Goal: Task Accomplishment & Management: Manage account settings

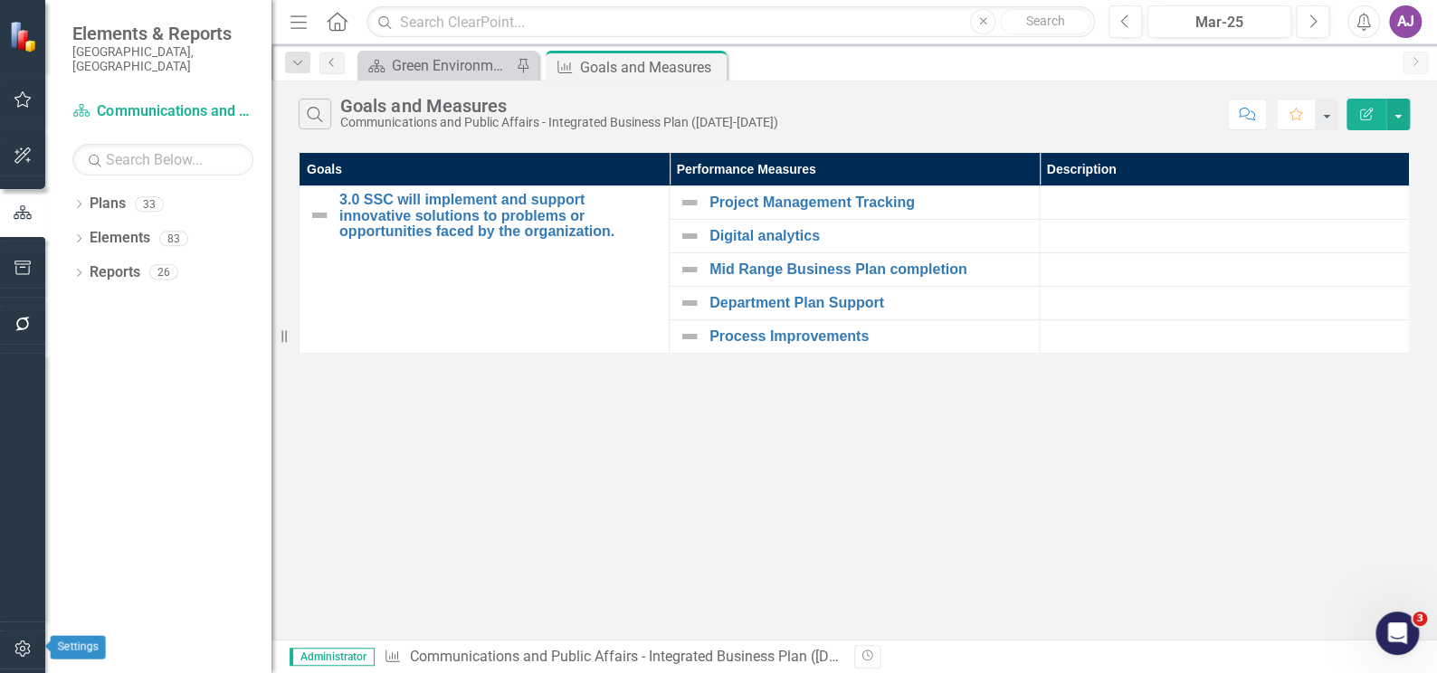
click at [27, 650] on icon "button" at bounding box center [23, 648] width 19 height 14
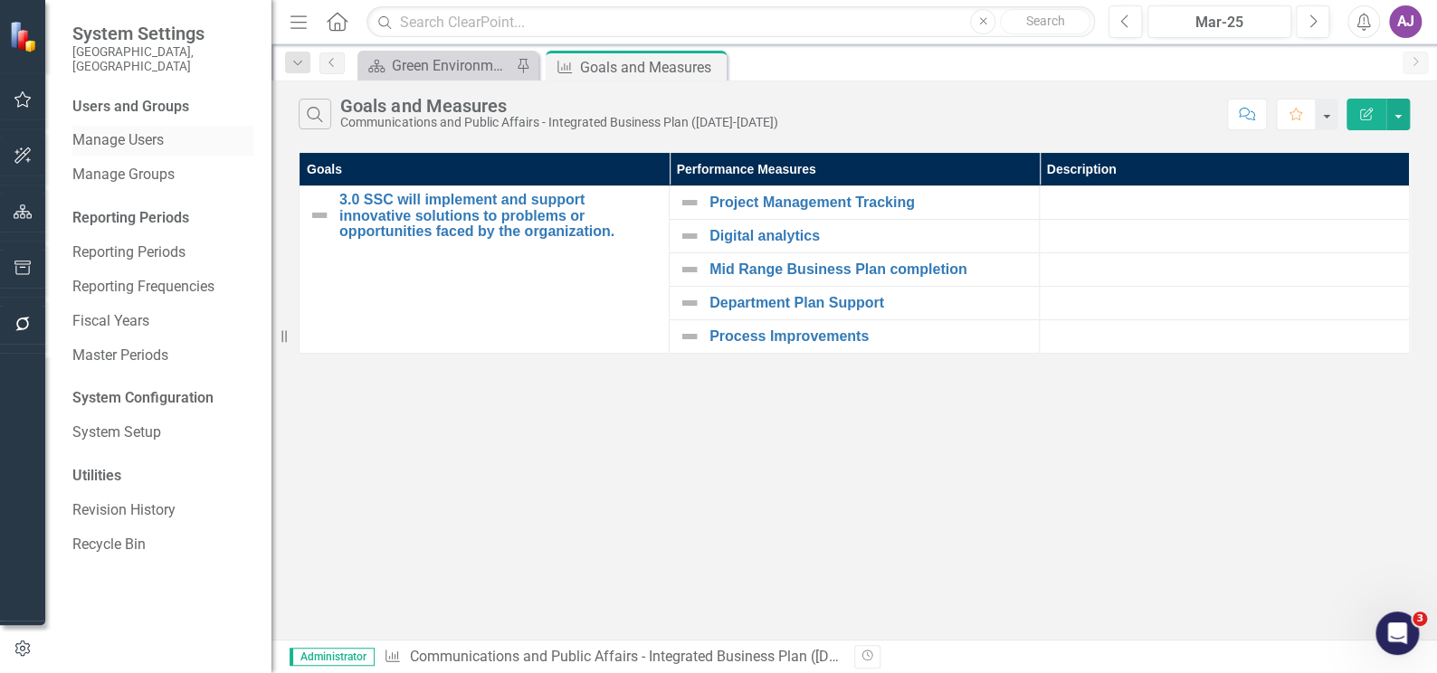
click at [153, 130] on link "Manage Users" at bounding box center [162, 140] width 181 height 21
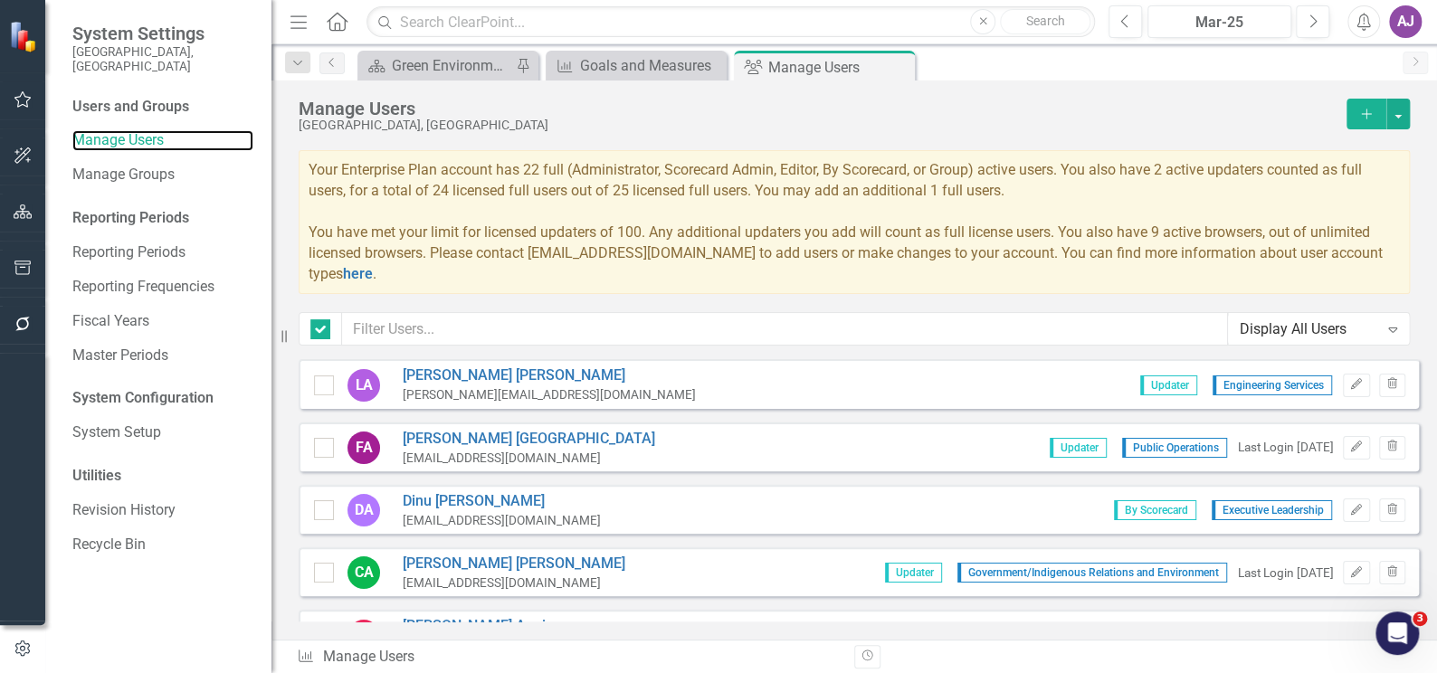
checkbox input "false"
click at [431, 327] on input "text" at bounding box center [785, 328] width 886 height 33
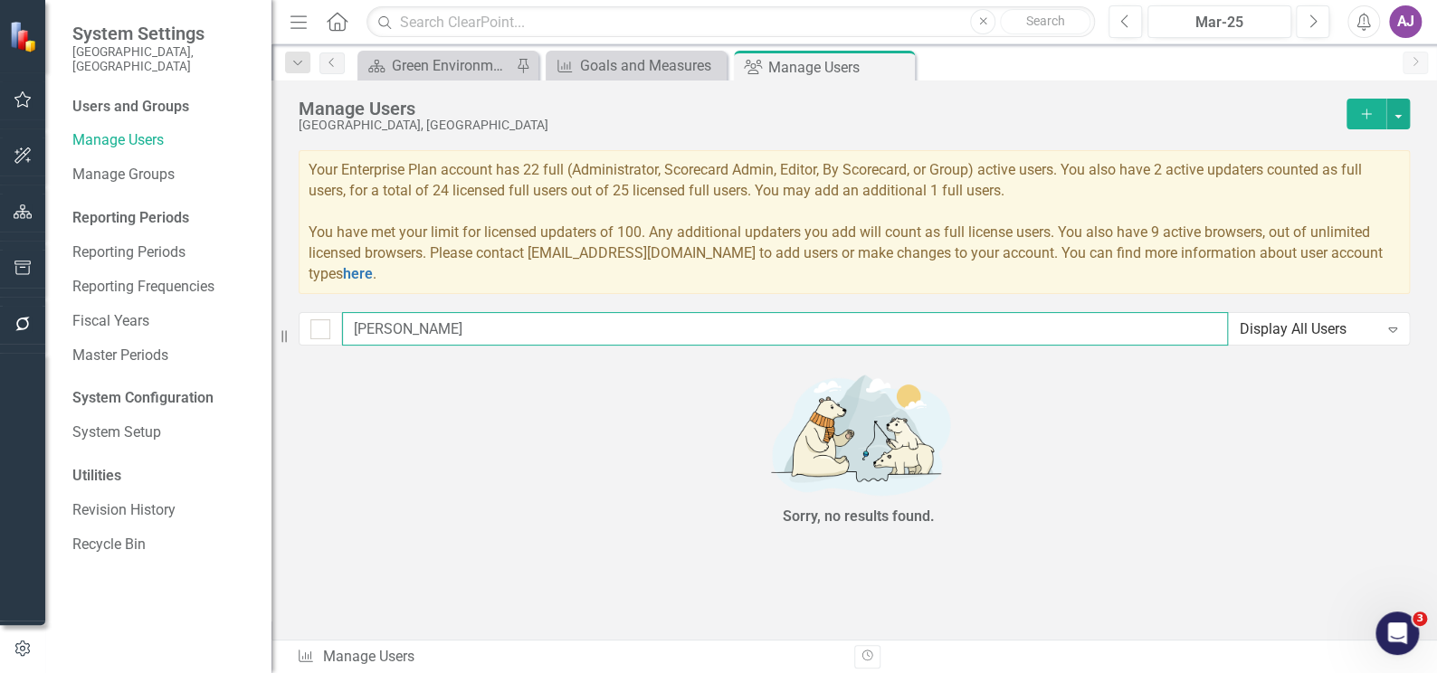
type input "[PERSON_NAME]"
checkbox input "false"
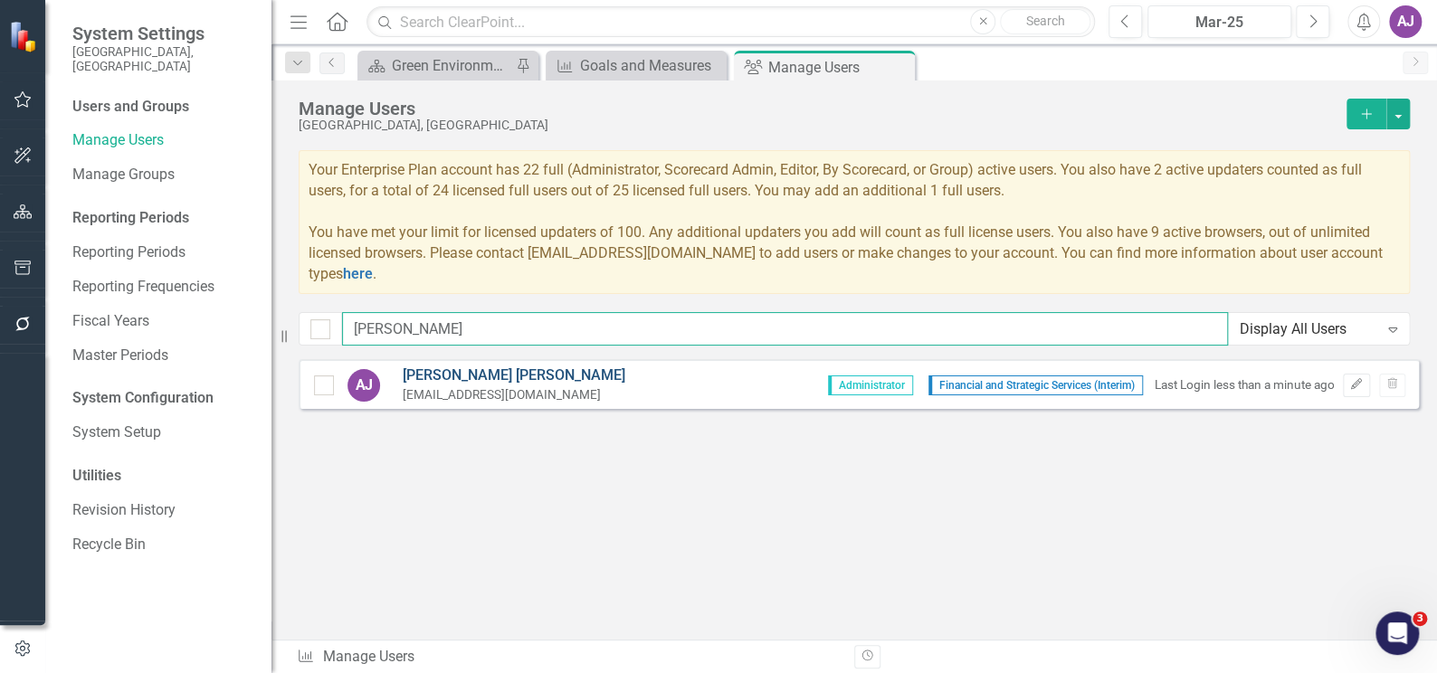
type input "[PERSON_NAME]"
click at [412, 384] on link "[PERSON_NAME]" at bounding box center [514, 375] width 223 height 21
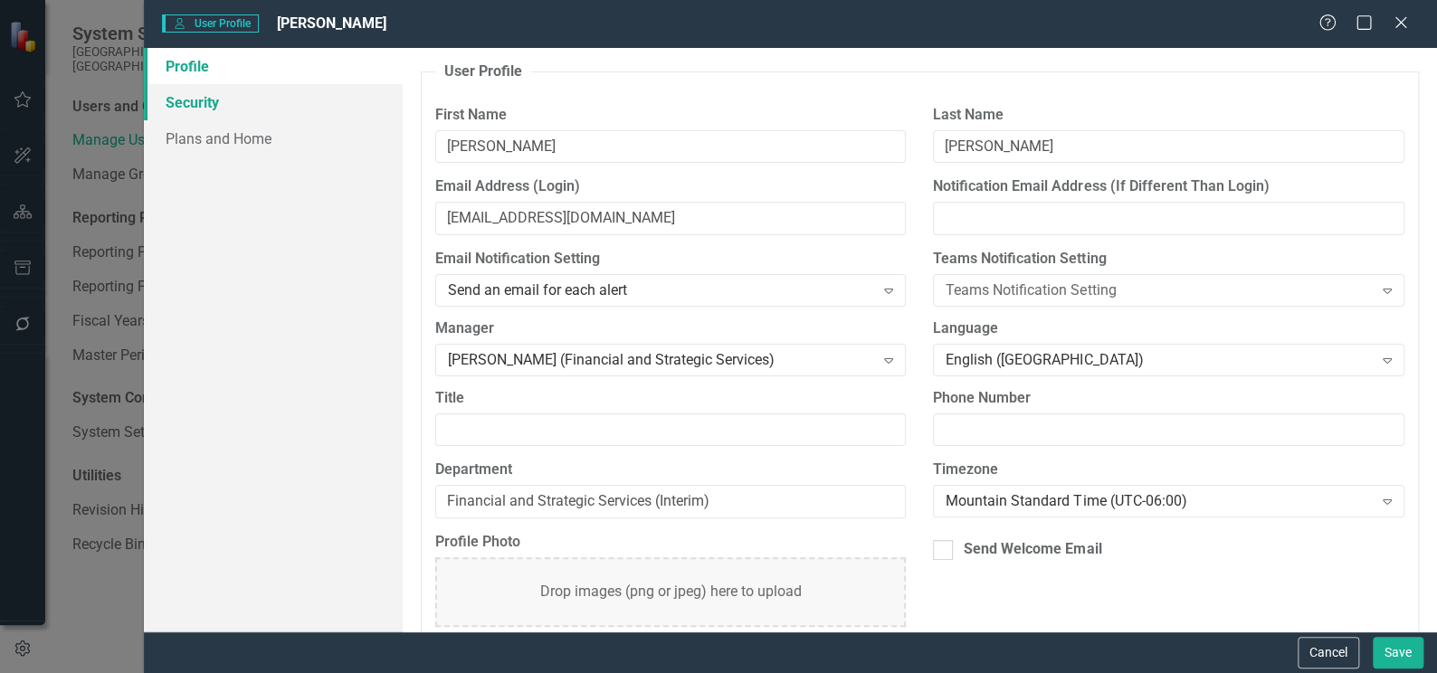
click at [193, 105] on link "Security" at bounding box center [273, 102] width 259 height 36
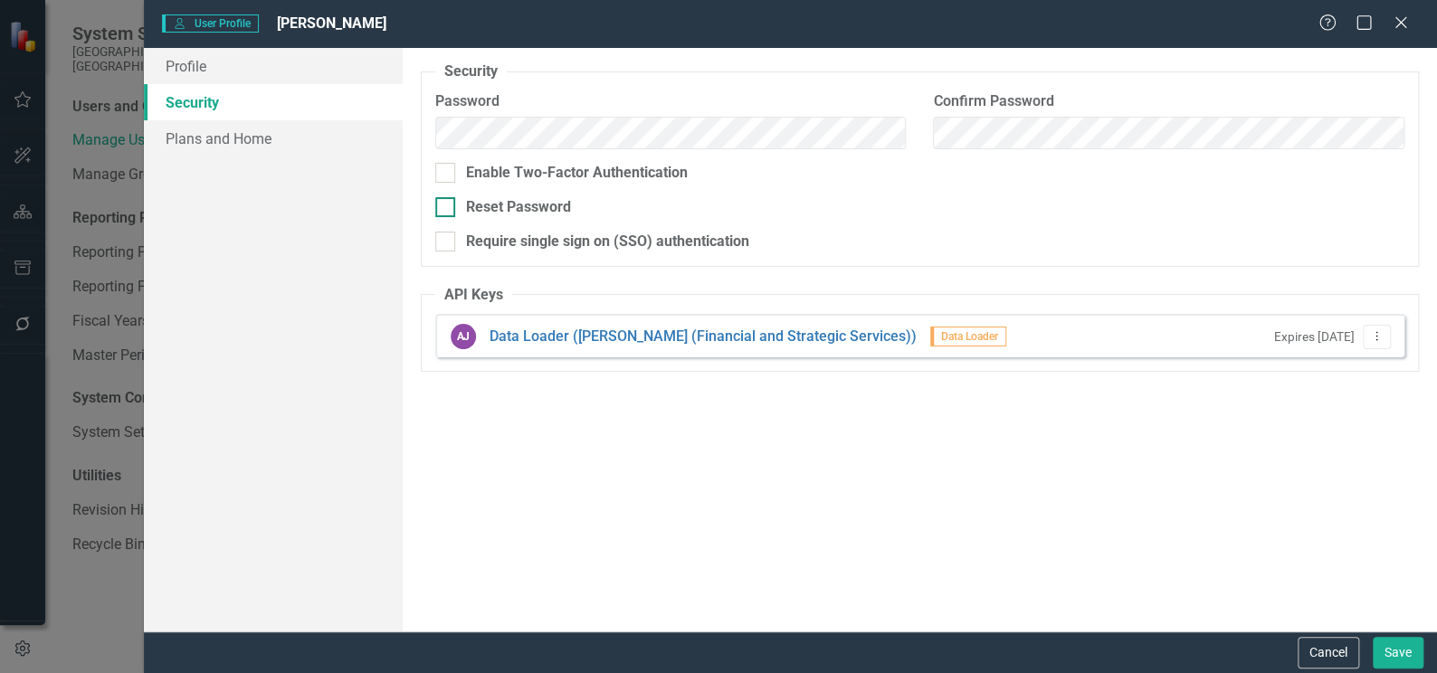
click at [450, 214] on div at bounding box center [445, 207] width 20 height 20
click at [447, 209] on input "Reset Password" at bounding box center [441, 203] width 12 height 12
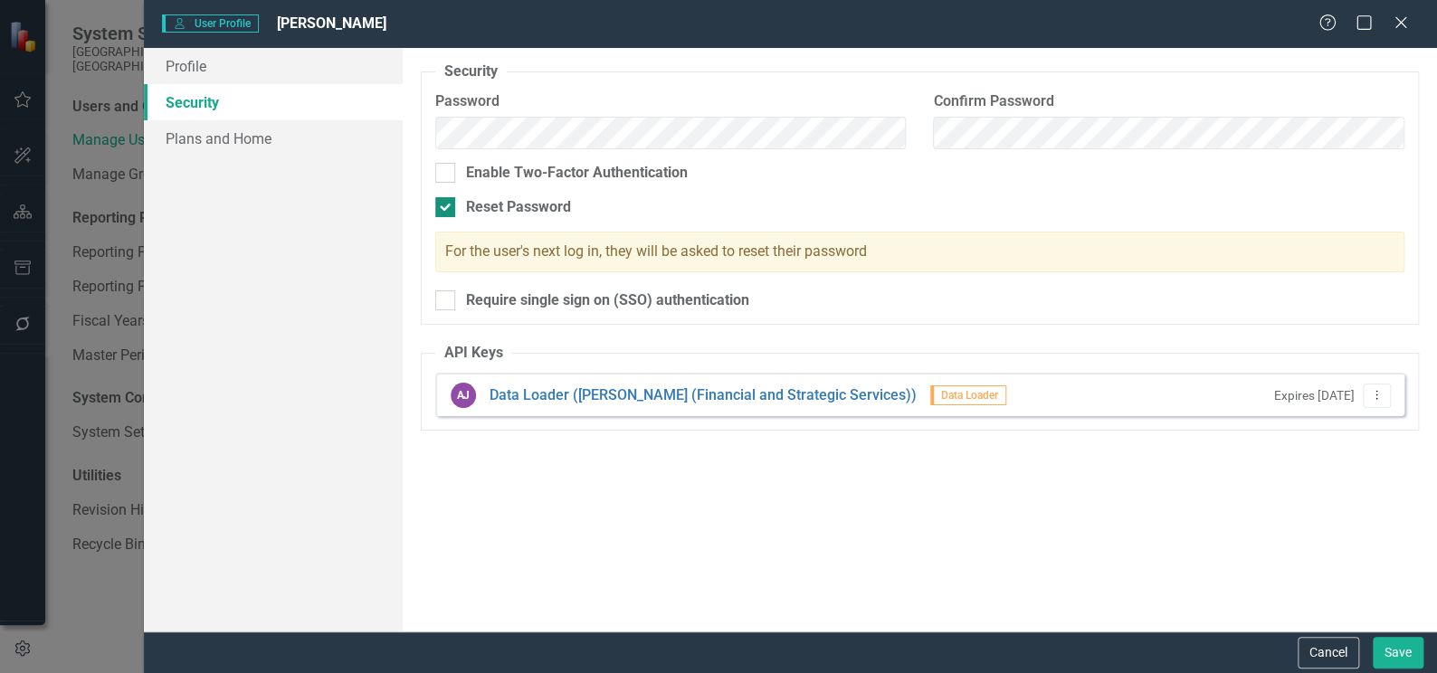
click at [447, 209] on div at bounding box center [445, 207] width 20 height 20
click at [447, 209] on input "Reset Password" at bounding box center [441, 203] width 12 height 12
checkbox input "false"
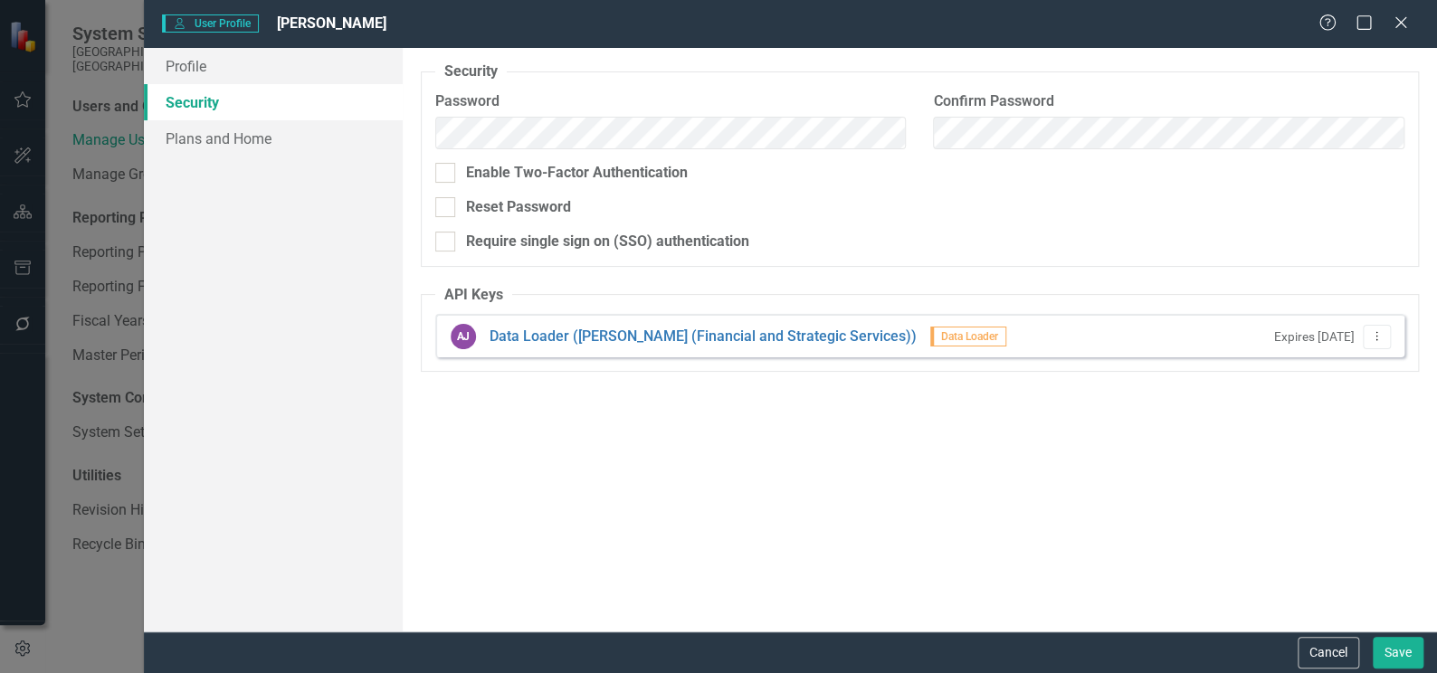
click at [298, 232] on div "Profile Security Plans and Home" at bounding box center [273, 340] width 259 height 584
click at [1328, 650] on button "Cancel" at bounding box center [1328, 653] width 62 height 32
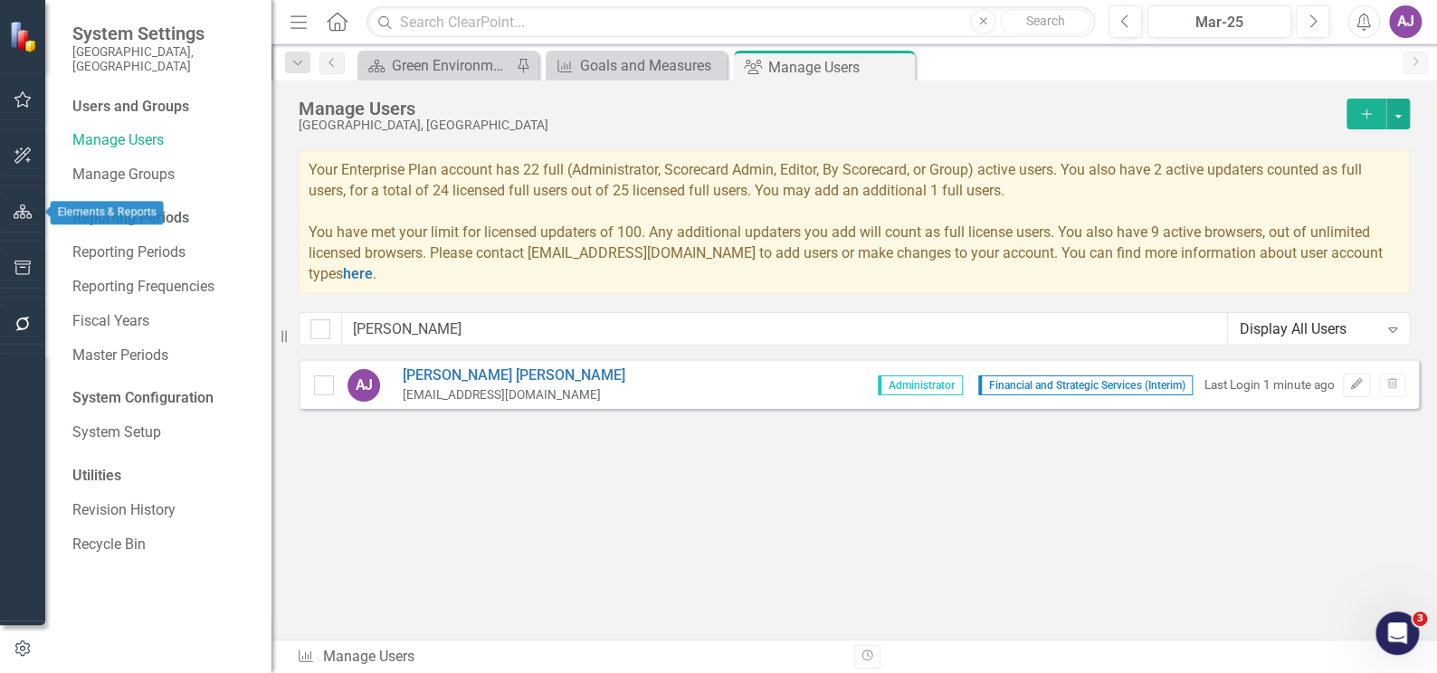
click at [24, 210] on icon "button" at bounding box center [23, 211] width 19 height 14
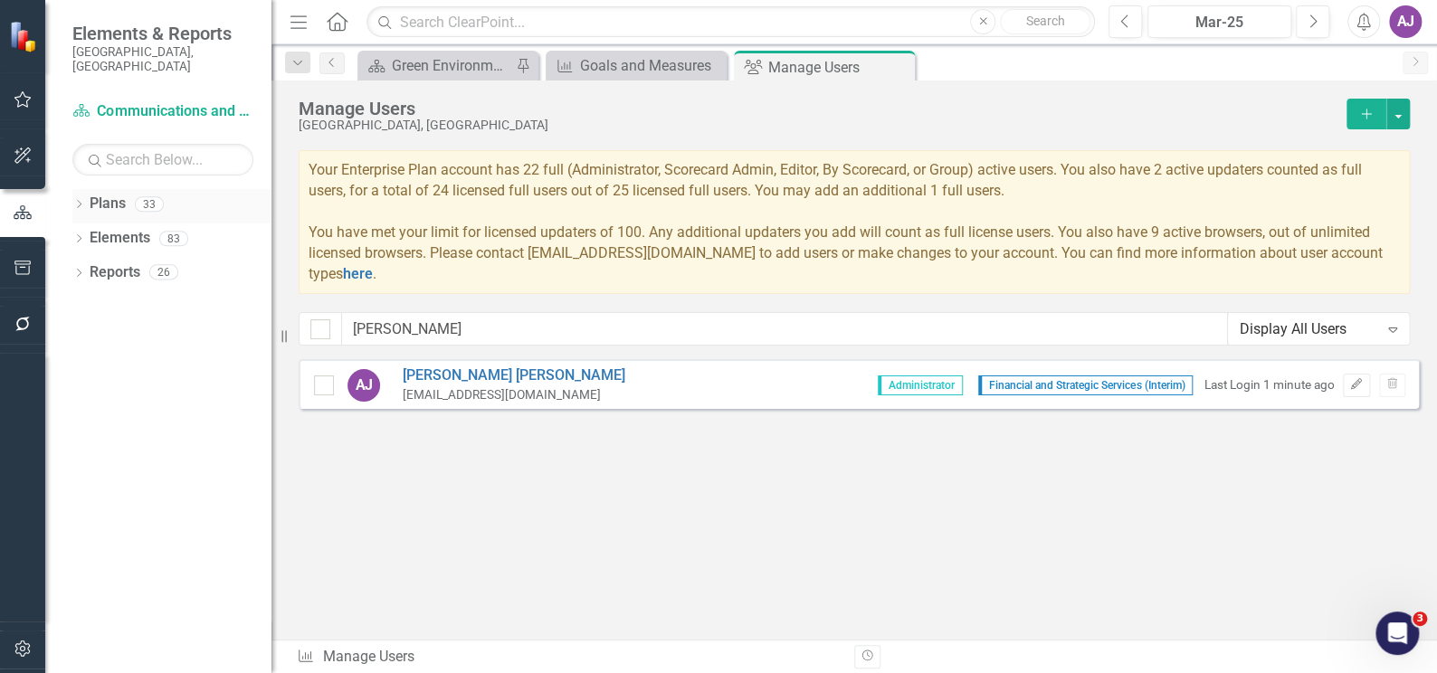
click at [74, 189] on div "Dropdown Plans 33" at bounding box center [171, 206] width 199 height 34
click at [74, 201] on icon "Dropdown" at bounding box center [78, 206] width 13 height 10
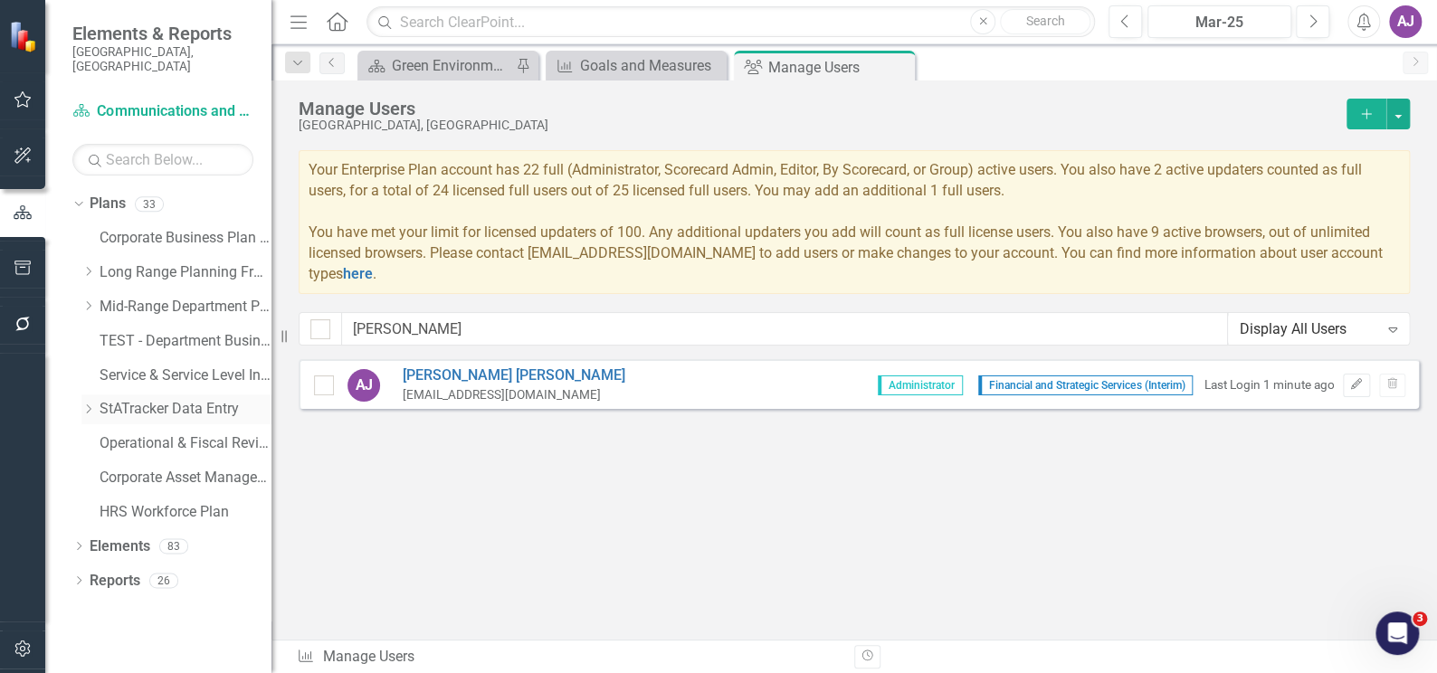
click at [87, 403] on icon "Dropdown" at bounding box center [88, 408] width 14 height 11
click at [177, 468] on link "StATracker Annual Shadow" at bounding box center [195, 478] width 154 height 21
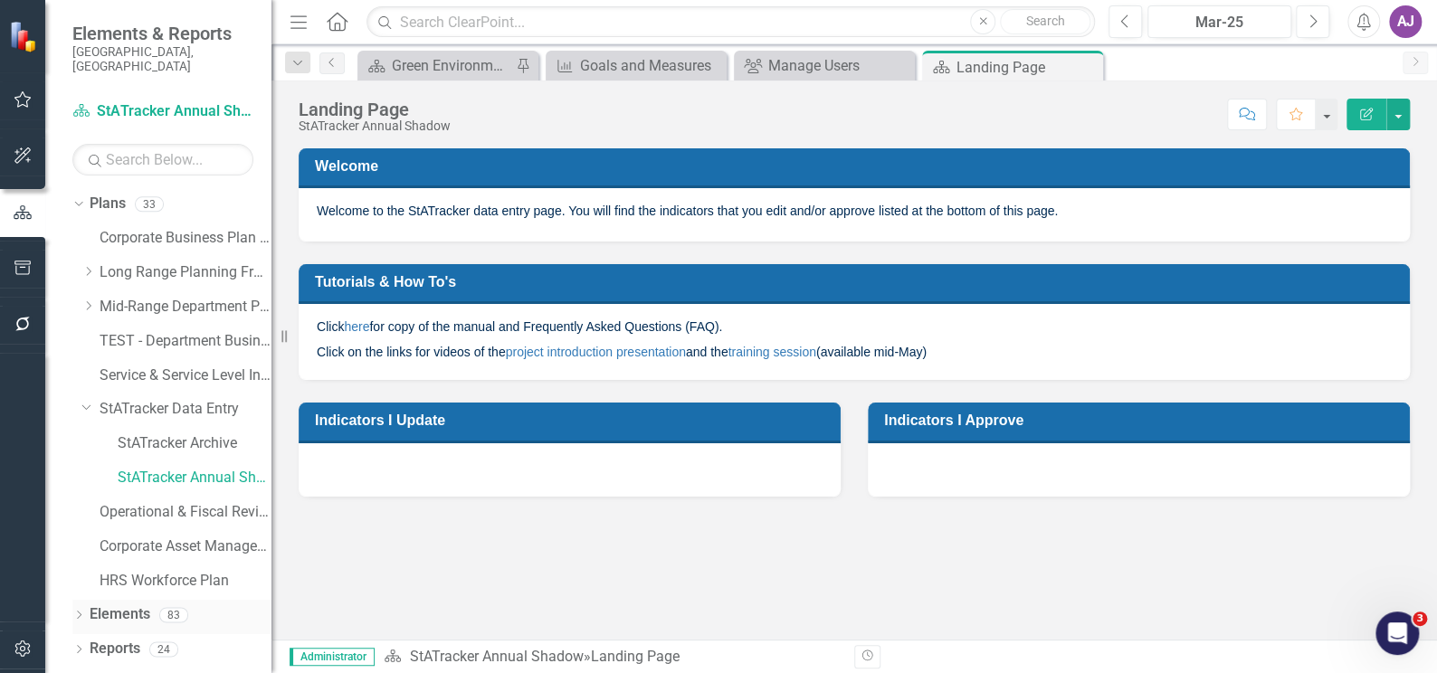
click at [129, 604] on link "Elements" at bounding box center [120, 614] width 61 height 21
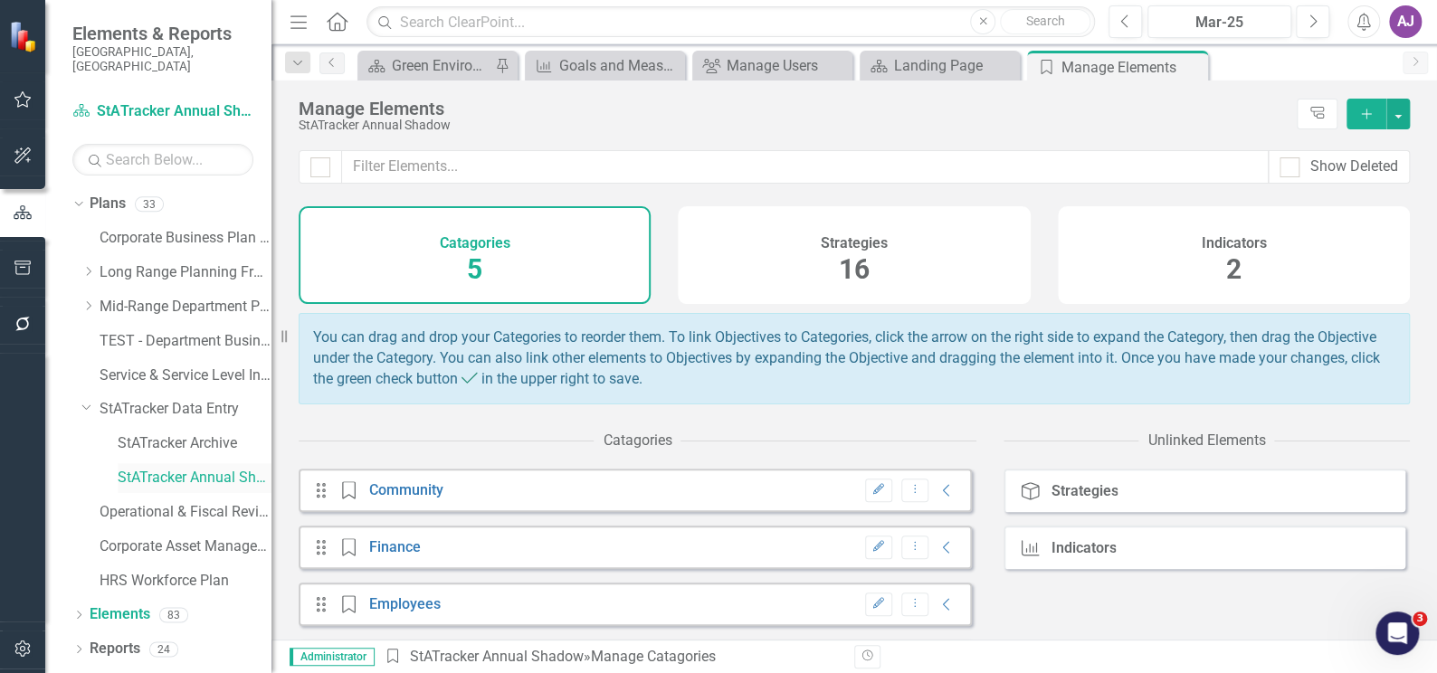
click at [173, 468] on link "StATracker Annual Shadow" at bounding box center [195, 478] width 154 height 21
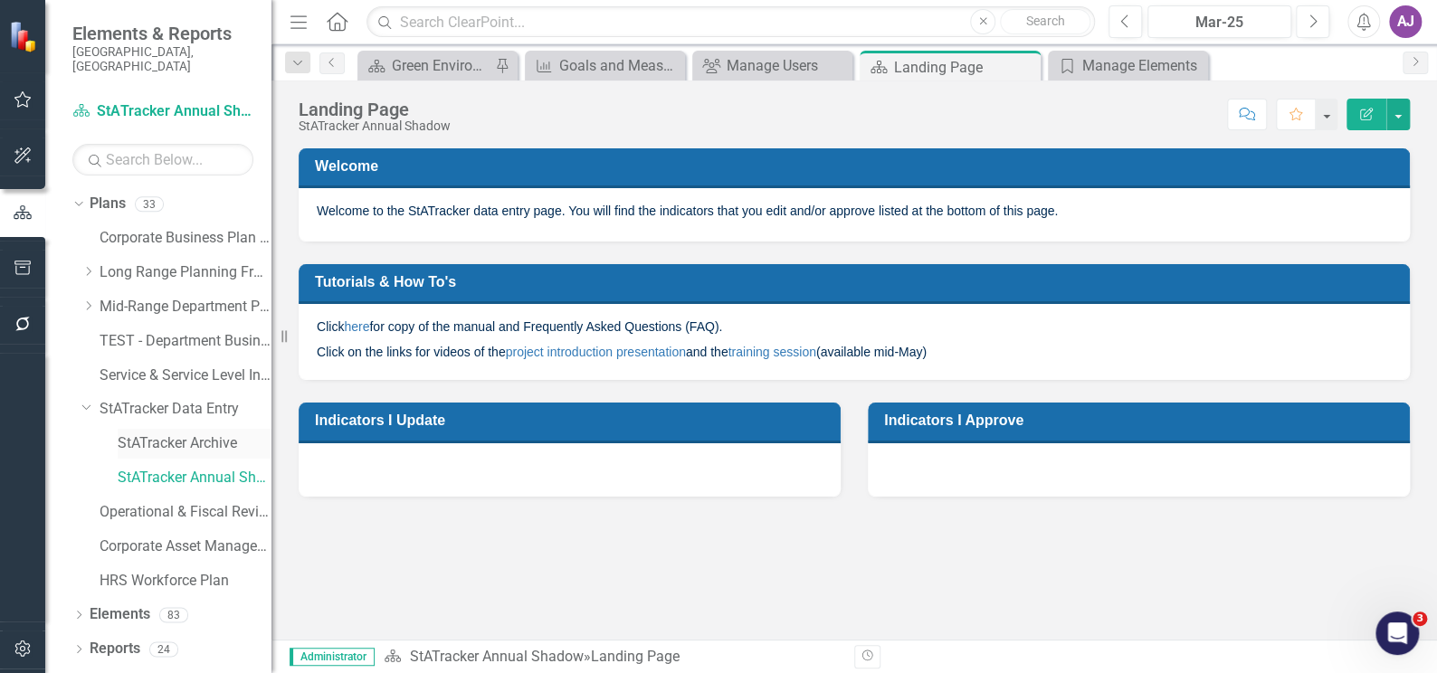
click at [186, 433] on link "StATracker Archive" at bounding box center [195, 443] width 154 height 21
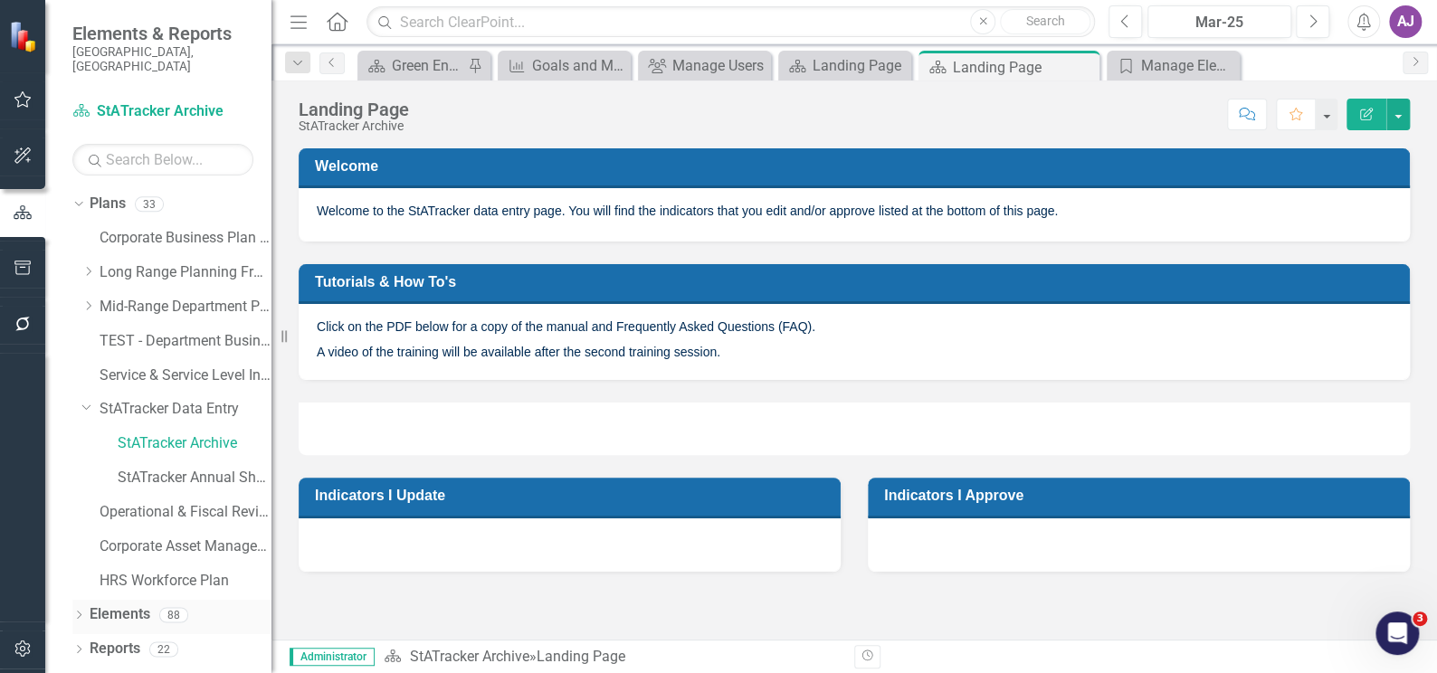
click at [135, 604] on link "Elements" at bounding box center [120, 614] width 61 height 21
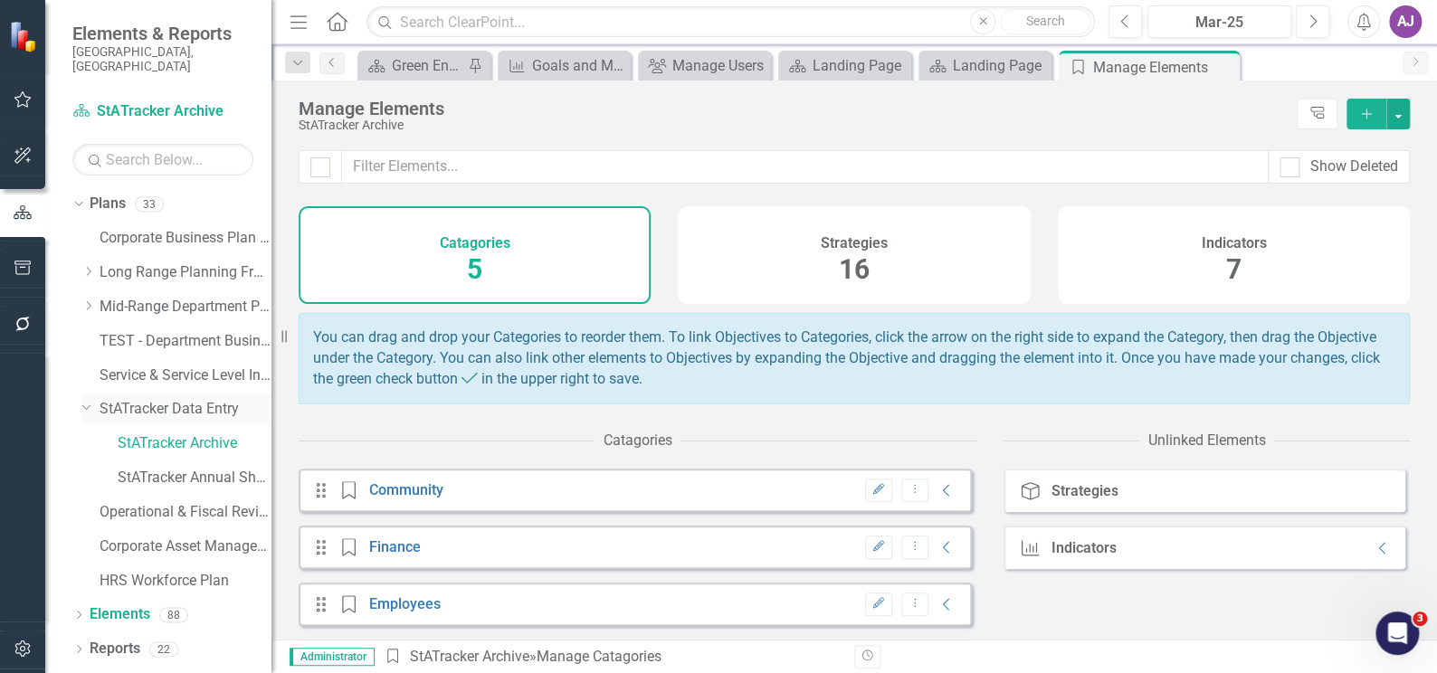
click at [160, 399] on link "StATracker Data Entry" at bounding box center [186, 409] width 172 height 21
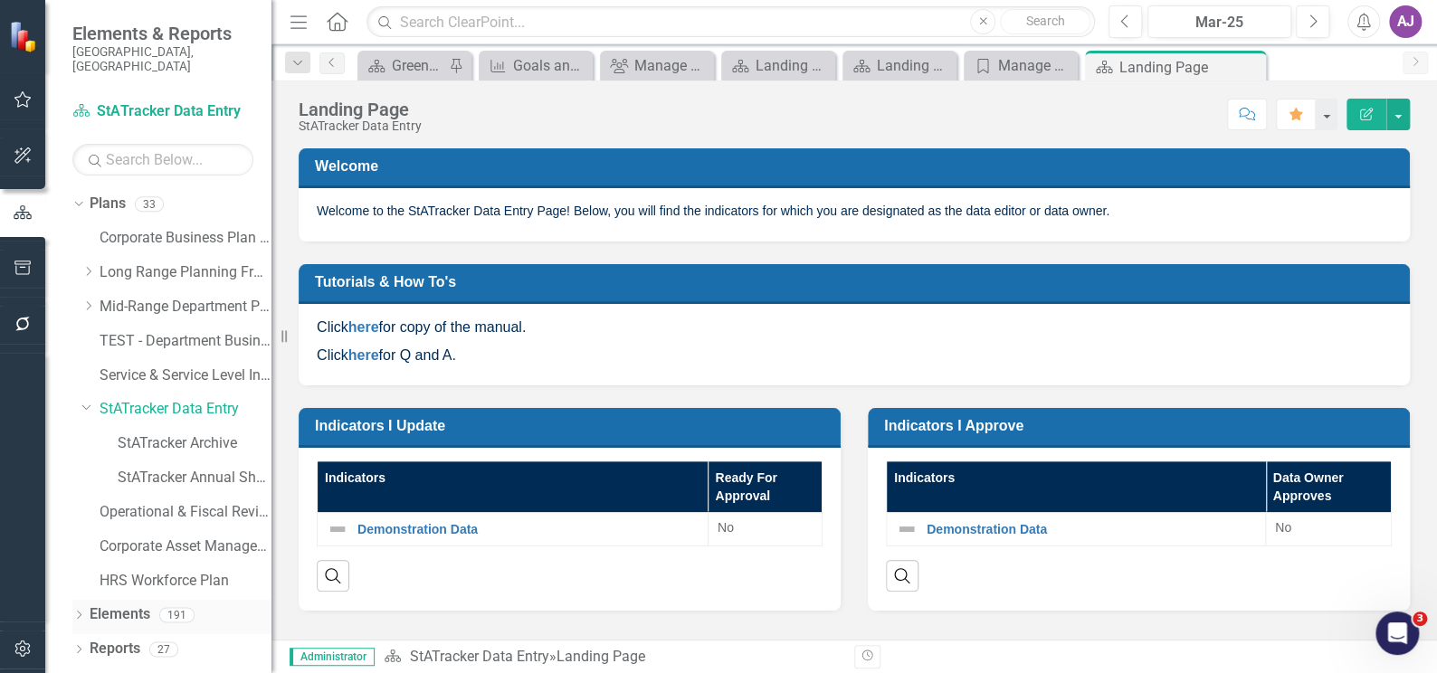
click at [130, 604] on link "Elements" at bounding box center [120, 614] width 61 height 21
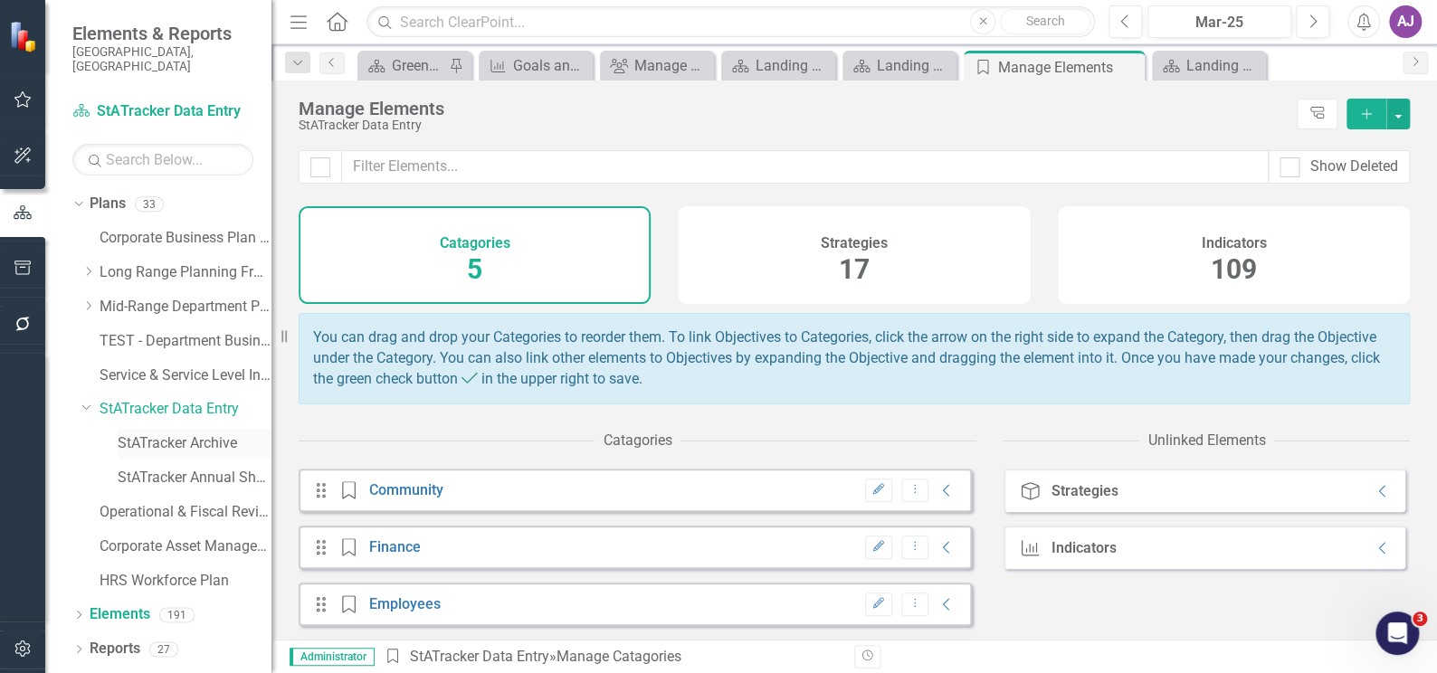
click at [179, 433] on link "StATracker Archive" at bounding box center [195, 443] width 154 height 21
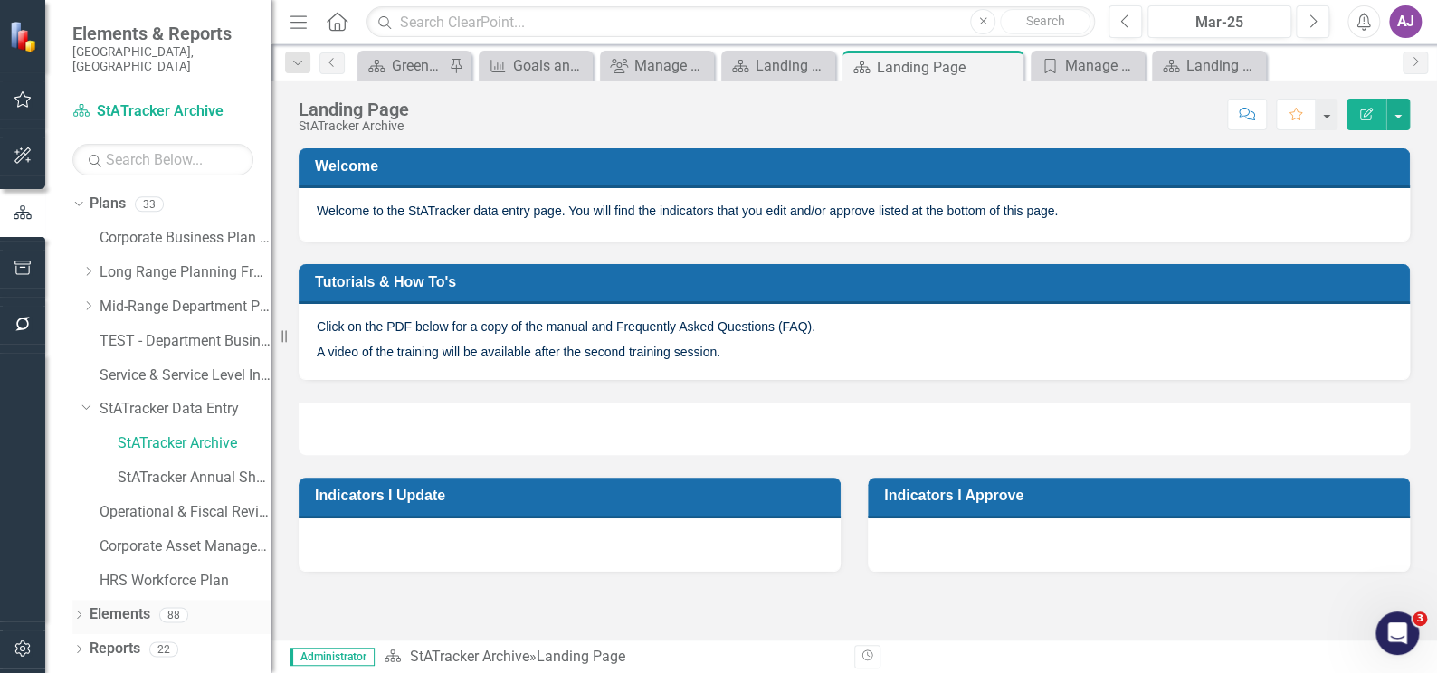
click at [125, 604] on link "Elements" at bounding box center [120, 614] width 61 height 21
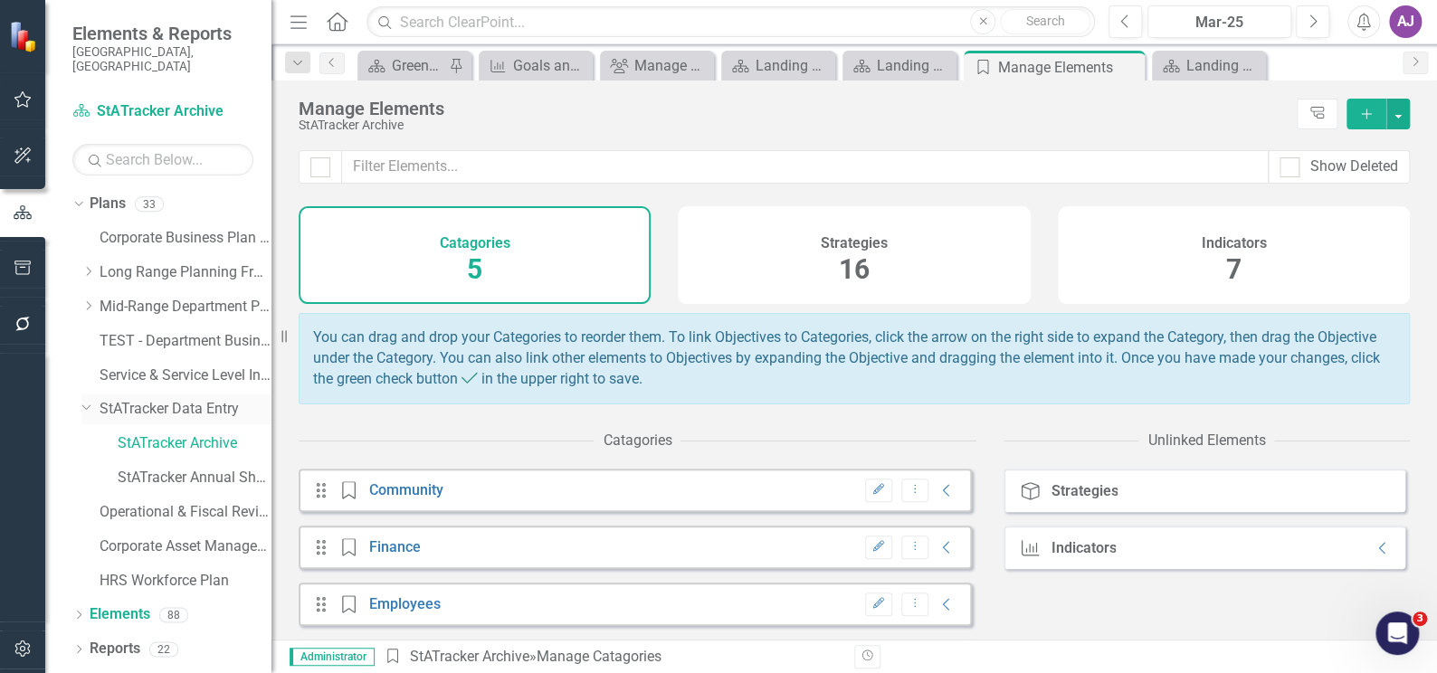
click at [198, 399] on link "StATracker Data Entry" at bounding box center [186, 409] width 172 height 21
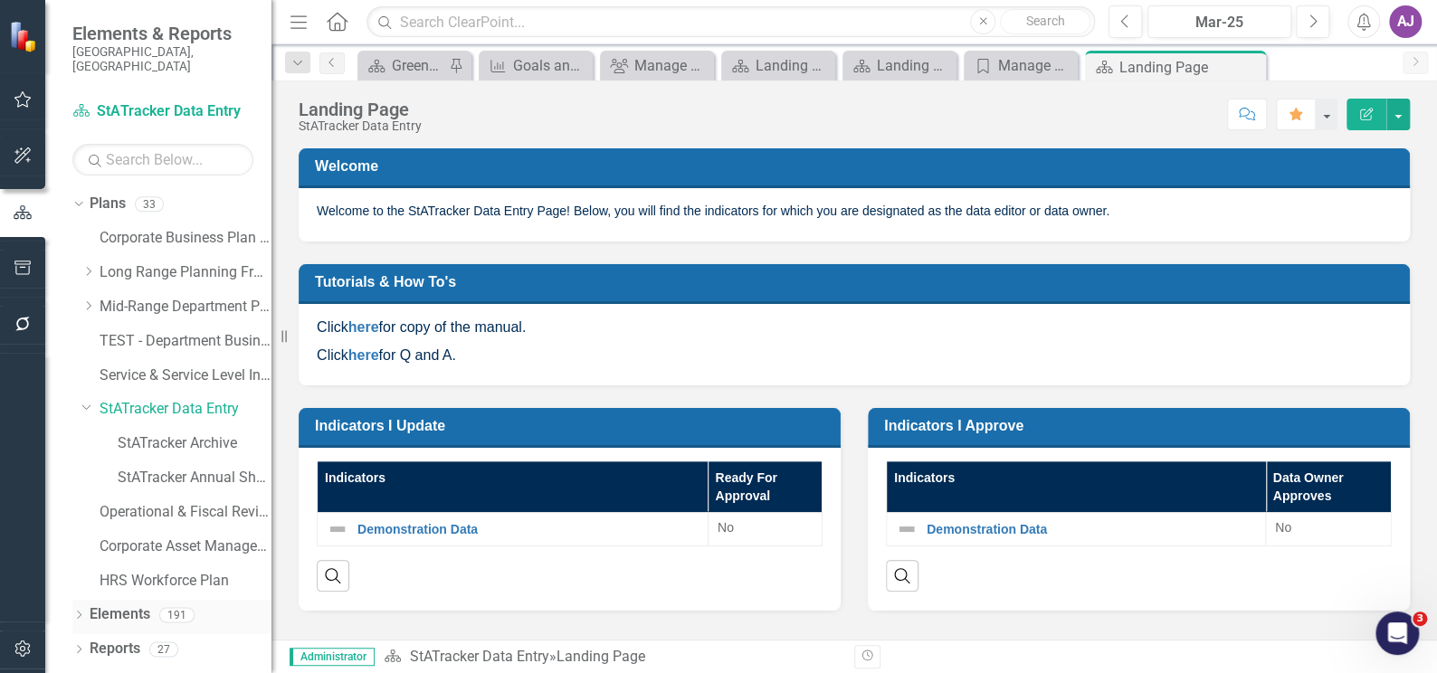
click at [116, 604] on link "Elements" at bounding box center [120, 614] width 61 height 21
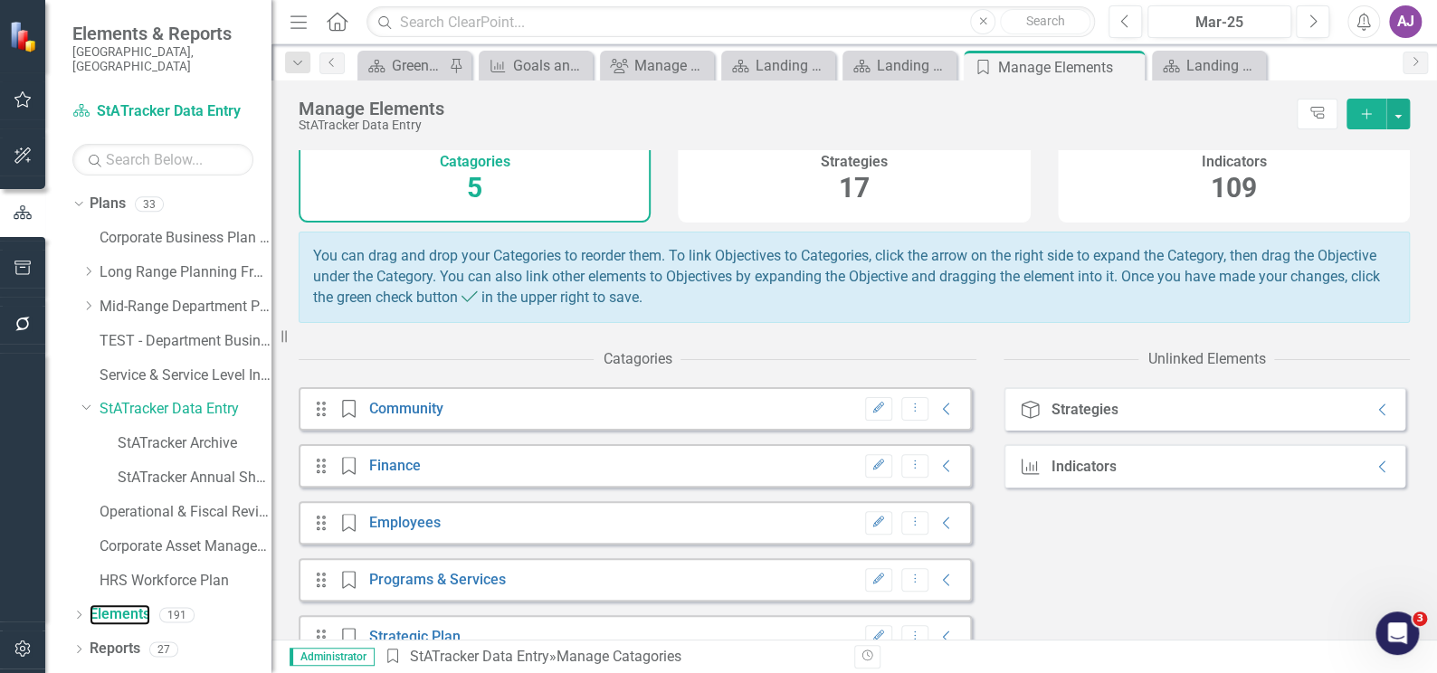
scroll to position [126, 0]
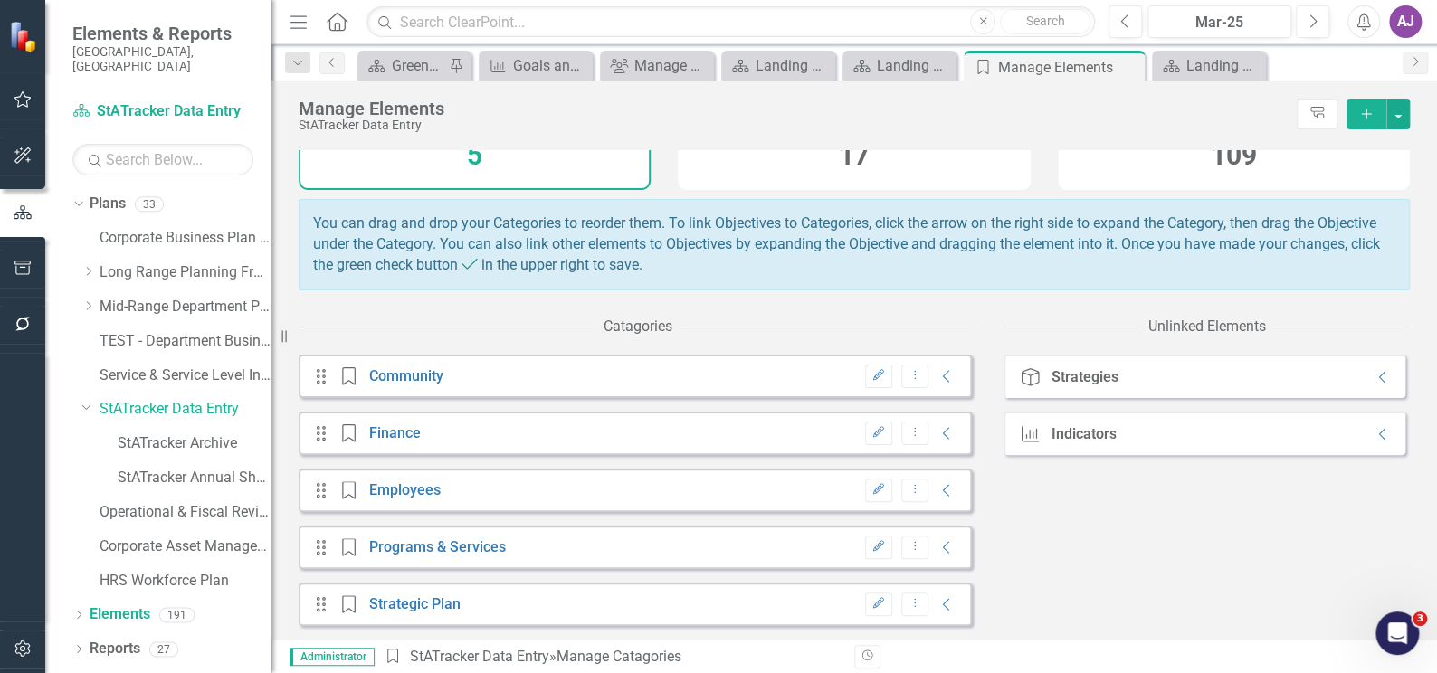
click at [1062, 436] on div "Indicators" at bounding box center [1082, 434] width 65 height 16
click at [1234, 428] on div "Indicator Indicators Collapse" at bounding box center [1204, 433] width 402 height 43
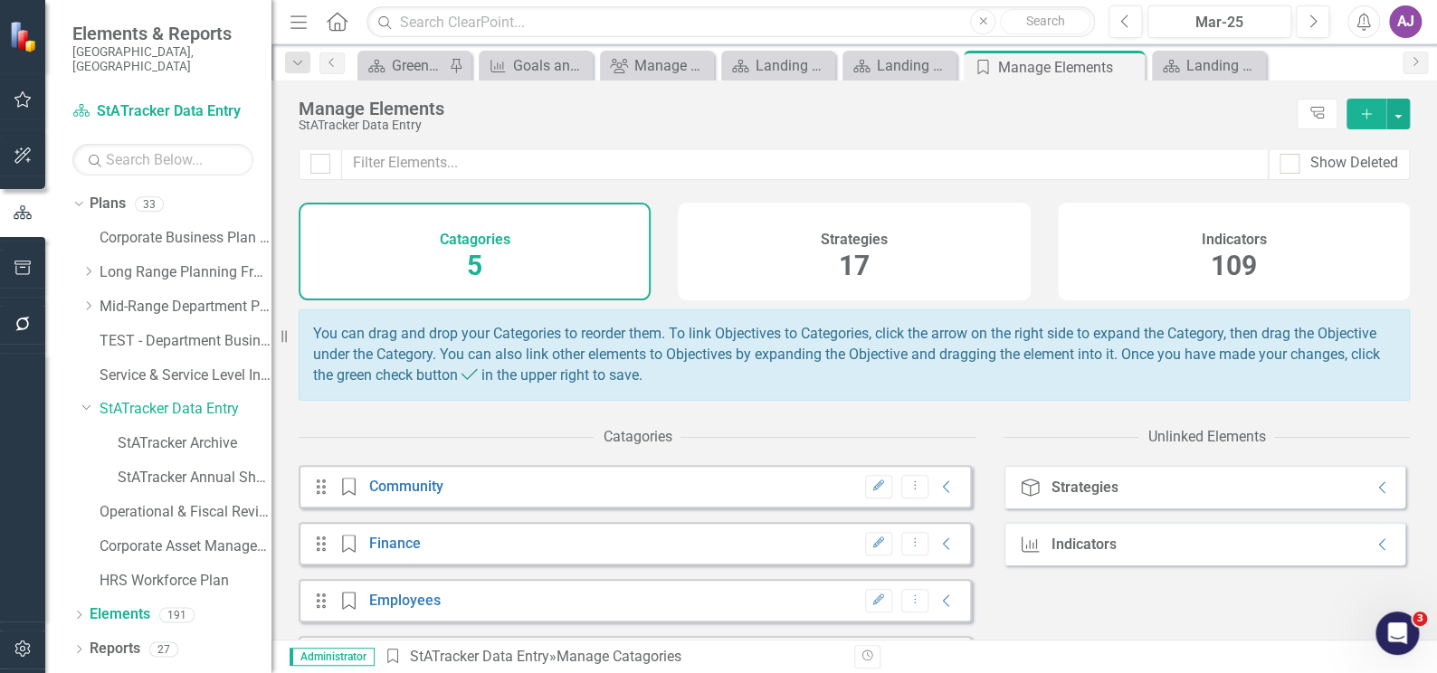
scroll to position [0, 0]
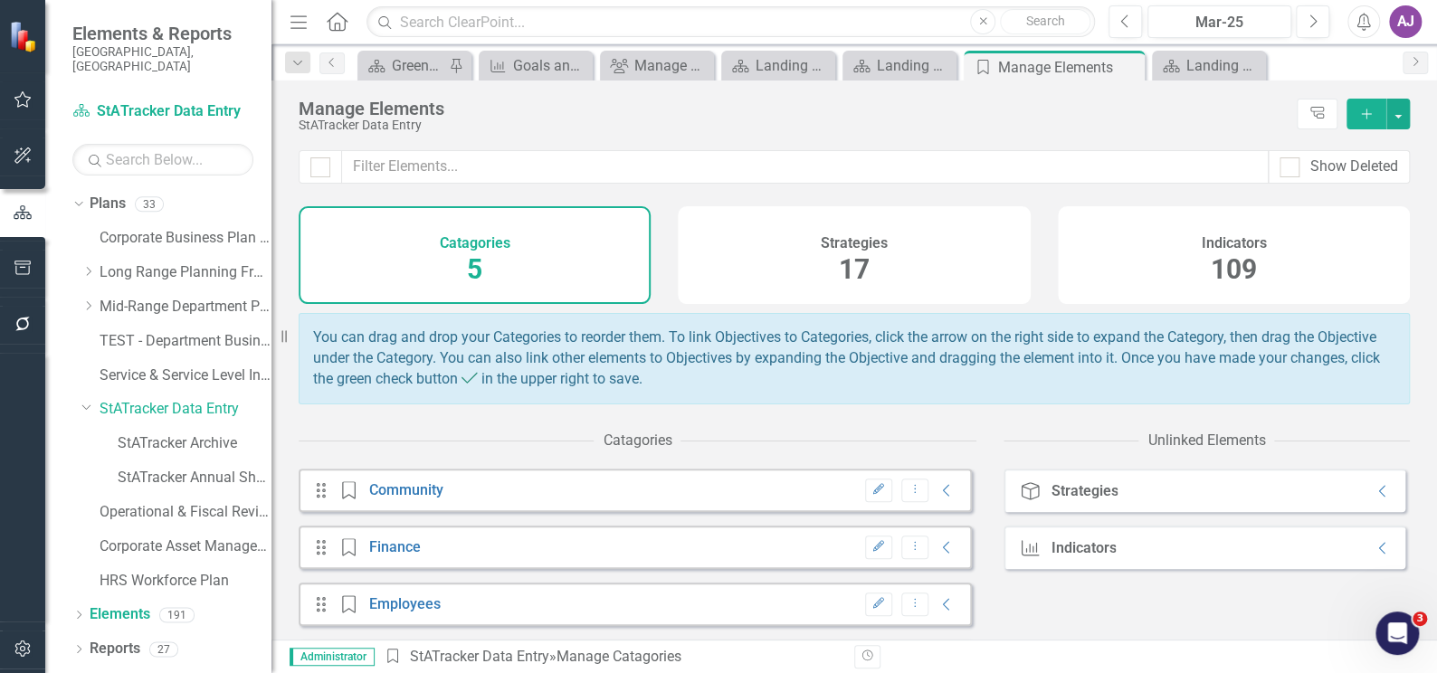
click at [1235, 251] on div "109" at bounding box center [1233, 270] width 46 height 39
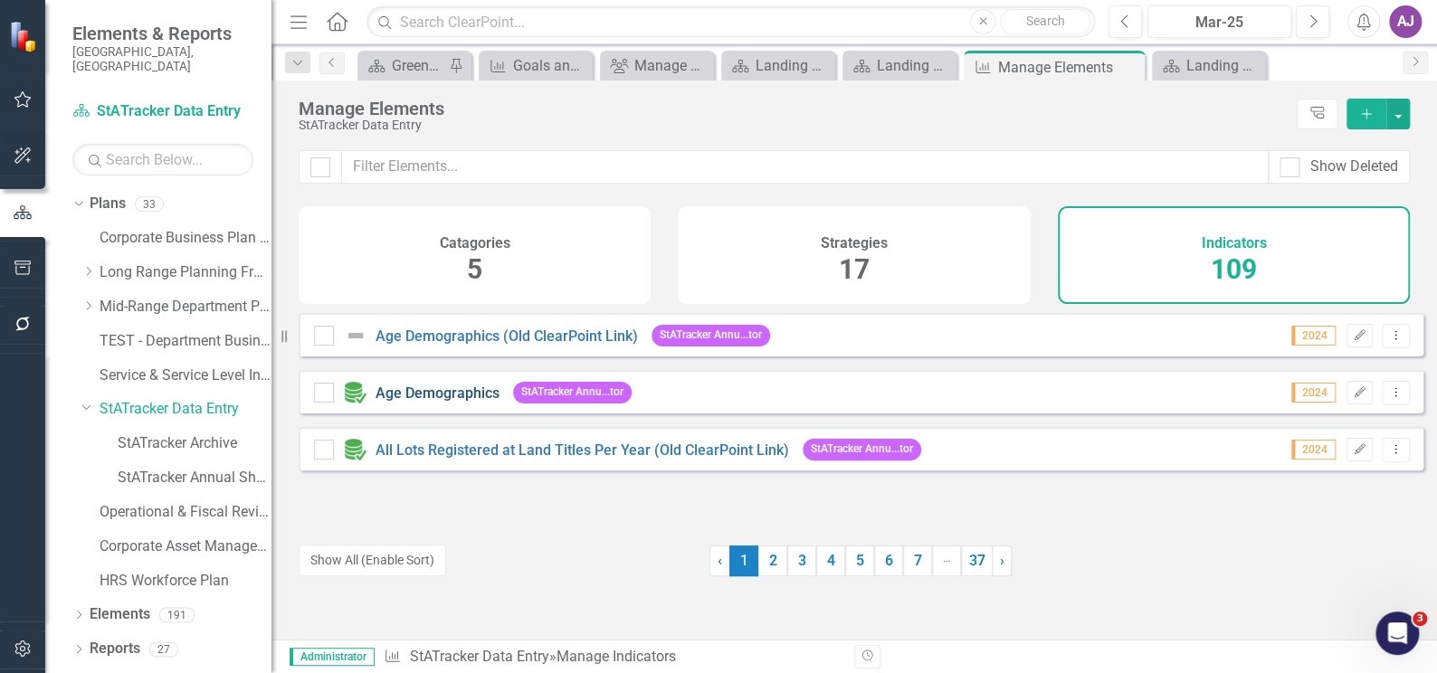
click at [461, 402] on link "Age Demographics" at bounding box center [437, 392] width 124 height 17
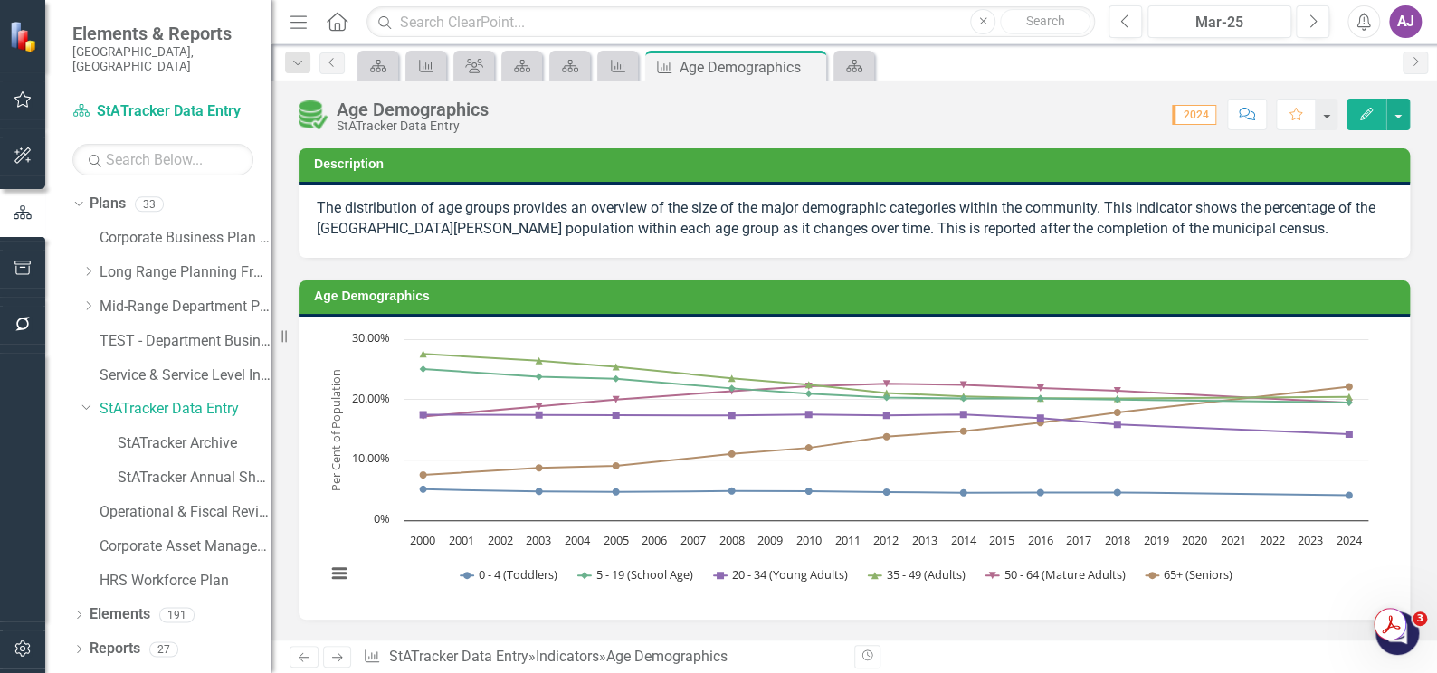
click at [63, 335] on div "Dropdown Plans 33 Corporate Business Plan ([DATE]-[DATE]) Dropdown Long Range P…" at bounding box center [158, 431] width 226 height 484
click at [1392, 114] on button "button" at bounding box center [1398, 115] width 24 height 32
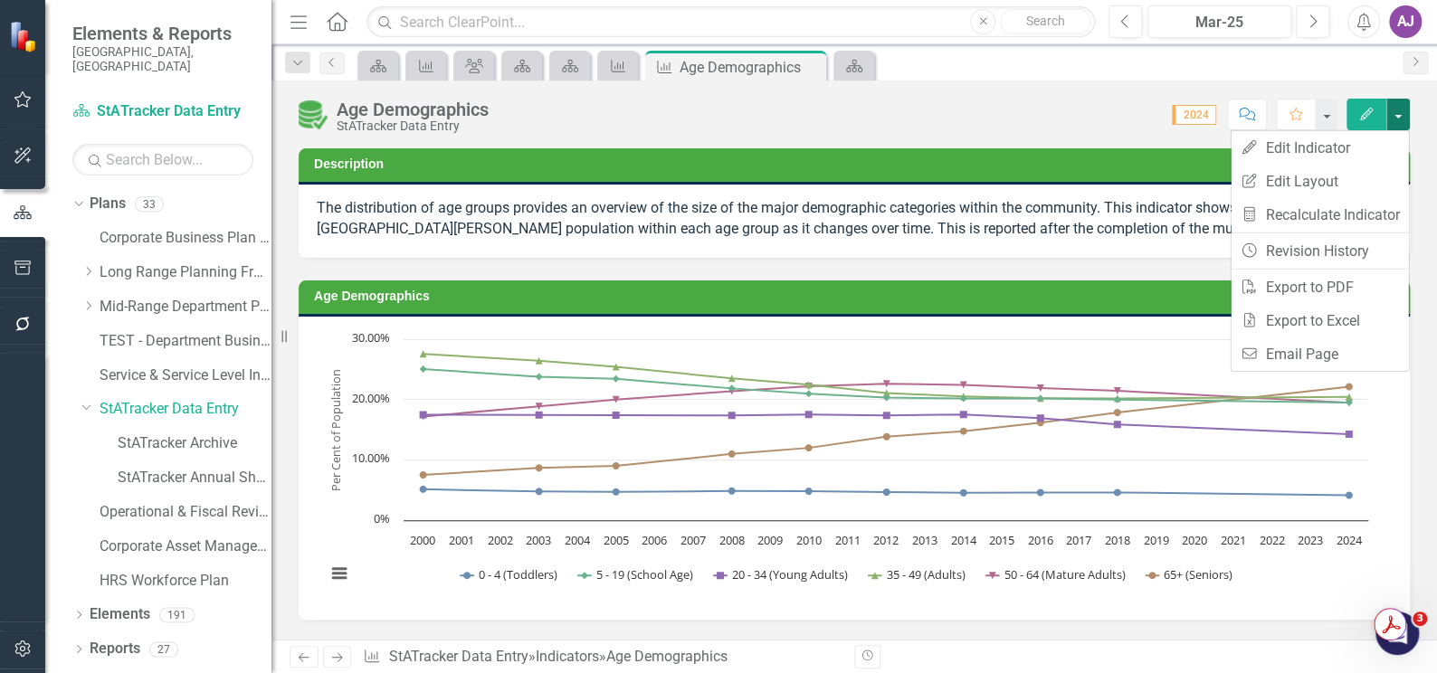
click at [1392, 114] on button "button" at bounding box center [1398, 115] width 24 height 32
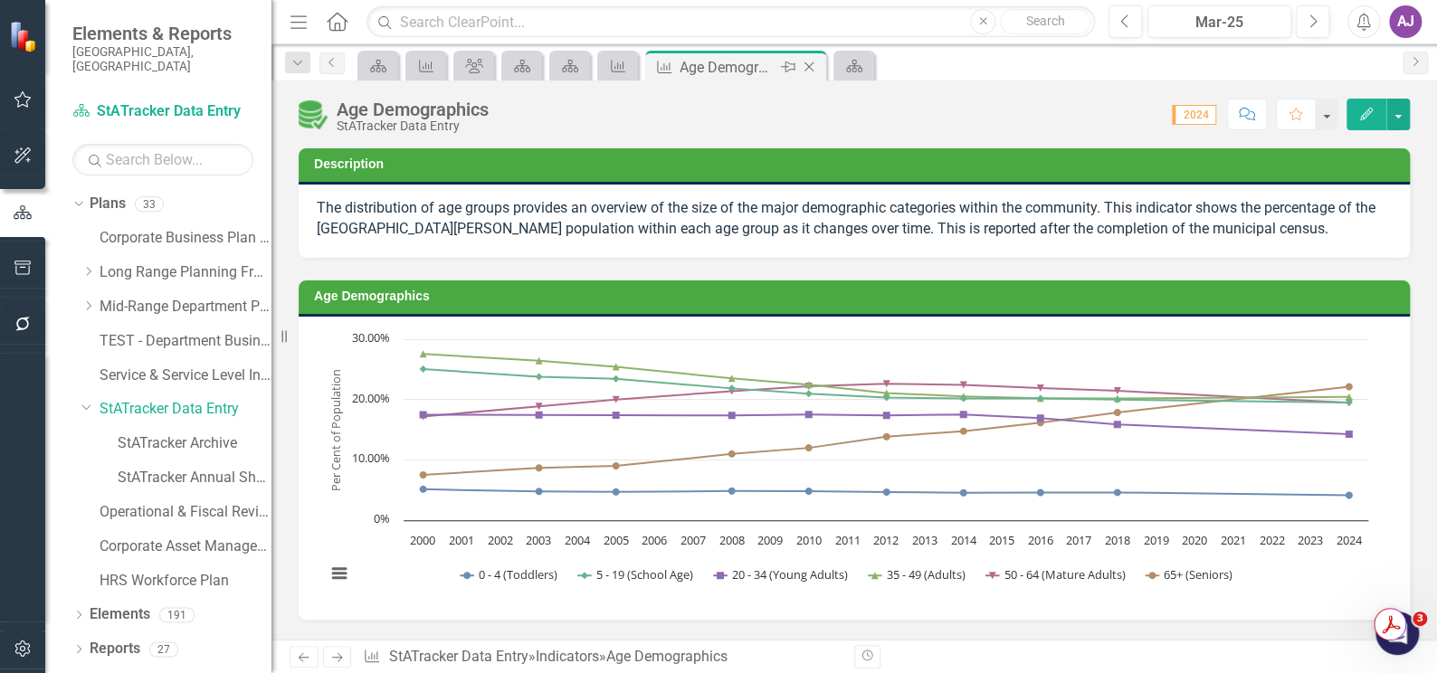
click at [802, 65] on icon "Close" at bounding box center [809, 67] width 18 height 14
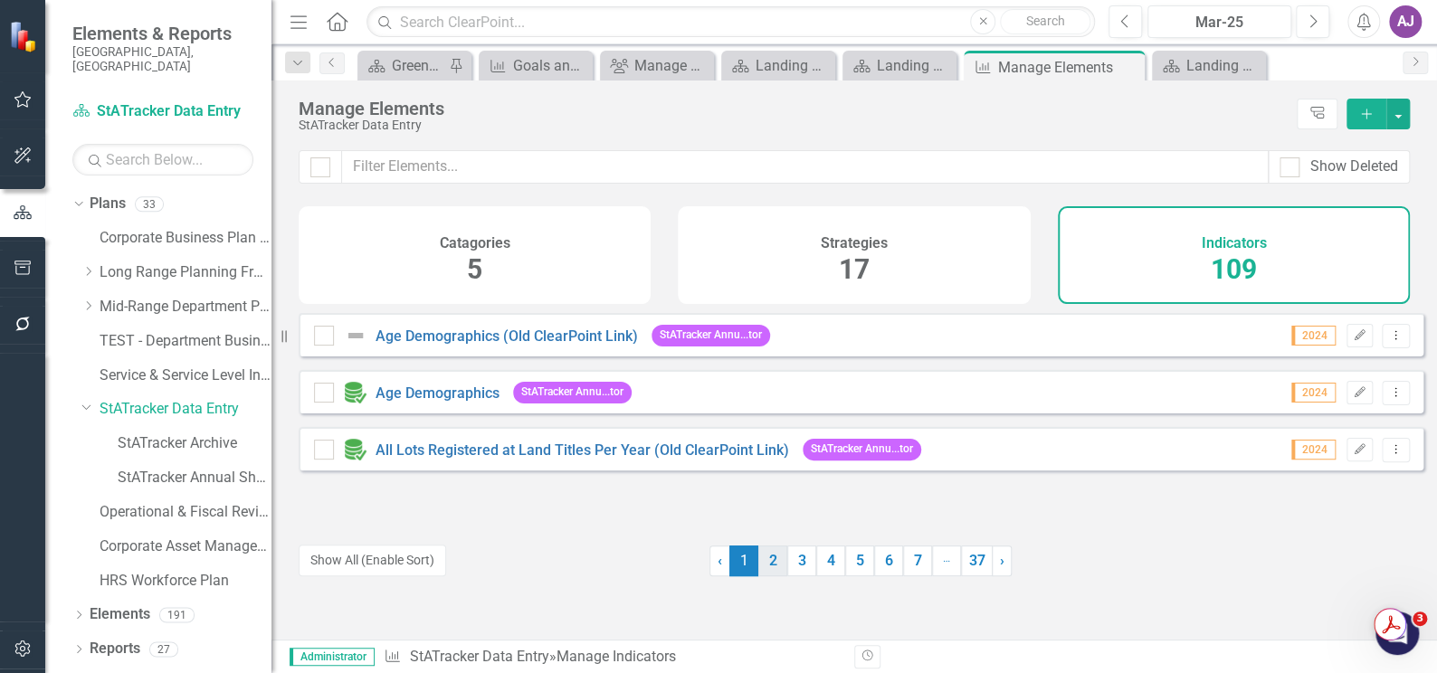
click at [766, 565] on link "2" at bounding box center [772, 561] width 29 height 31
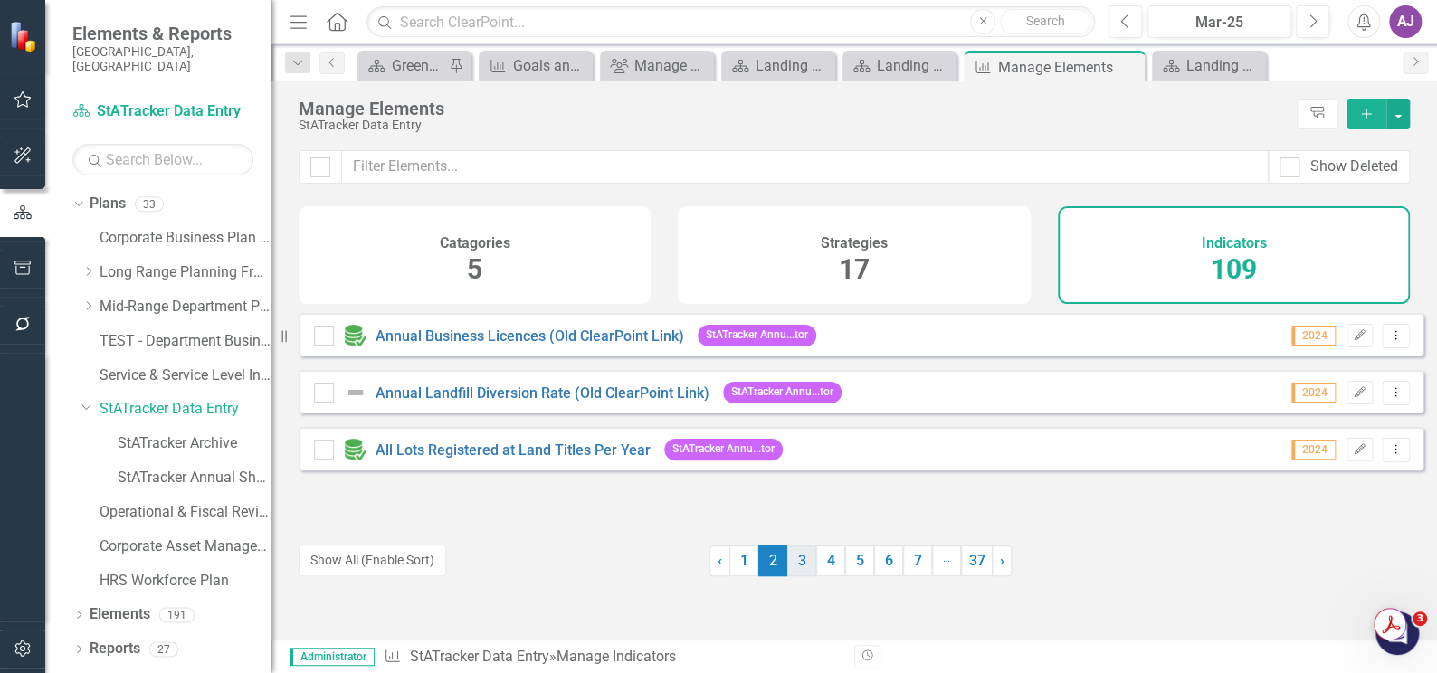
click at [793, 565] on link "3" at bounding box center [801, 561] width 29 height 31
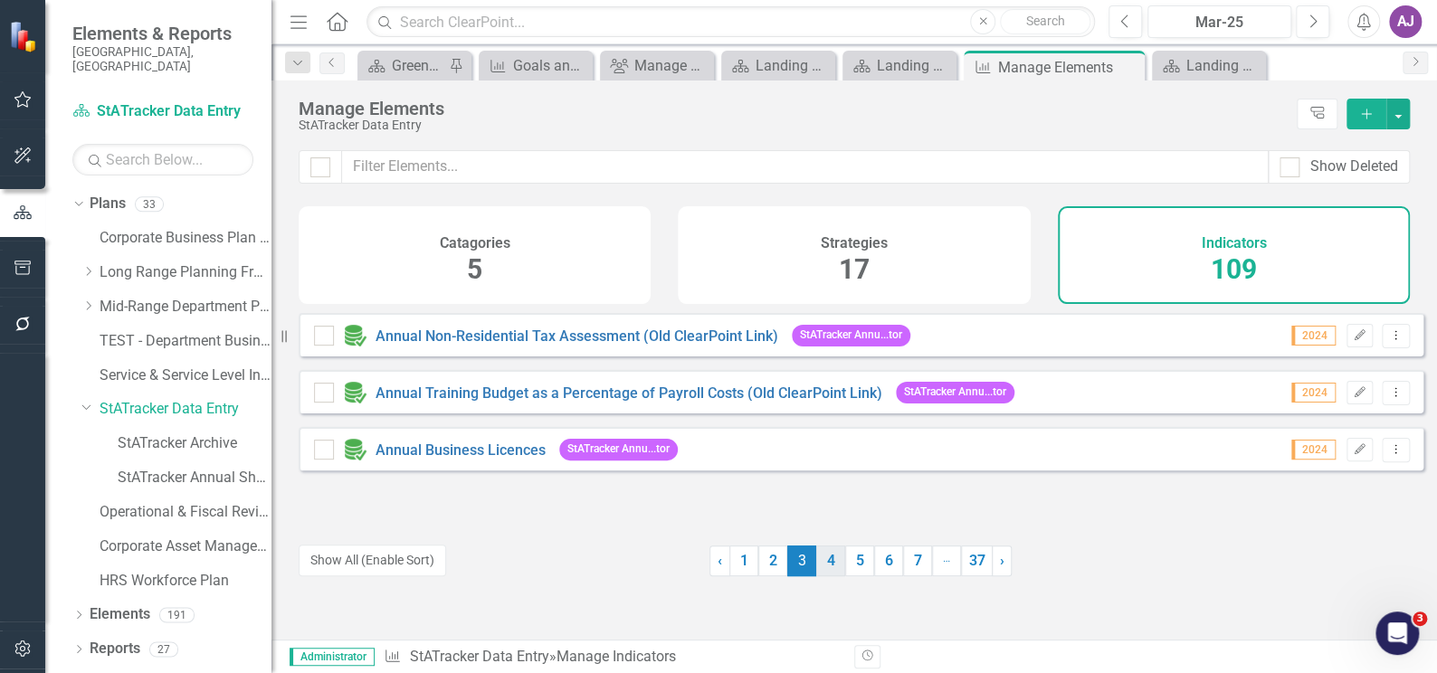
click at [826, 574] on link "4" at bounding box center [830, 561] width 29 height 31
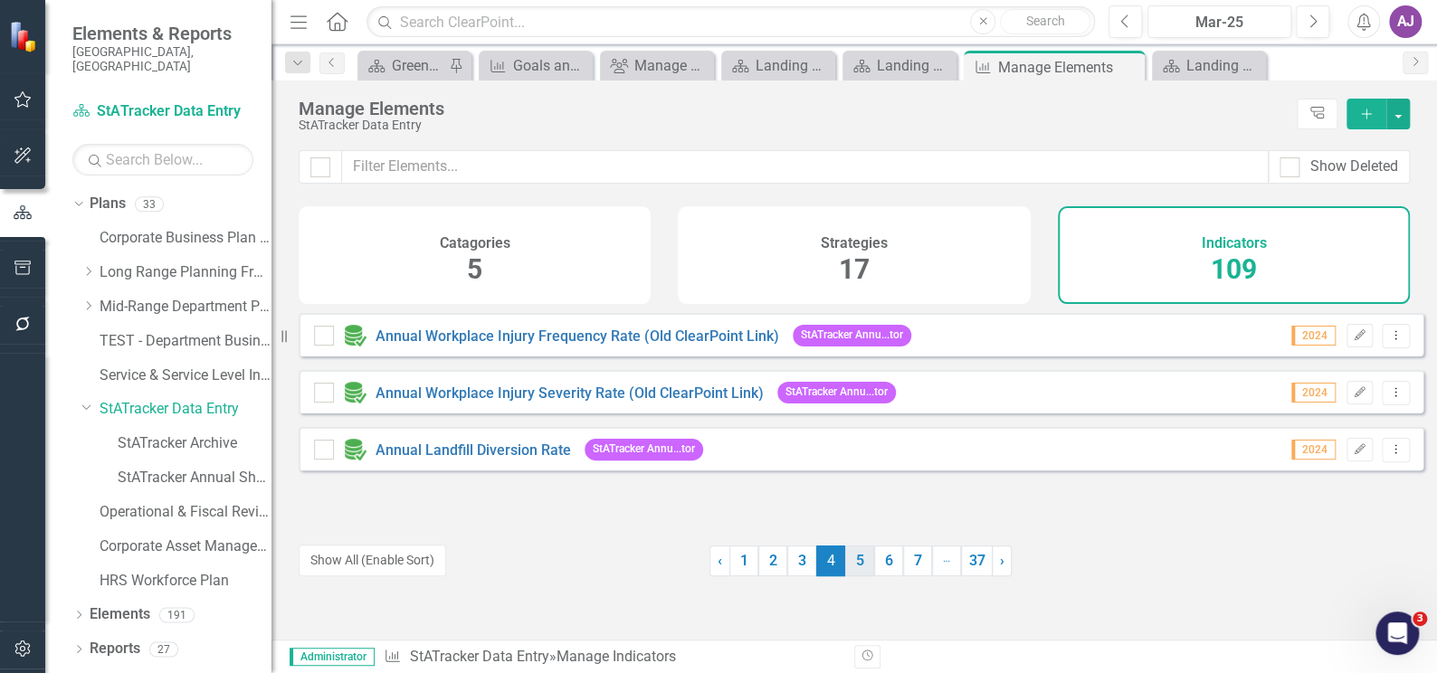
click at [849, 565] on link "5" at bounding box center [859, 561] width 29 height 31
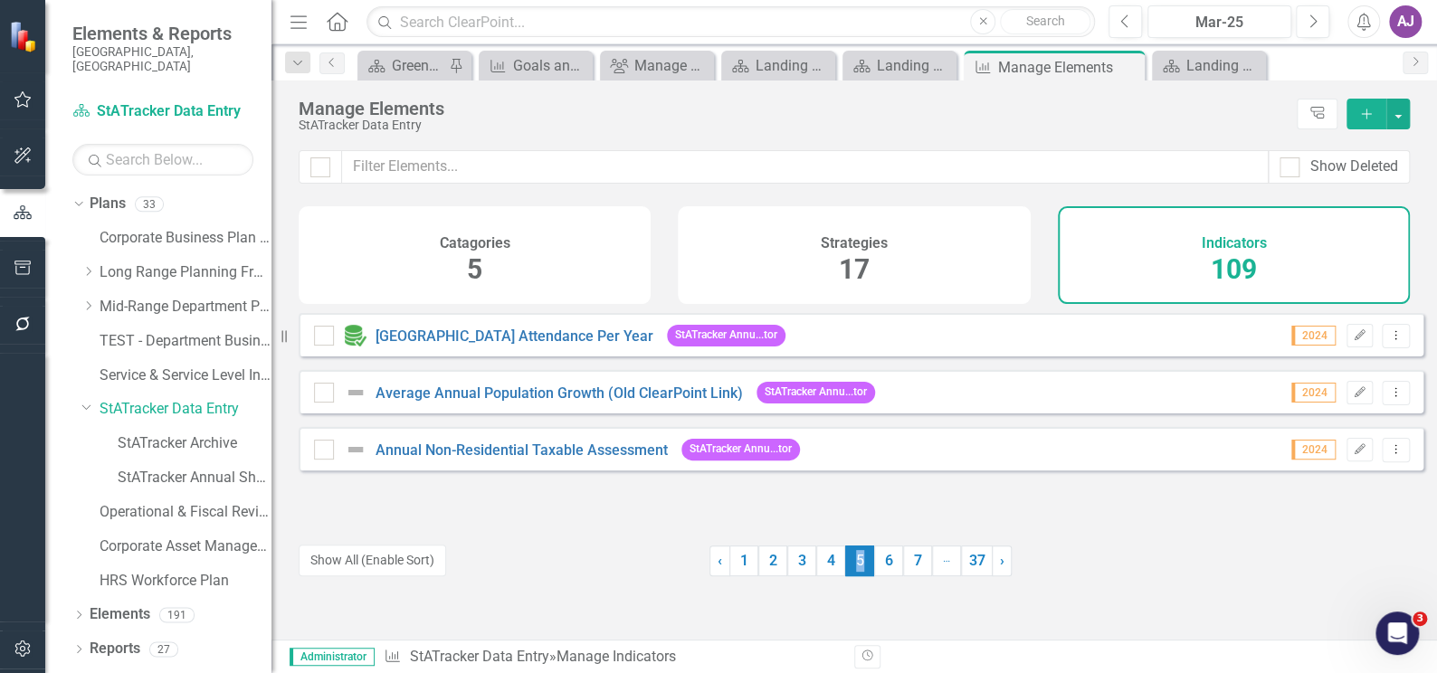
click at [845, 565] on span "5 (current)" at bounding box center [859, 561] width 29 height 31
click at [886, 567] on link "6" at bounding box center [888, 561] width 29 height 31
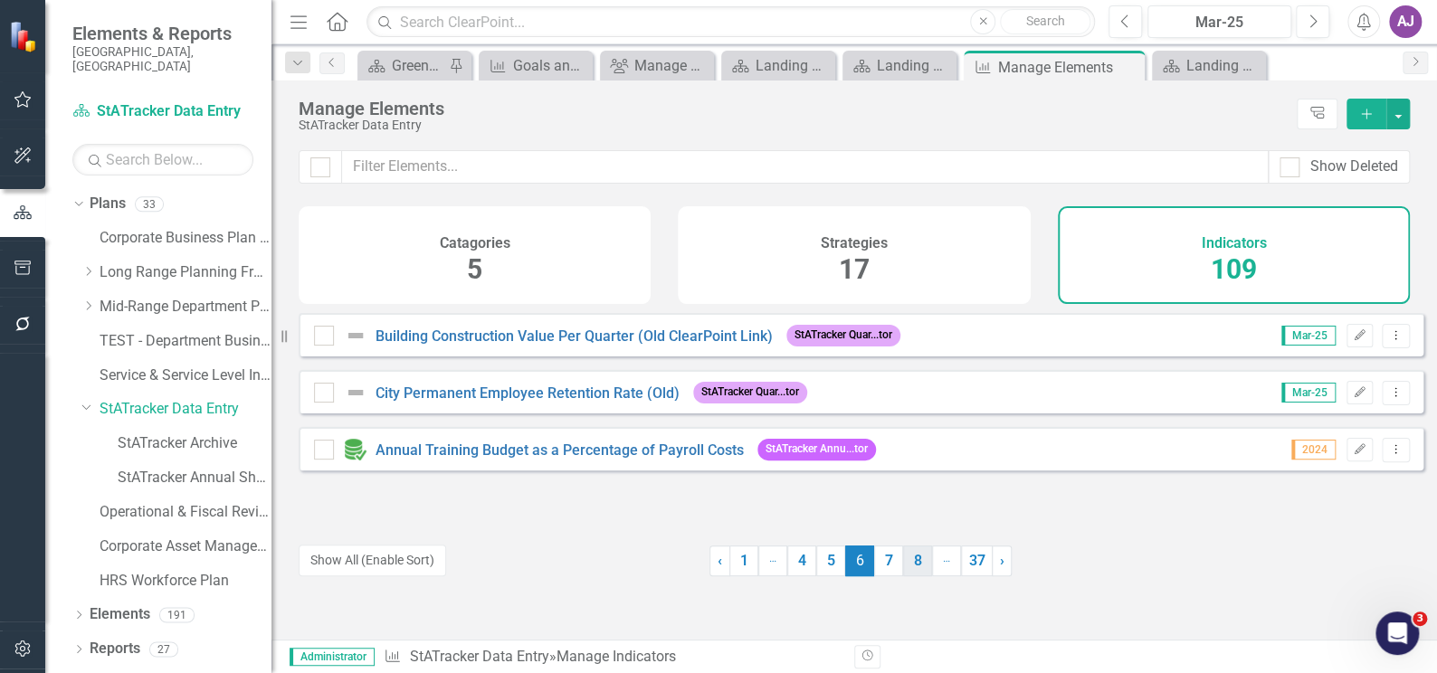
click at [916, 572] on link "8" at bounding box center [917, 561] width 29 height 31
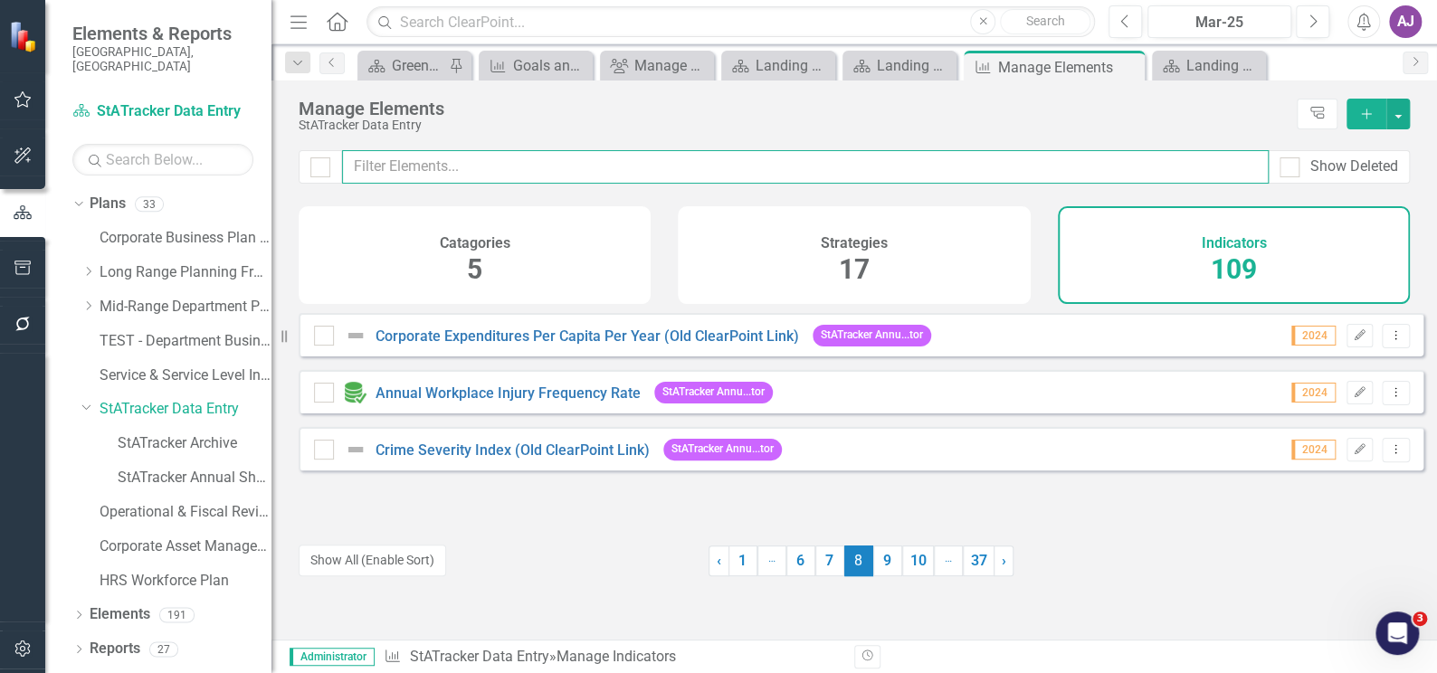
click at [464, 163] on input "text" at bounding box center [805, 166] width 926 height 33
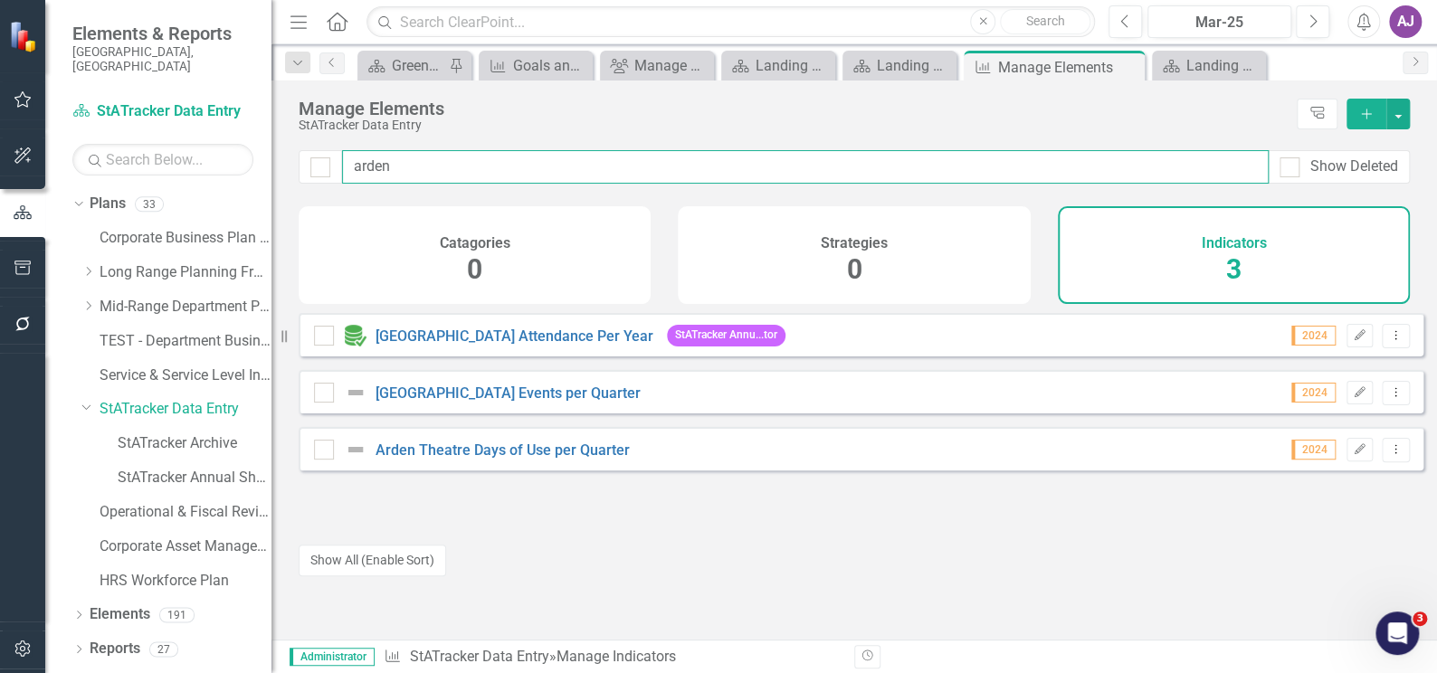
type input "arden"
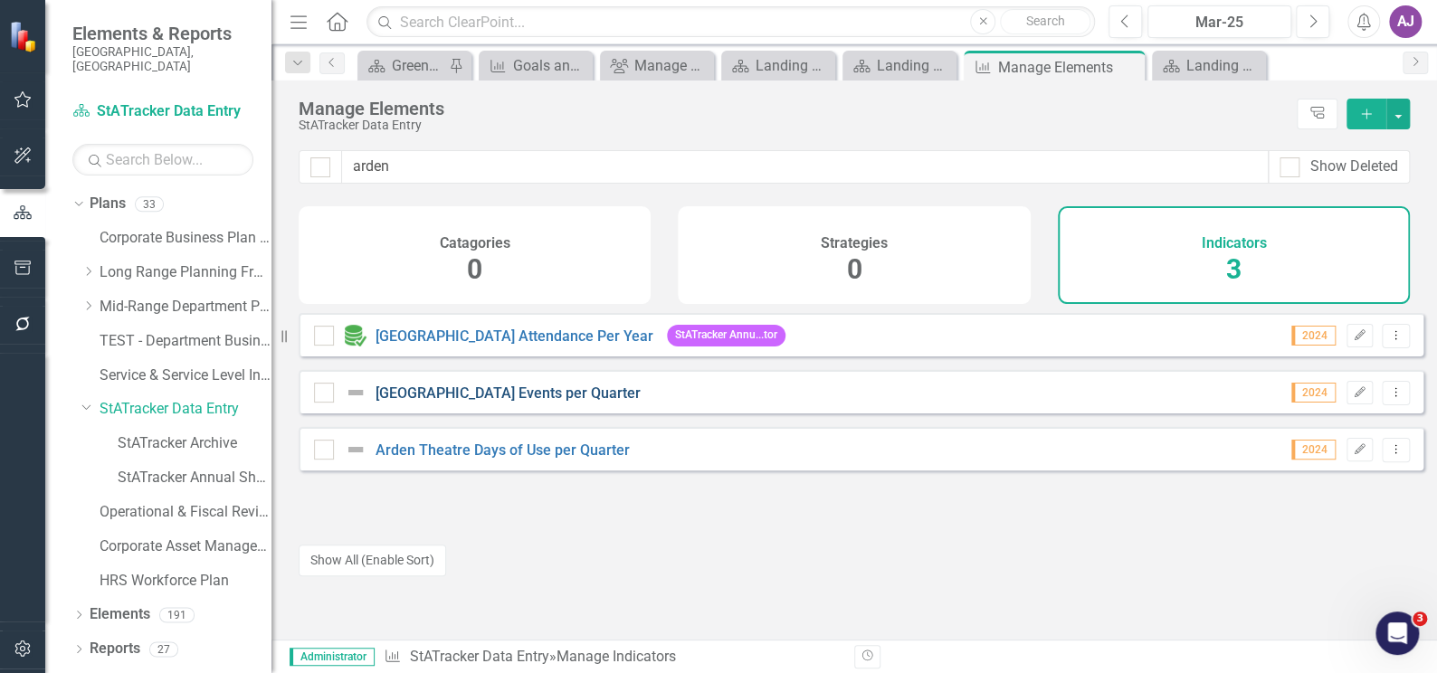
click at [508, 402] on link "[GEOGRAPHIC_DATA] Events per Quarter" at bounding box center [507, 392] width 265 height 17
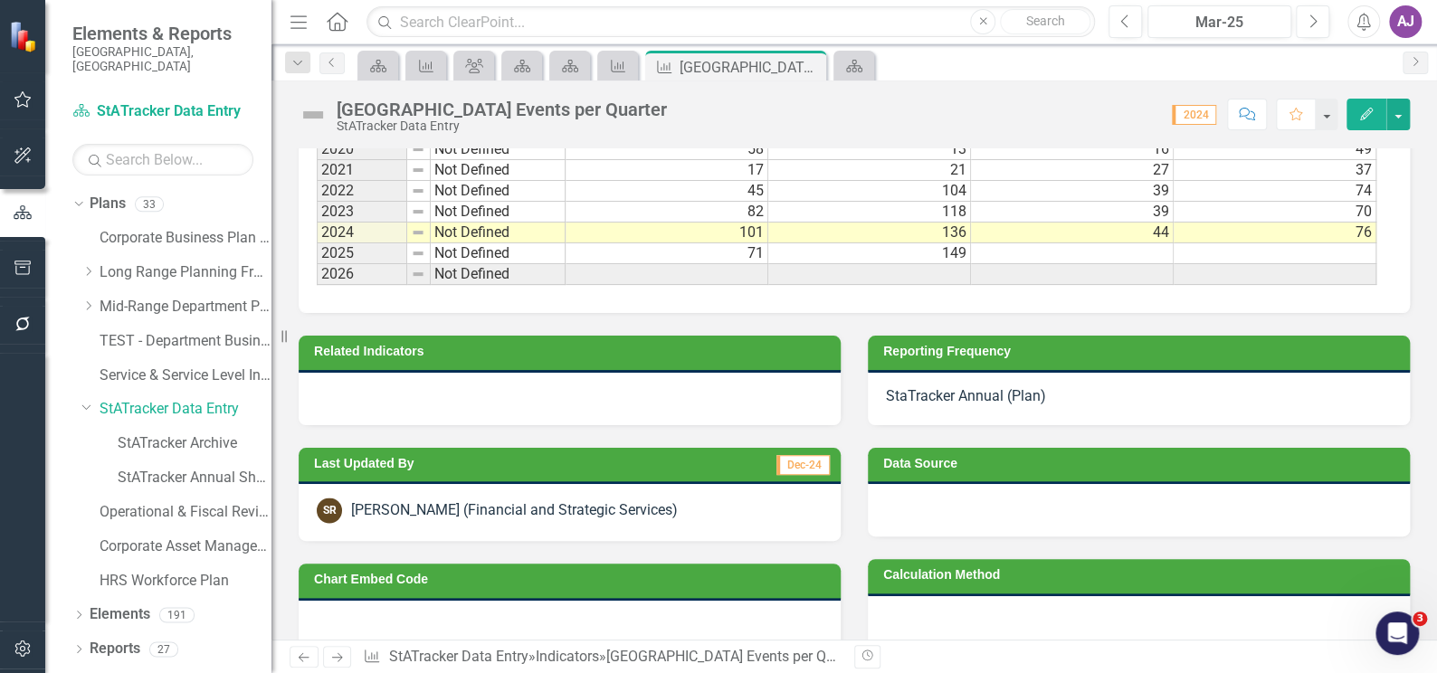
scroll to position [1459, 0]
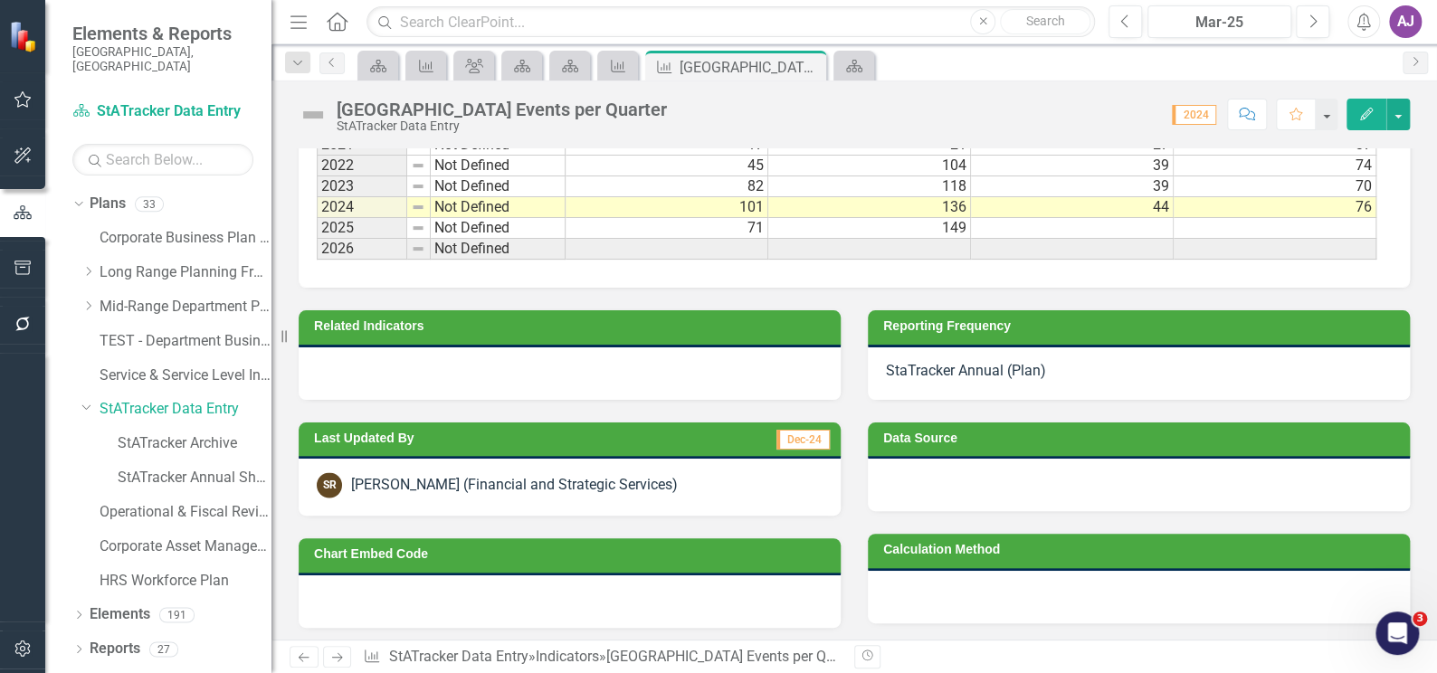
click at [991, 370] on div "StaTracker Annual (Plan)" at bounding box center [1139, 373] width 542 height 52
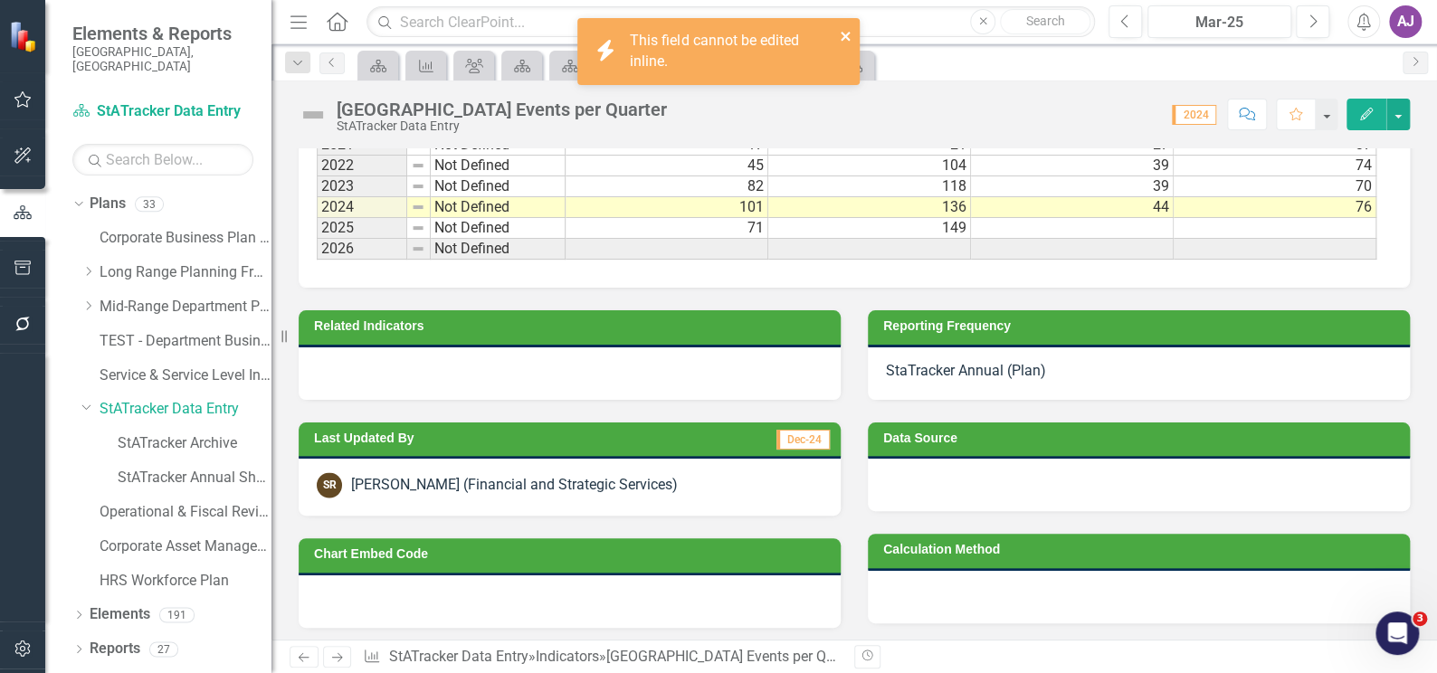
click at [847, 38] on icon "close" at bounding box center [844, 36] width 9 height 9
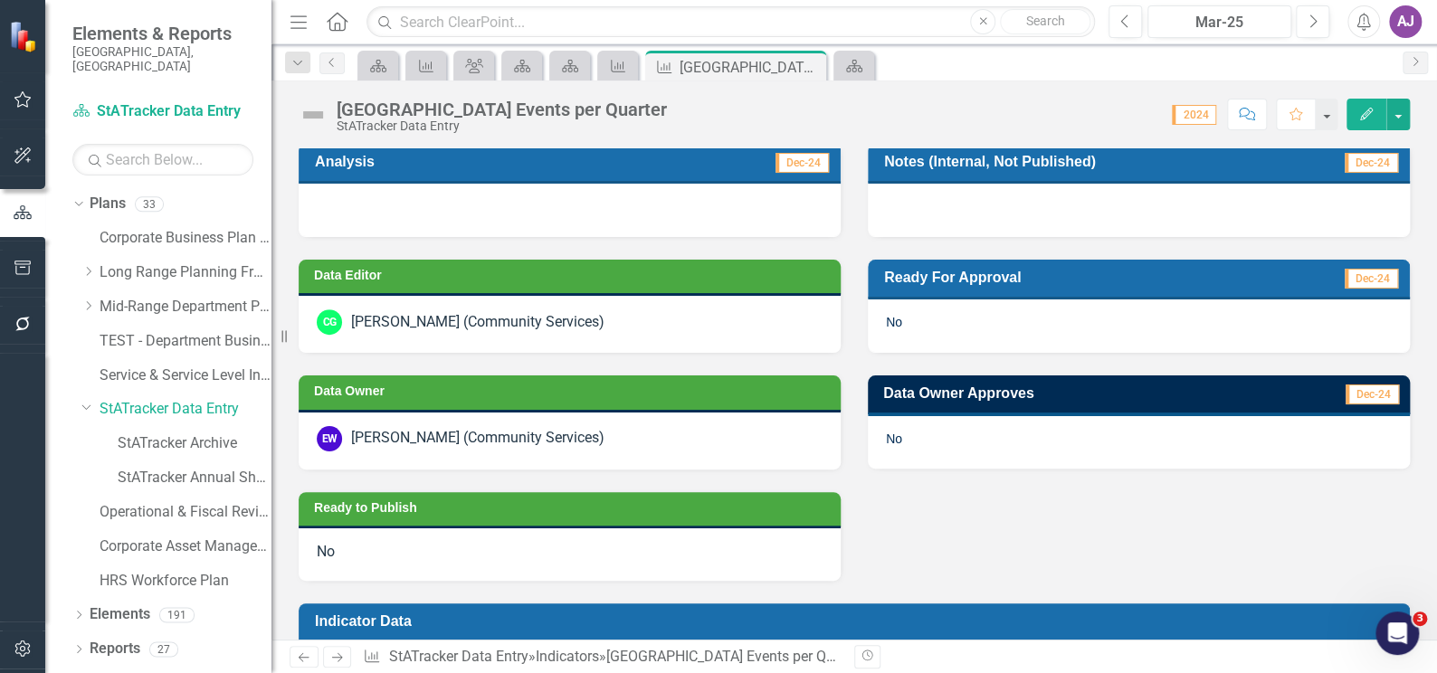
scroll to position [472, 0]
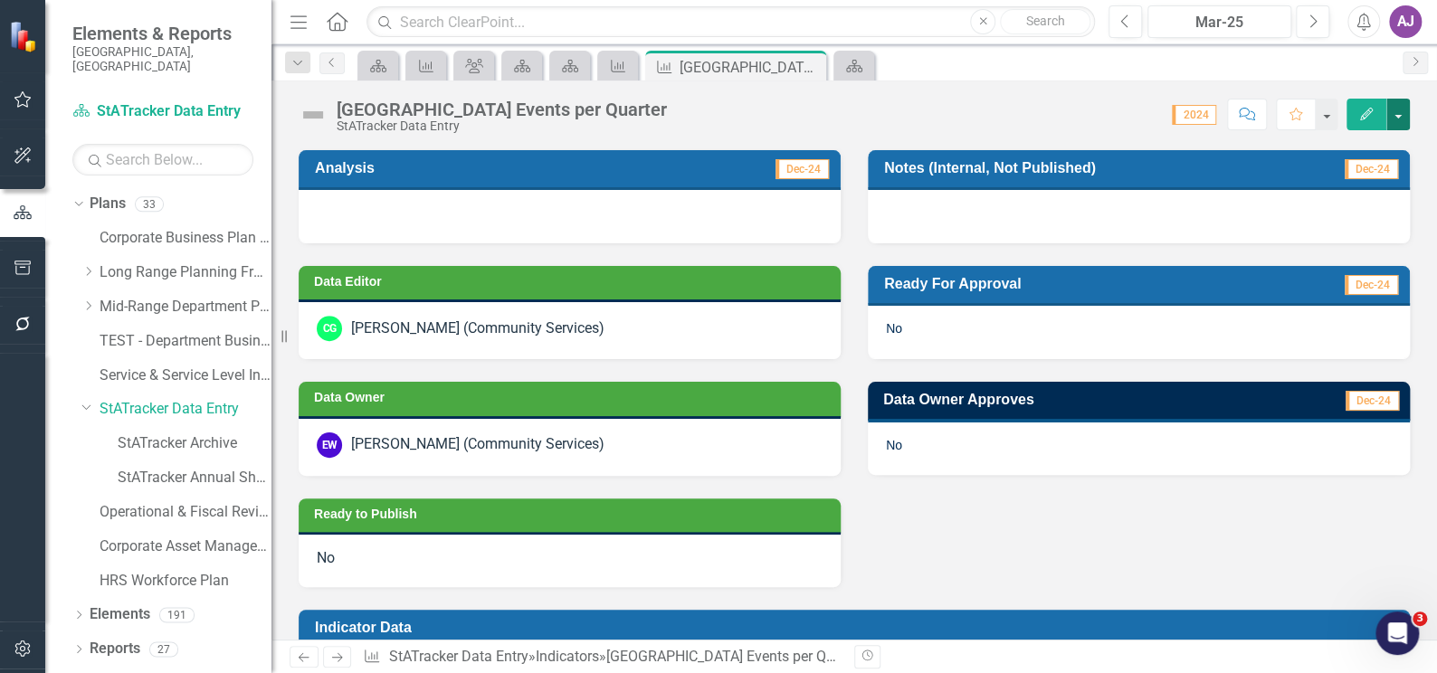
click at [1403, 107] on button "button" at bounding box center [1398, 115] width 24 height 32
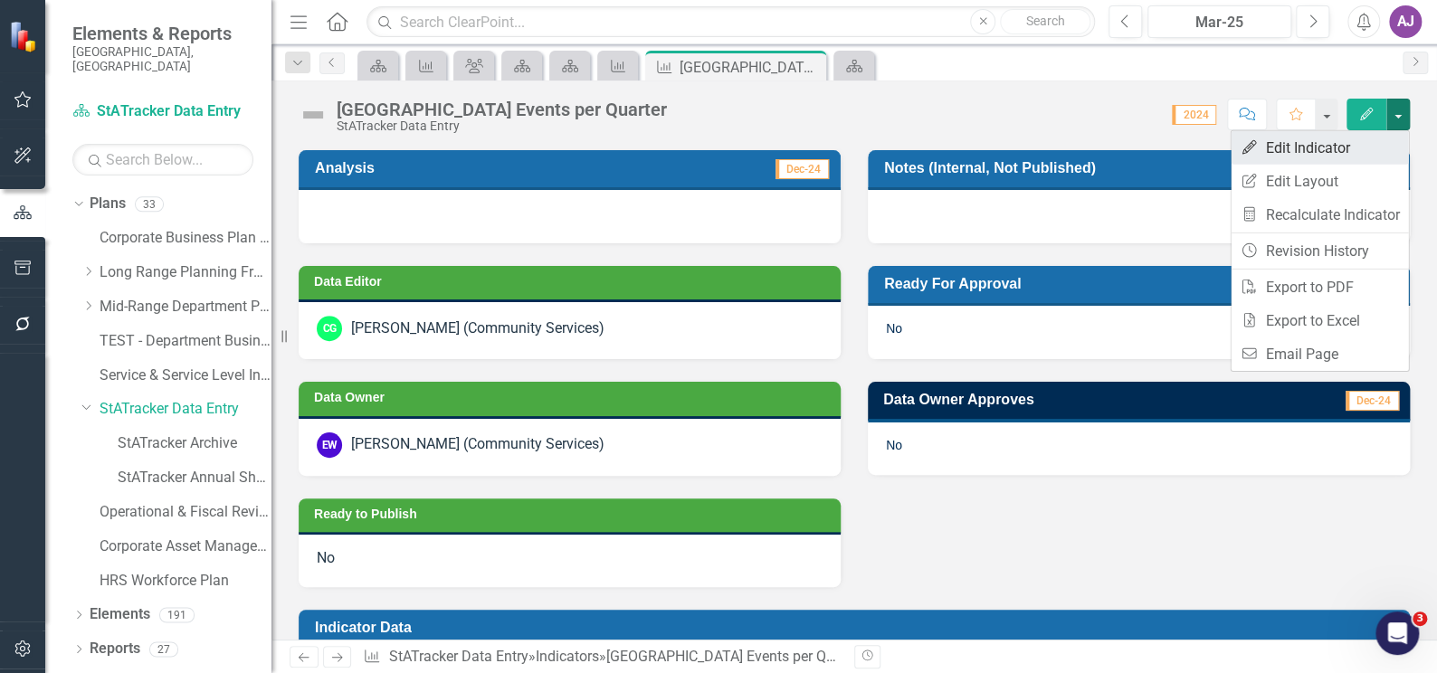
click at [1354, 143] on link "Edit Edit Indicator" at bounding box center [1318, 147] width 177 height 33
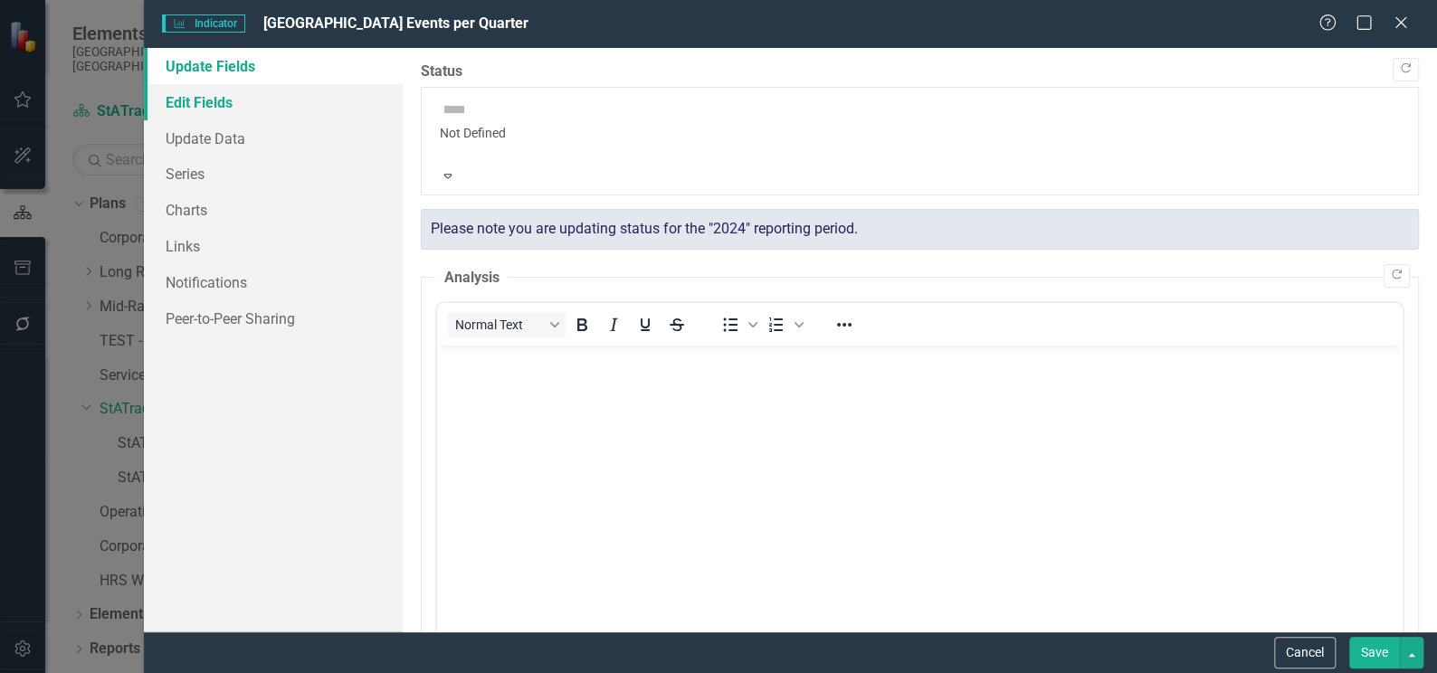
scroll to position [0, 0]
click at [218, 102] on link "Edit Fields" at bounding box center [273, 102] width 259 height 36
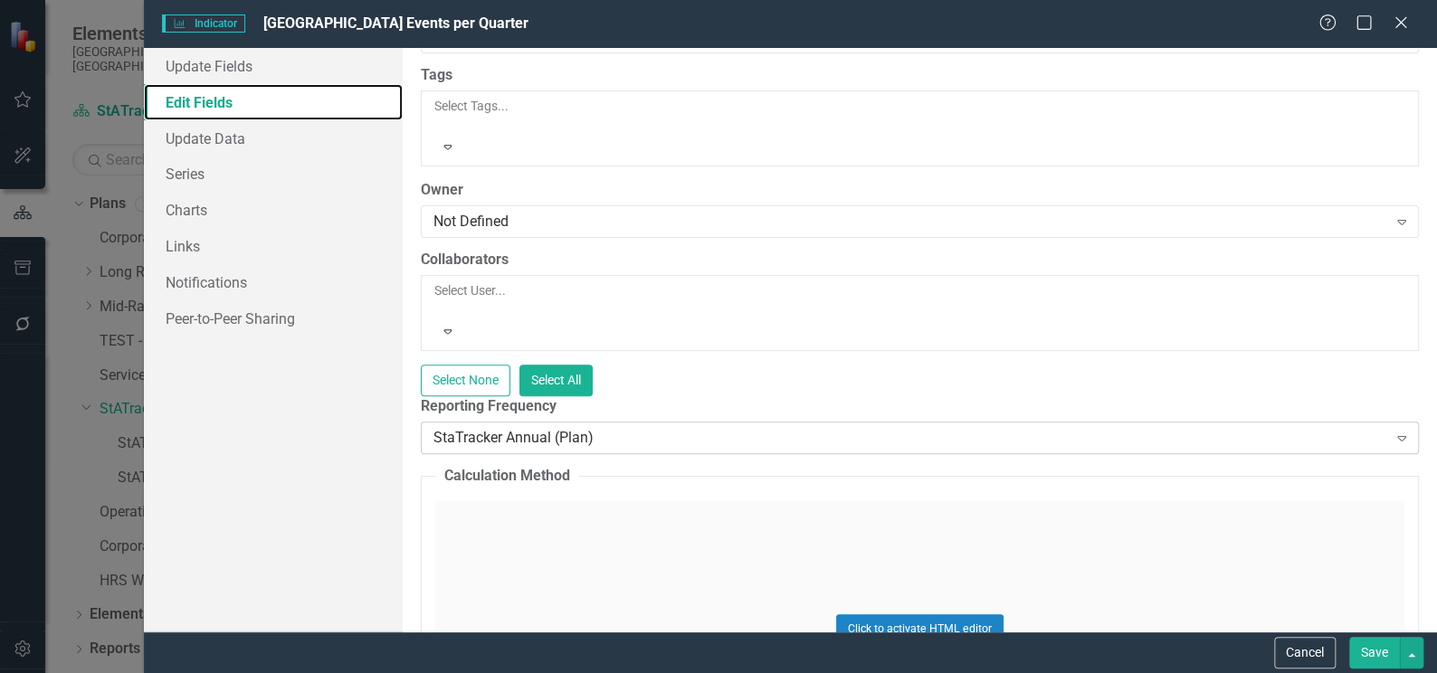
scroll to position [164, 0]
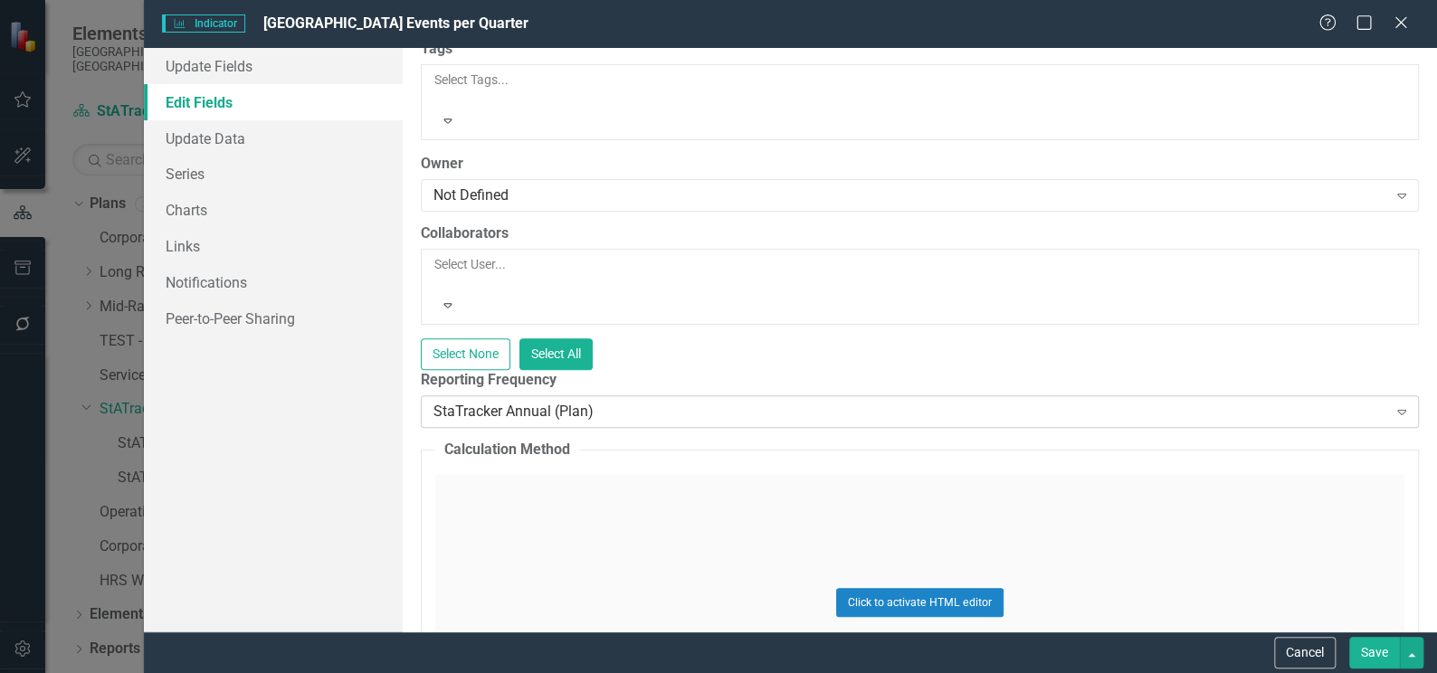
click at [1395, 404] on icon "Expand" at bounding box center [1401, 411] width 18 height 14
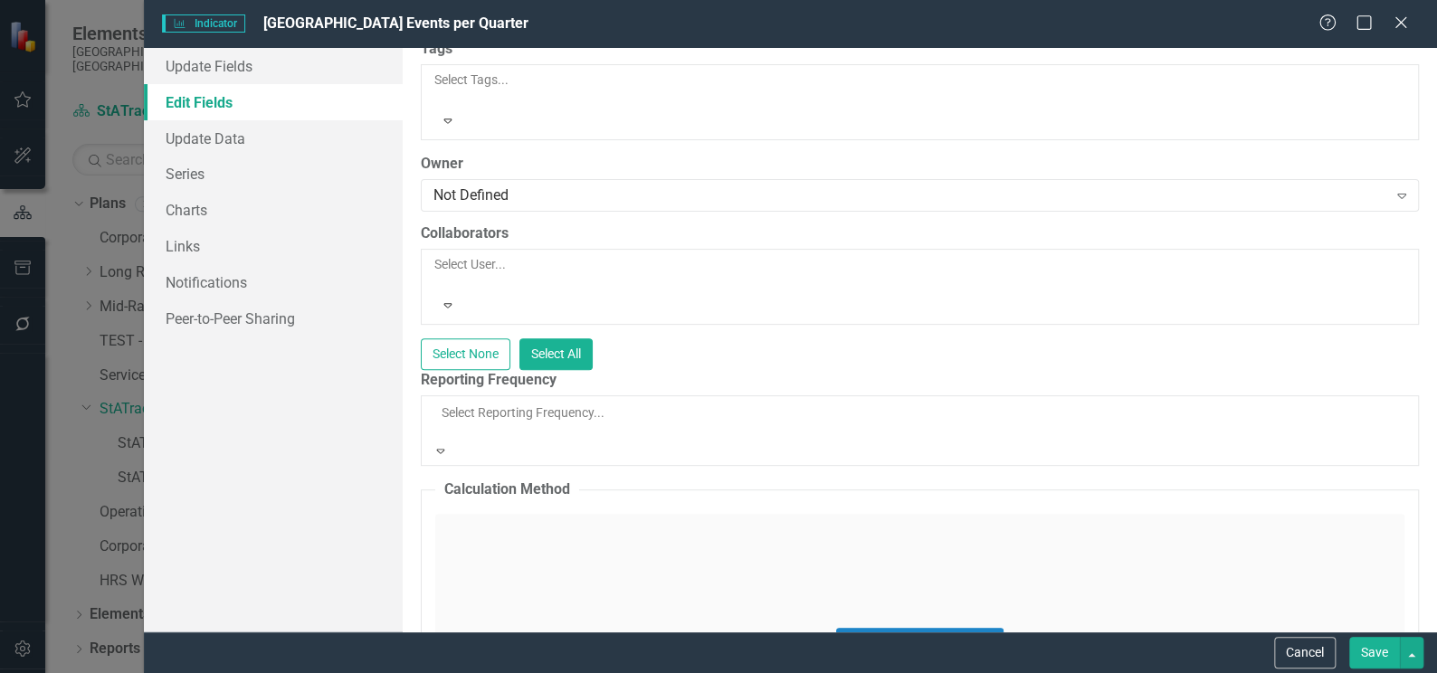
scroll to position [25, 0]
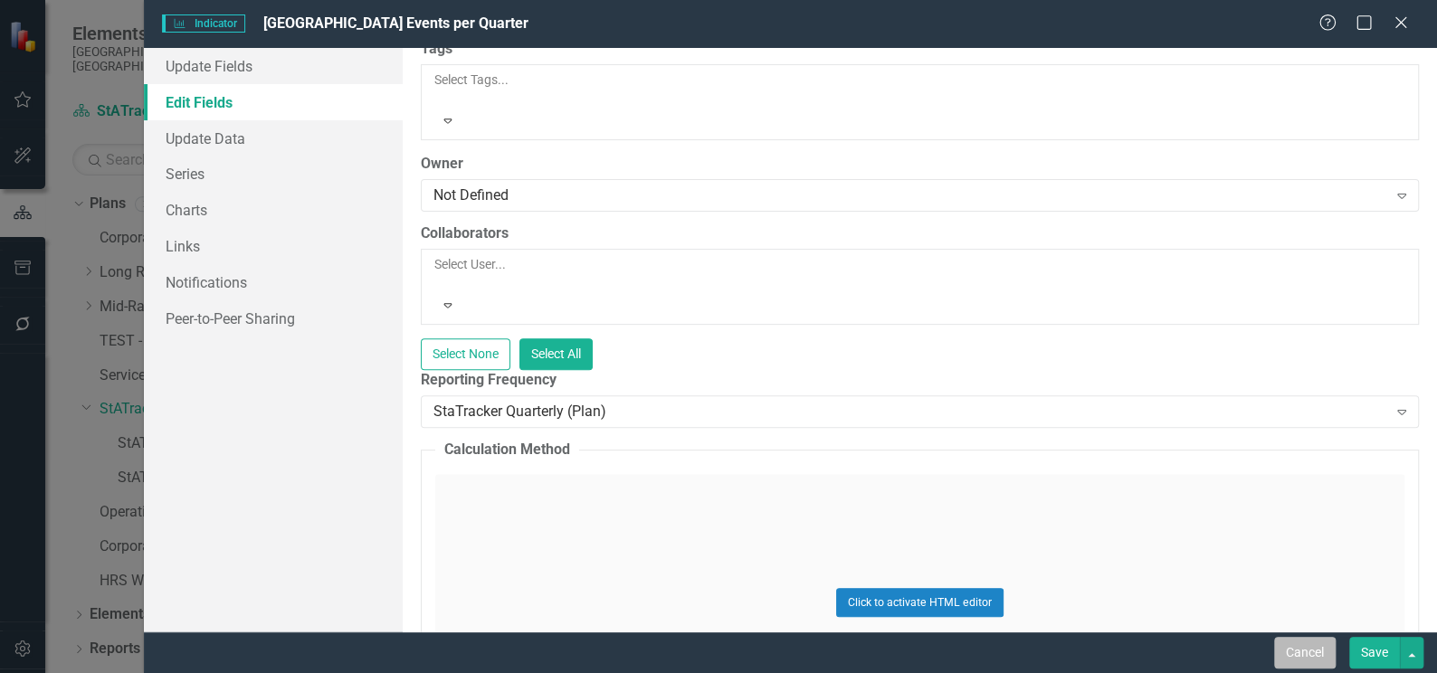
click at [1307, 652] on button "Cancel" at bounding box center [1305, 653] width 62 height 32
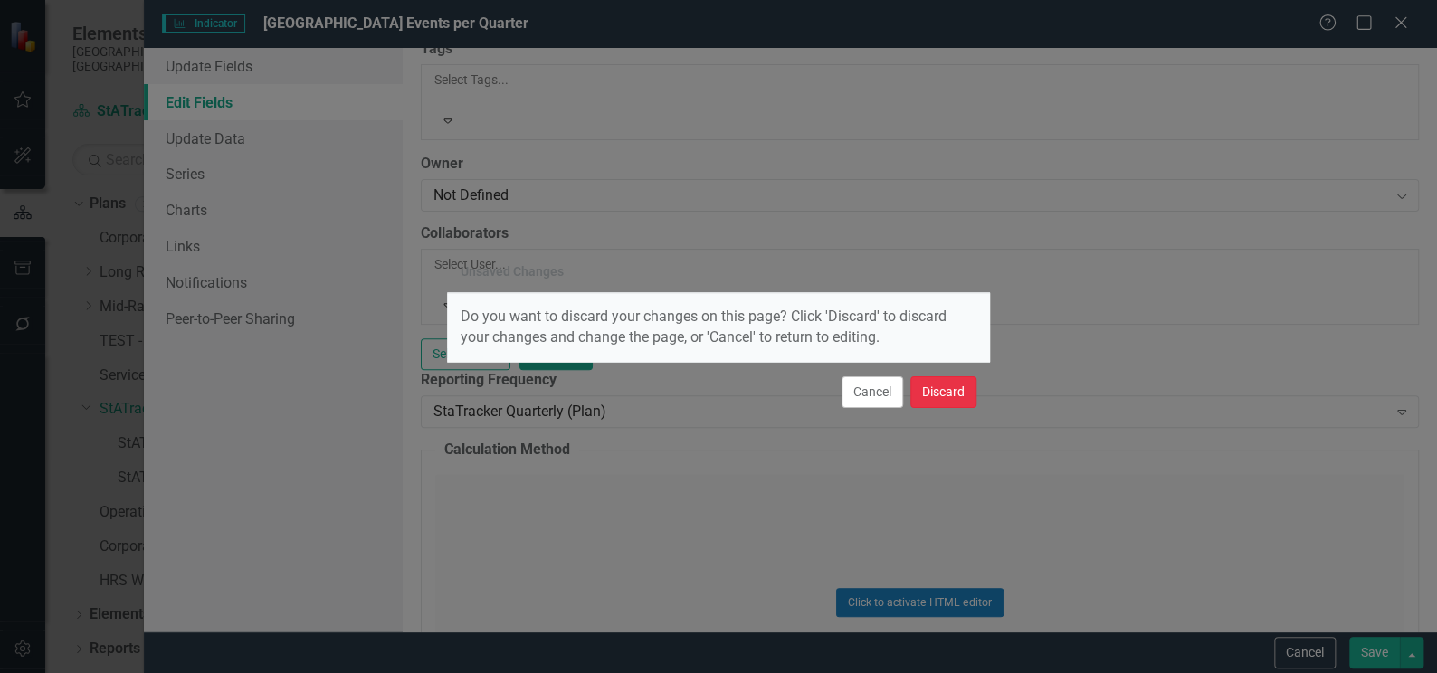
click at [944, 397] on button "Discard" at bounding box center [943, 392] width 66 height 32
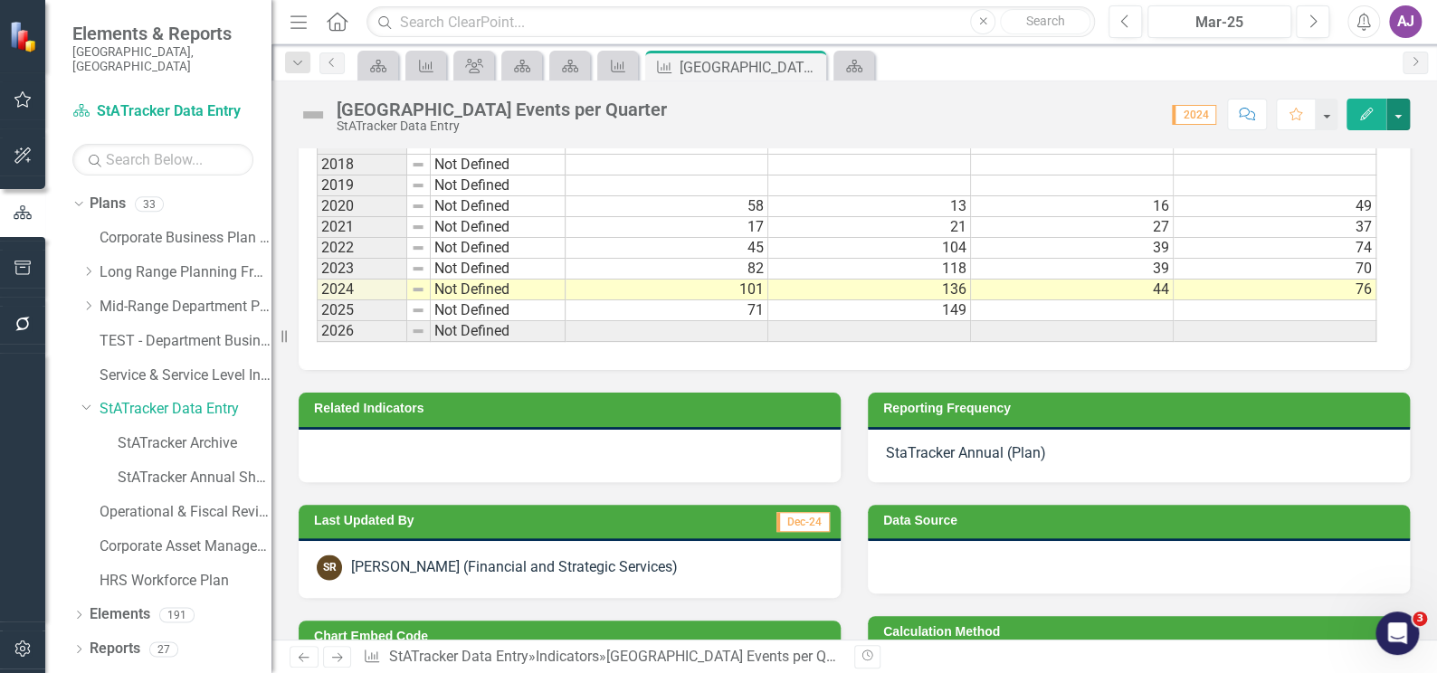
scroll to position [1459, 0]
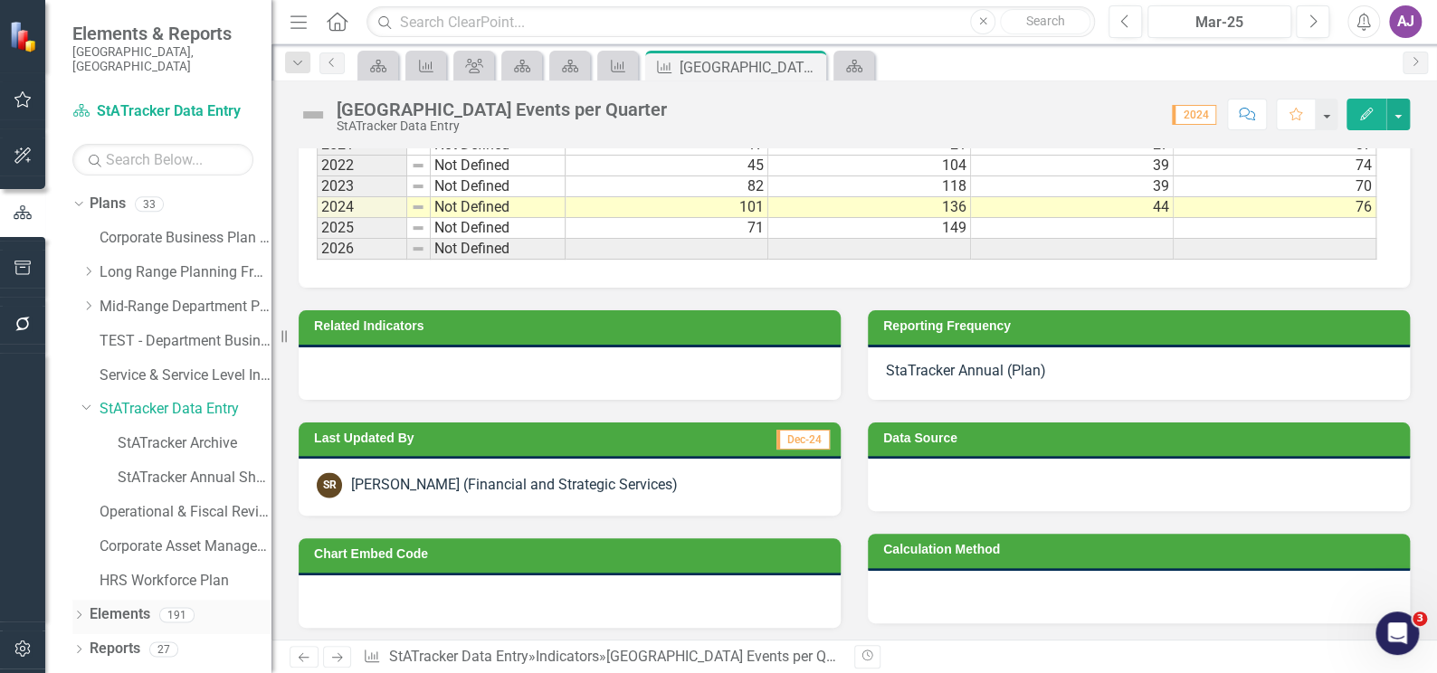
click at [77, 612] on icon "Dropdown" at bounding box center [78, 617] width 13 height 10
click at [77, 608] on icon "Dropdown" at bounding box center [76, 614] width 10 height 13
click at [23, 654] on icon "button" at bounding box center [23, 648] width 19 height 14
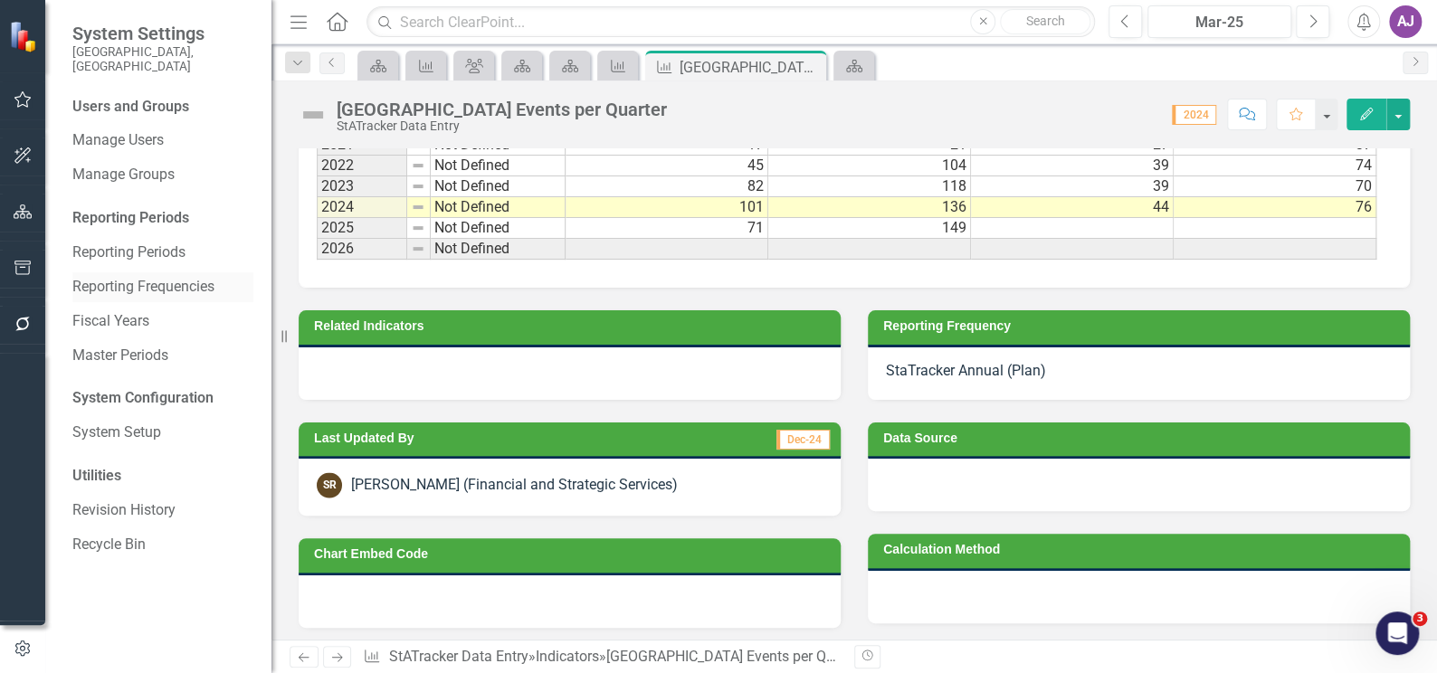
click at [134, 277] on link "Reporting Frequencies" at bounding box center [162, 287] width 181 height 21
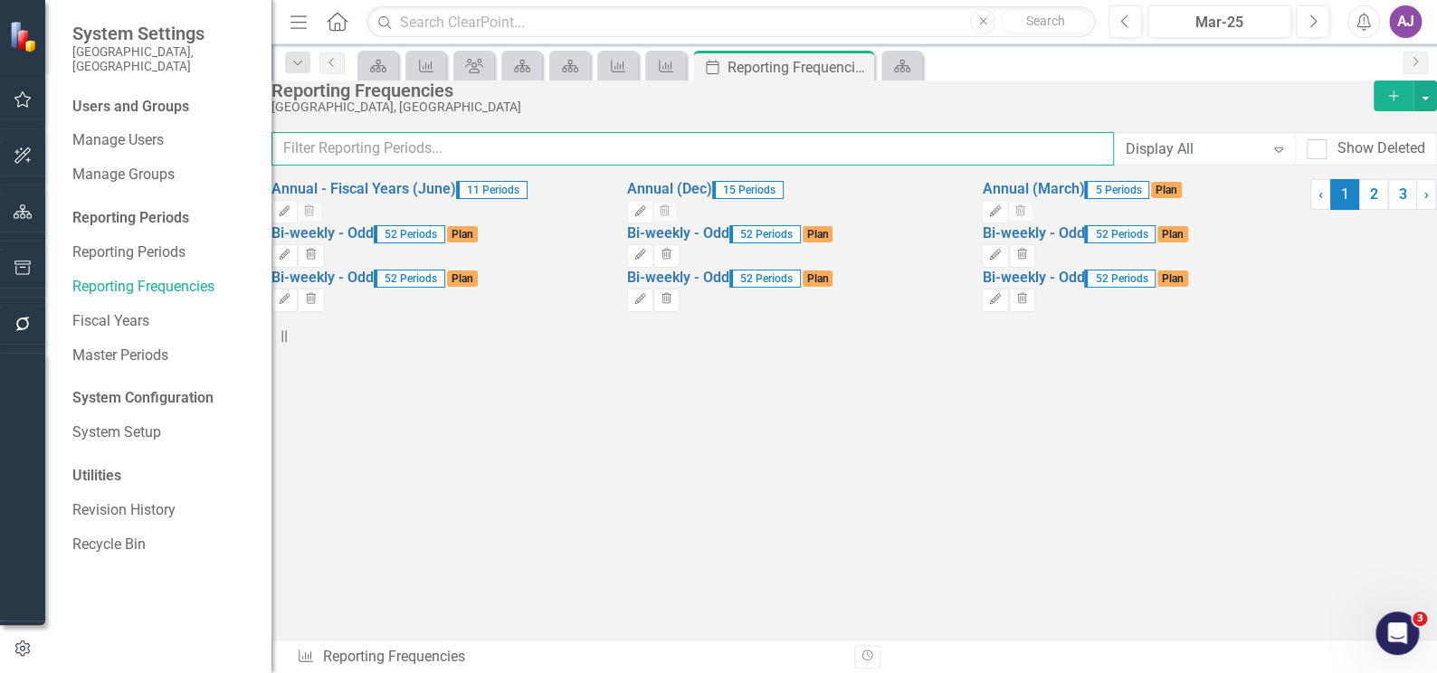
click at [432, 150] on input "text" at bounding box center [692, 148] width 842 height 33
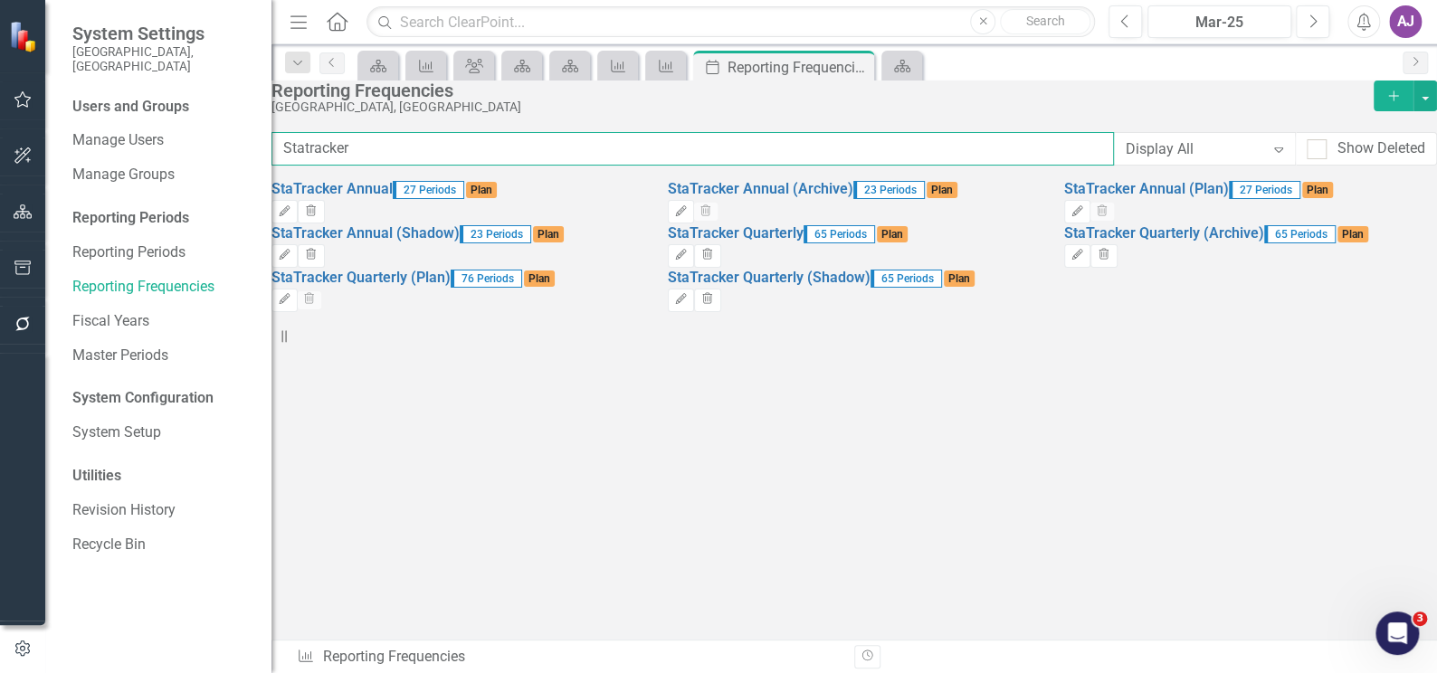
type input "Statracker"
click at [512, 312] on div "StaTracker Annual 27 Periods Plan Edit Trash StaTracker Annual (Archive) 23 Per…" at bounding box center [852, 245] width 1162 height 133
click at [569, 312] on div "StaTracker Annual 27 Periods Plan Edit Trash StaTracker Annual (Archive) 23 Per…" at bounding box center [852, 245] width 1162 height 133
click at [1084, 217] on icon "Edit" at bounding box center [1077, 211] width 14 height 11
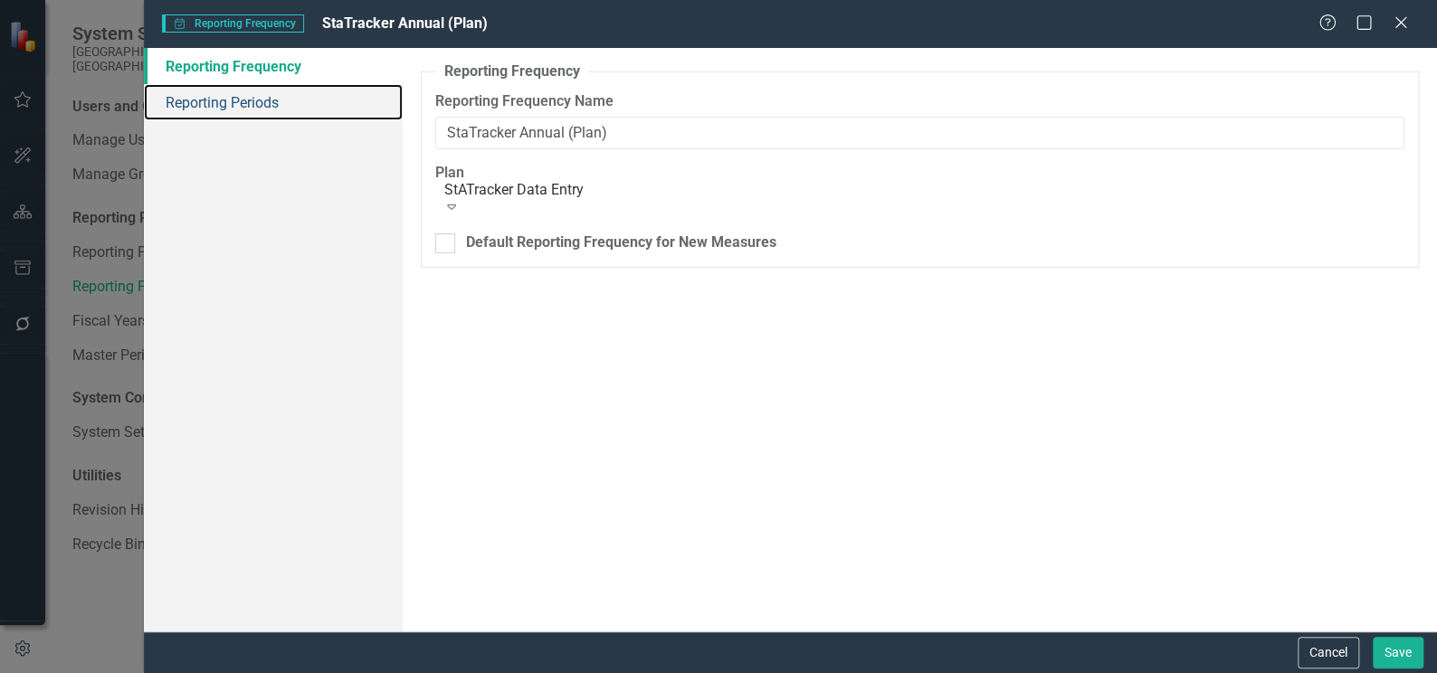
drag, startPoint x: 236, startPoint y: 98, endPoint x: 238, endPoint y: 129, distance: 31.7
click at [236, 97] on link "Reporting Periods" at bounding box center [273, 102] width 259 height 36
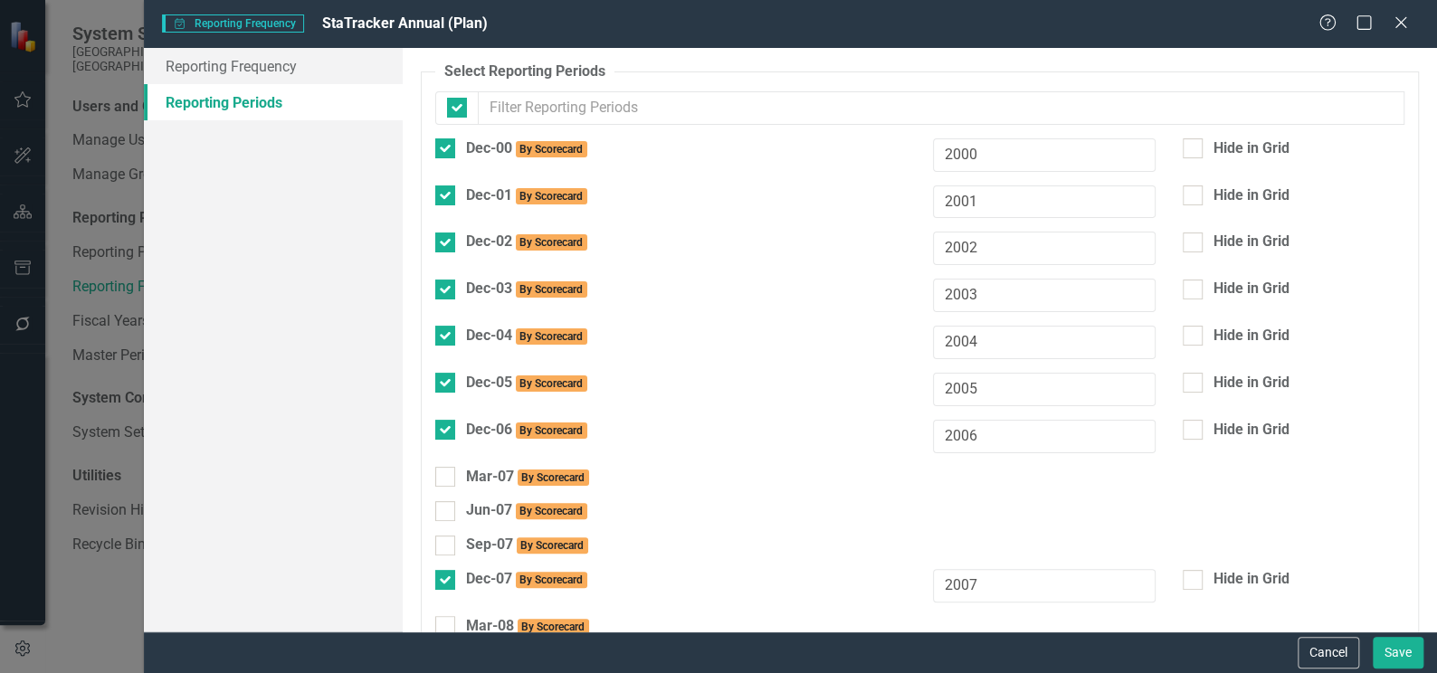
checkbox input "false"
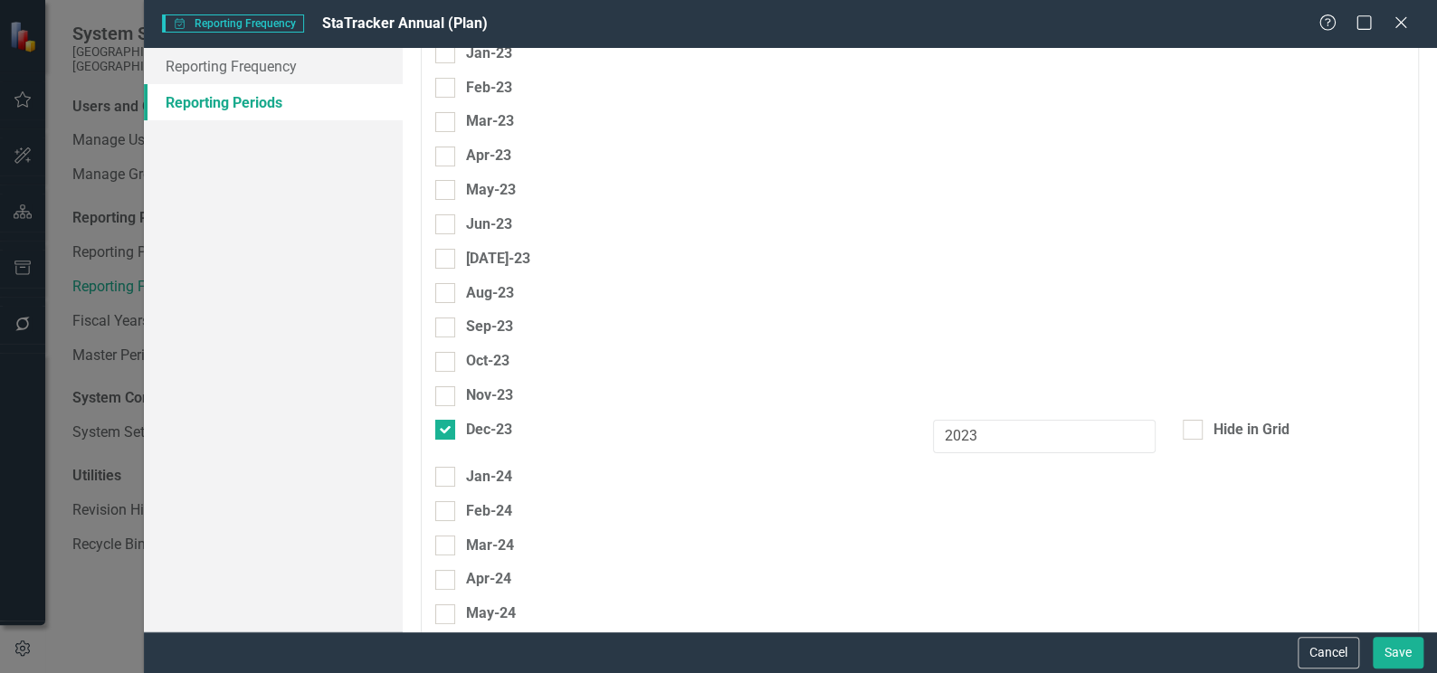
scroll to position [6870, 0]
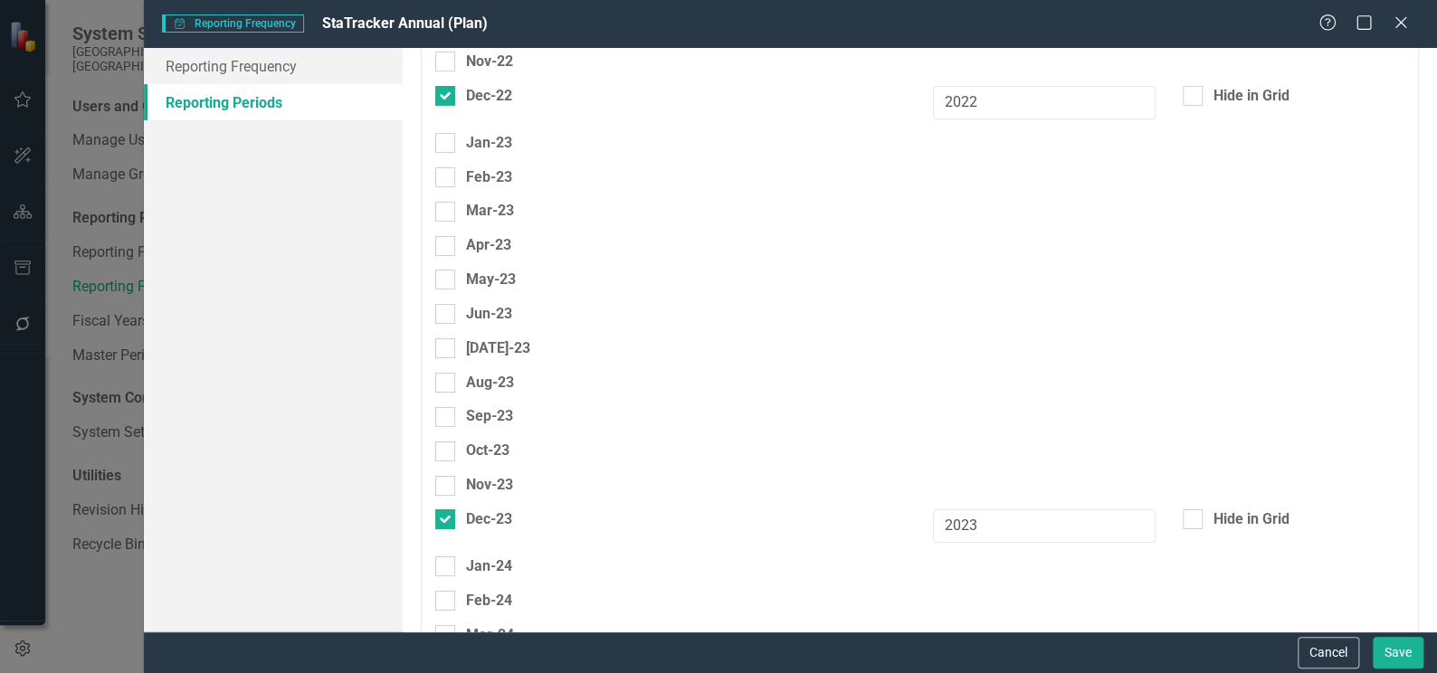
checkbox input "true"
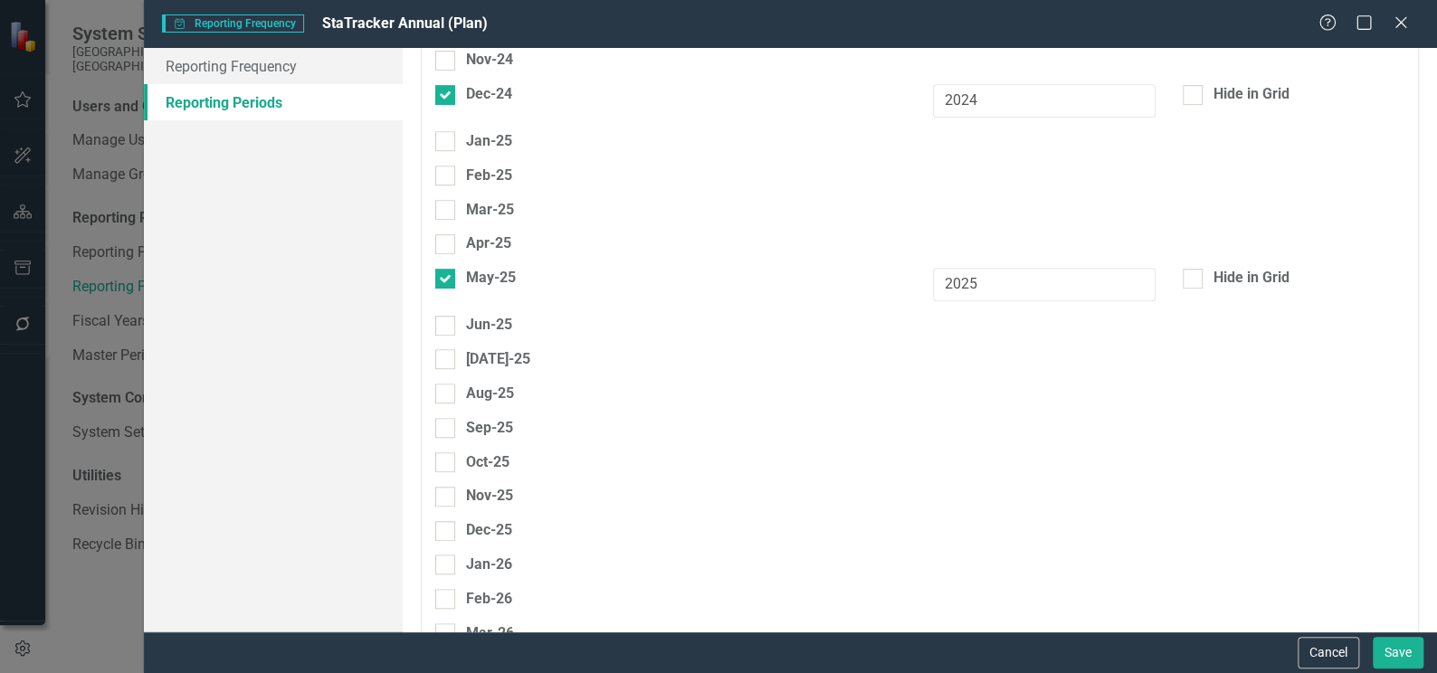
scroll to position [7775, 0]
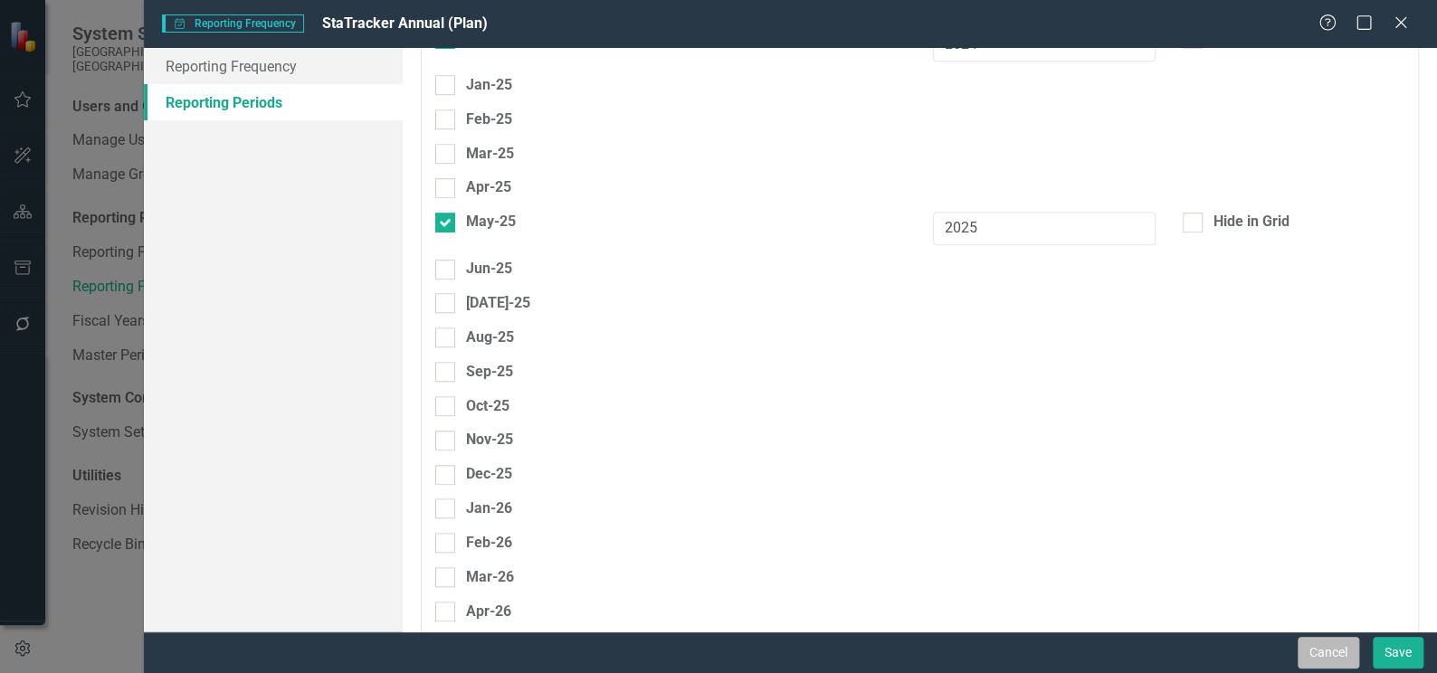
click at [1313, 650] on button "Cancel" at bounding box center [1328, 653] width 62 height 32
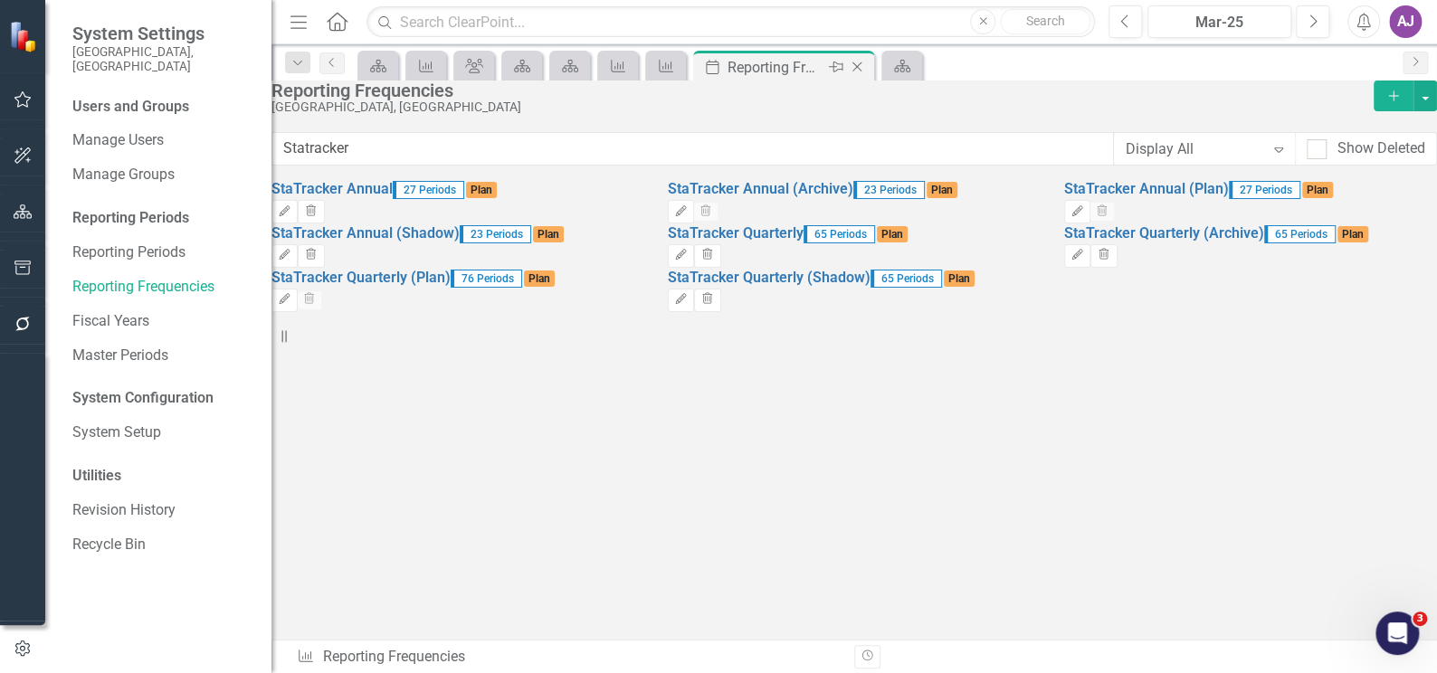
click at [859, 72] on icon "Close" at bounding box center [857, 67] width 18 height 14
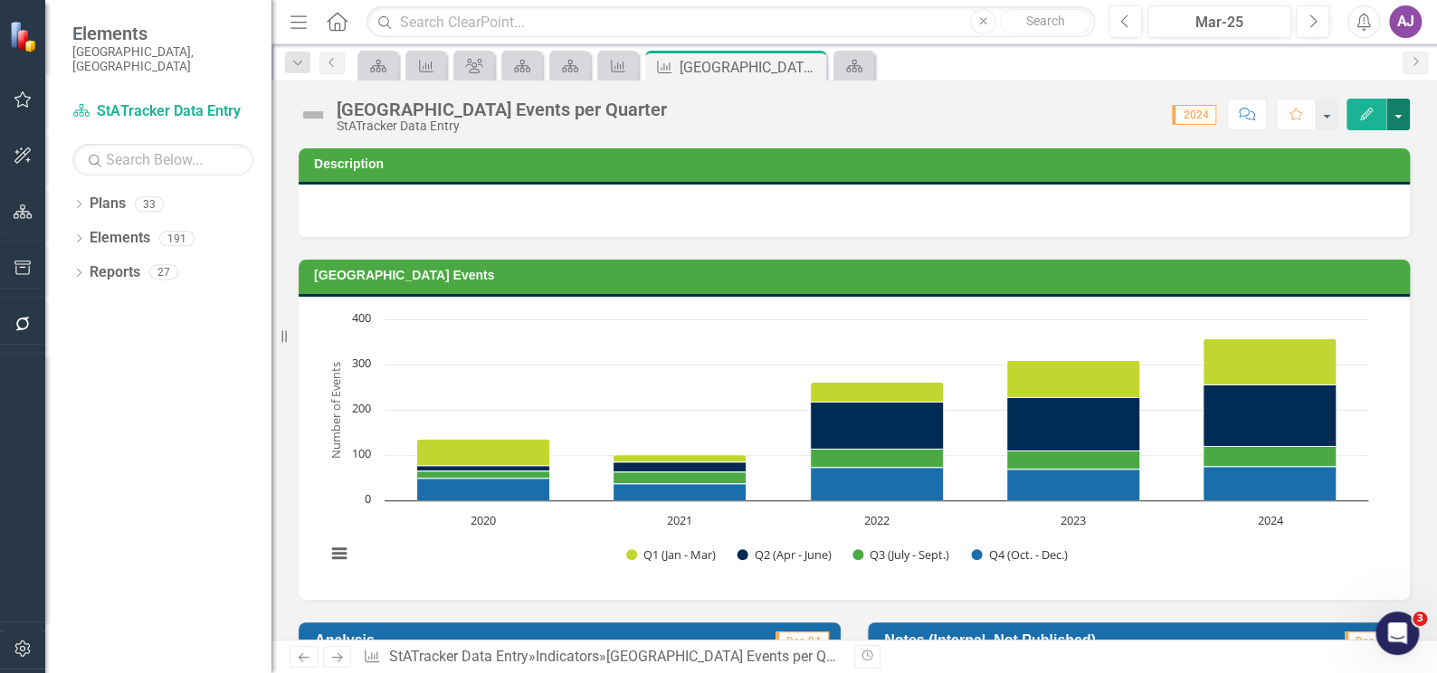
click at [1396, 112] on button "button" at bounding box center [1398, 115] width 24 height 32
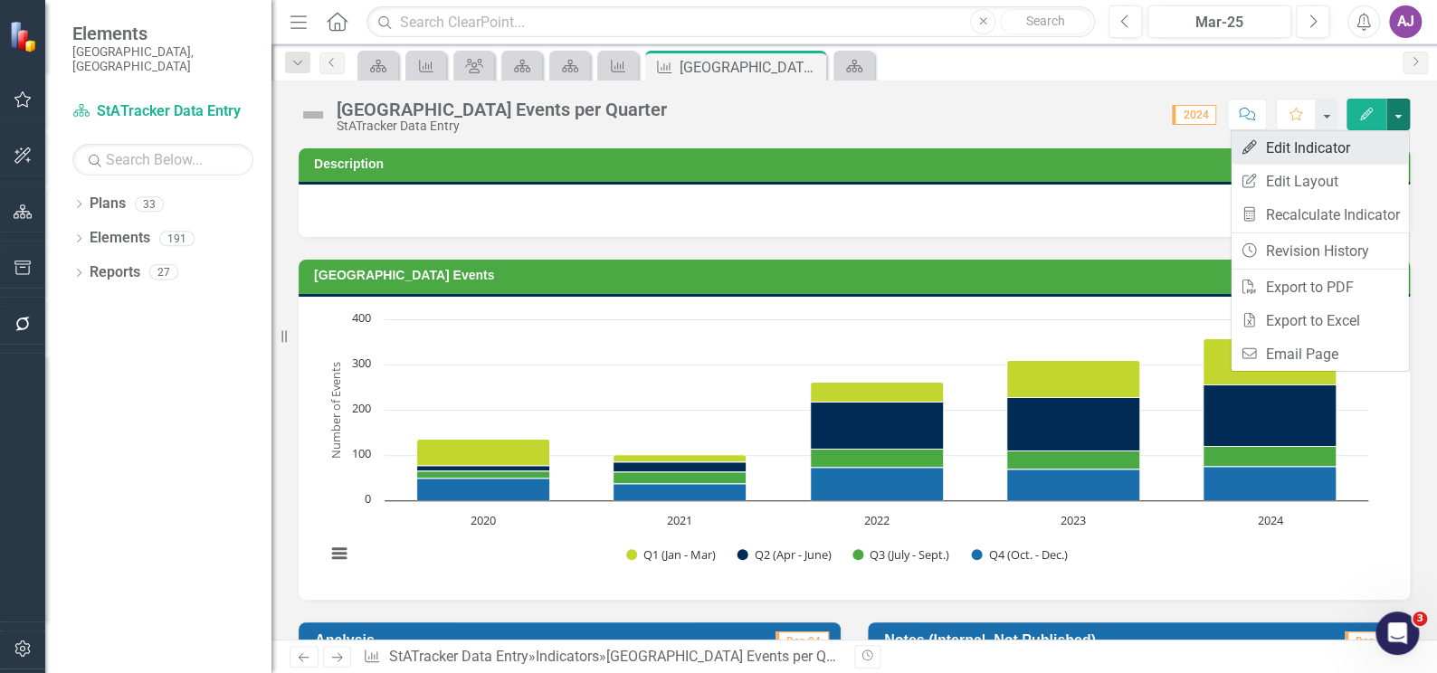
click at [1332, 141] on link "Edit Edit Indicator" at bounding box center [1318, 147] width 177 height 33
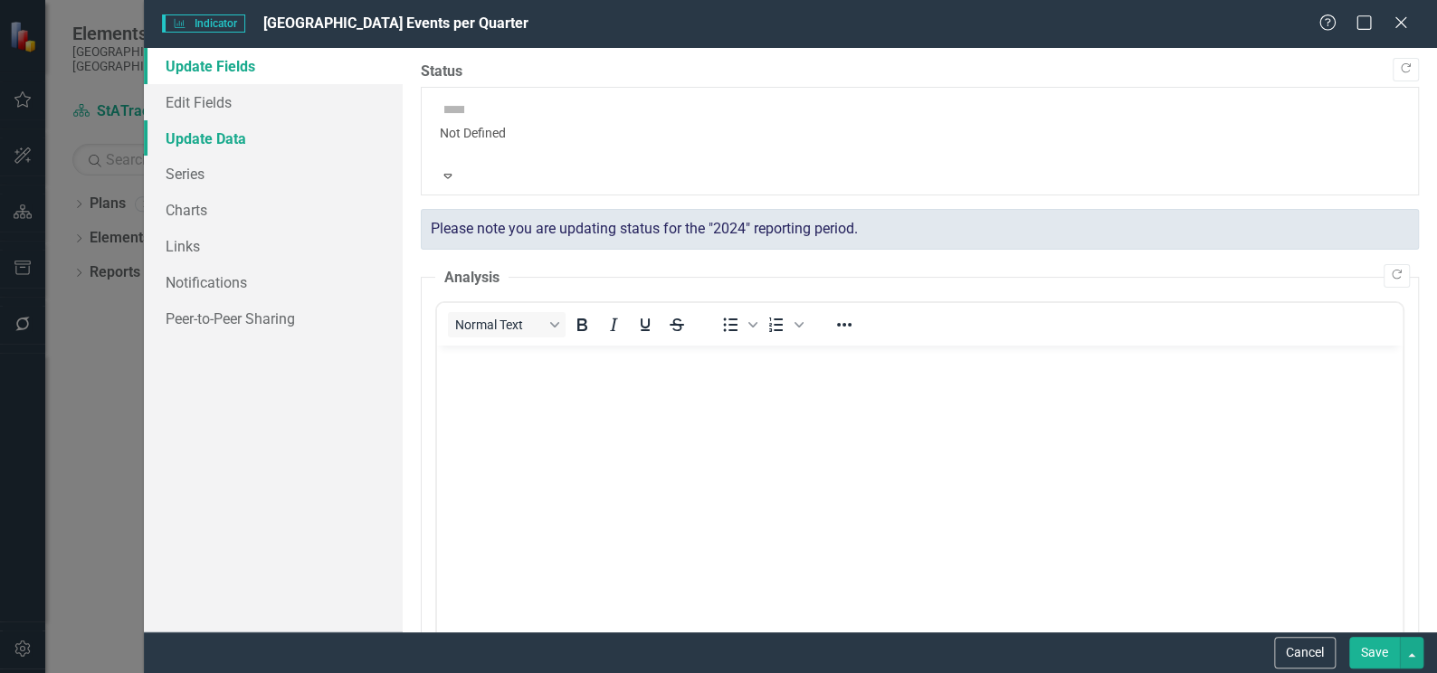
click at [213, 147] on link "Update Data" at bounding box center [273, 138] width 259 height 36
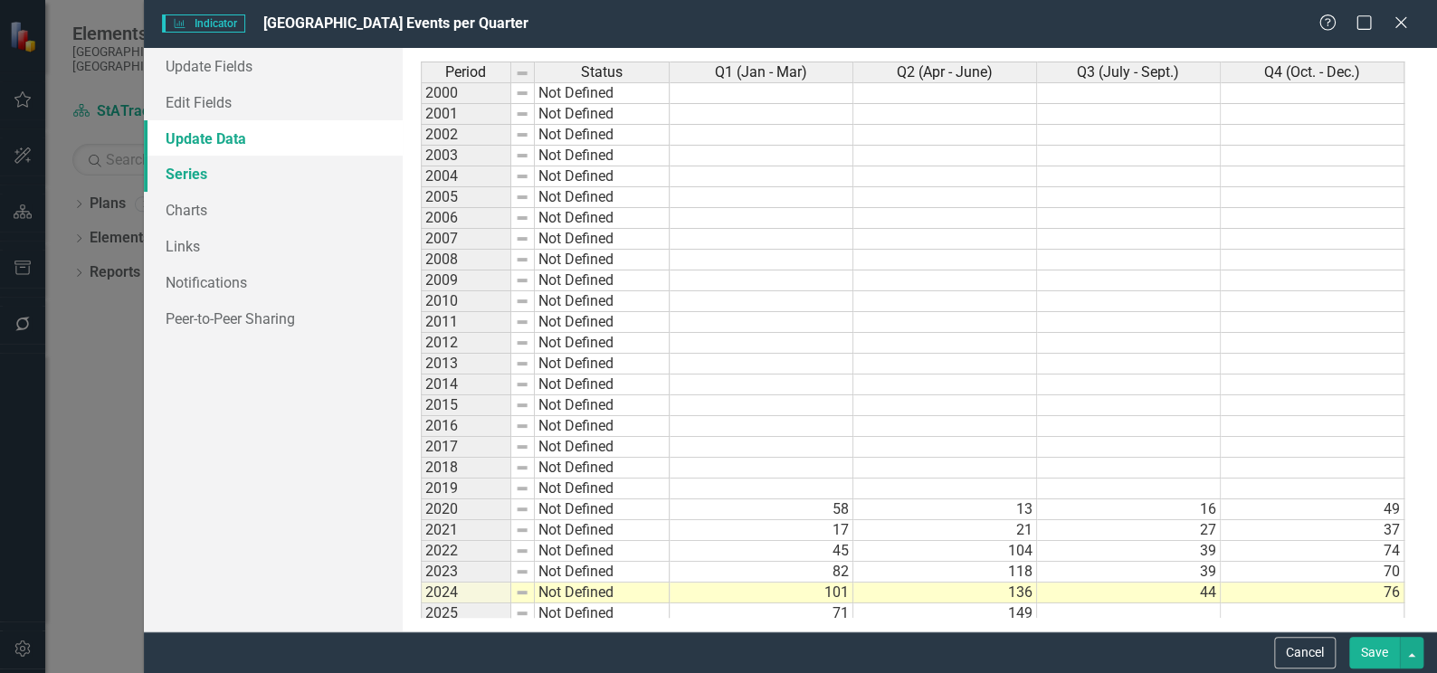
click at [202, 181] on link "Series" at bounding box center [273, 174] width 259 height 36
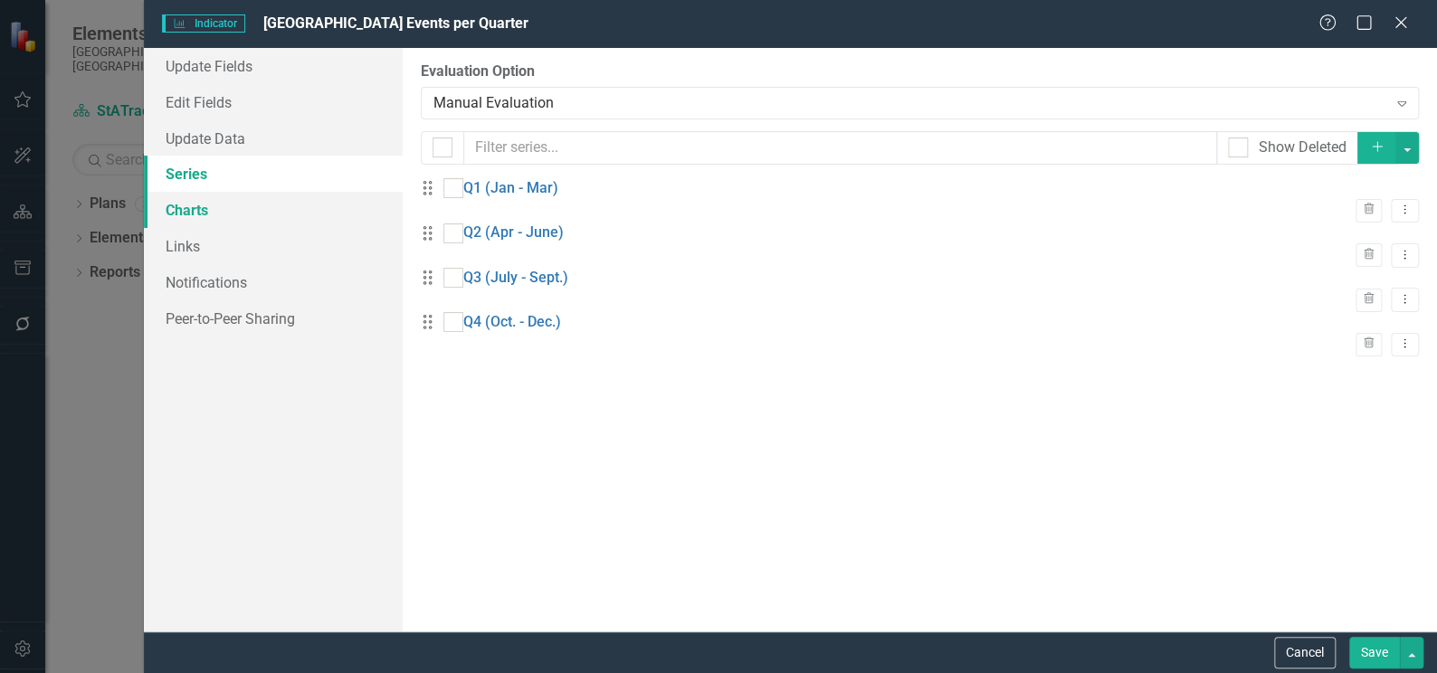
click at [182, 210] on link "Charts" at bounding box center [273, 210] width 259 height 36
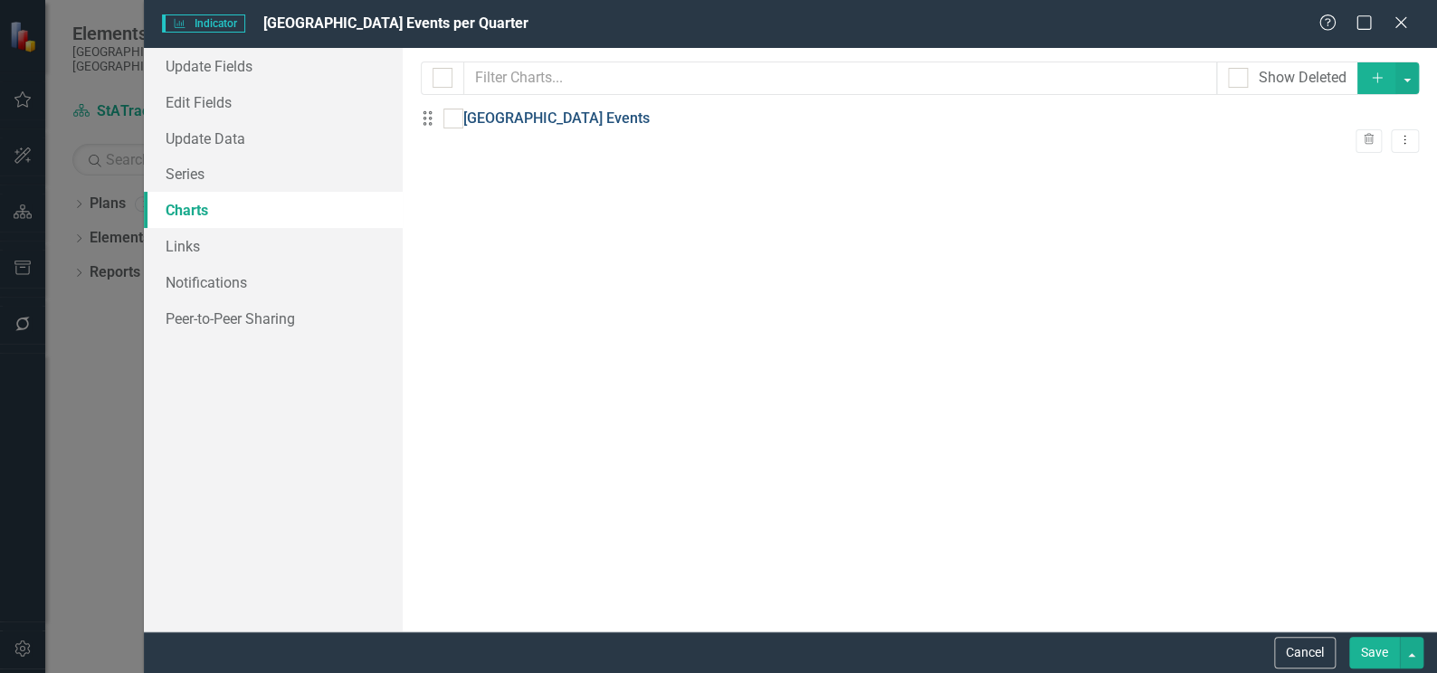
click at [519, 128] on link "[GEOGRAPHIC_DATA] Events" at bounding box center [556, 119] width 186 height 21
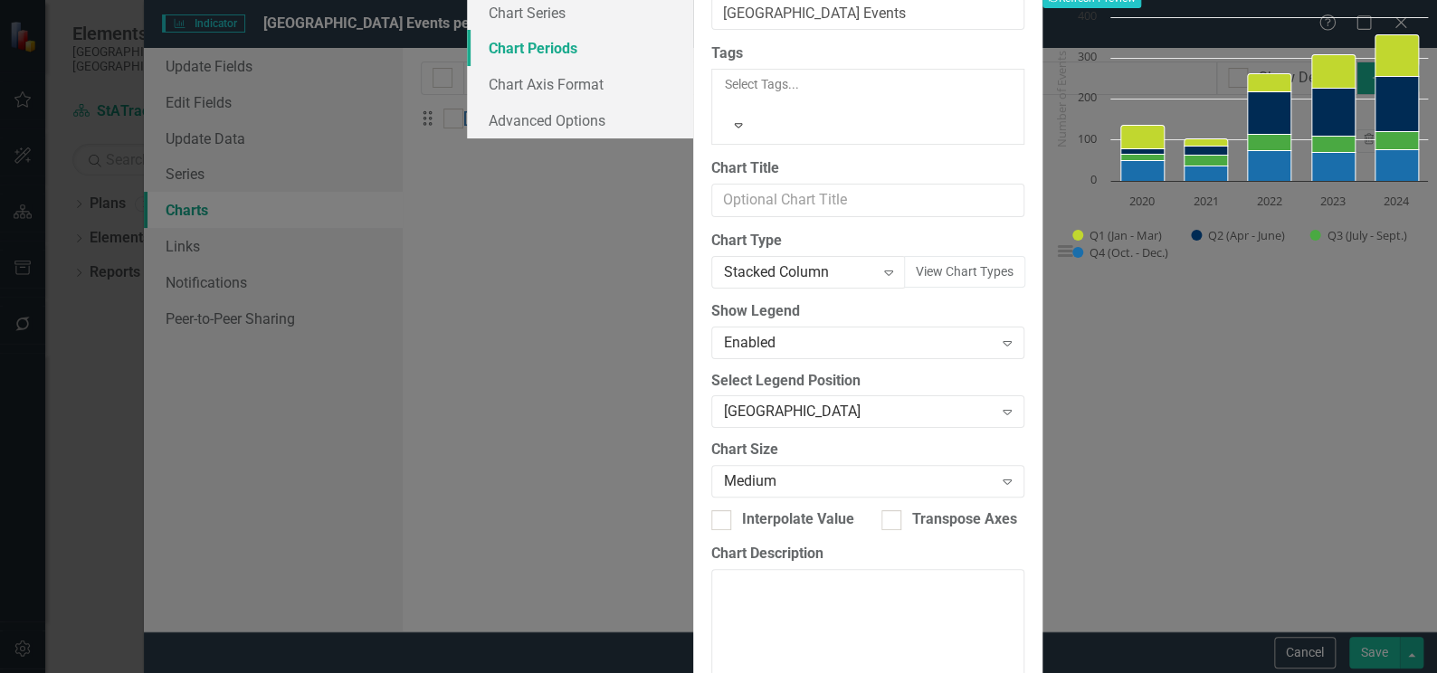
click at [467, 66] on link "Chart Periods" at bounding box center [580, 48] width 226 height 36
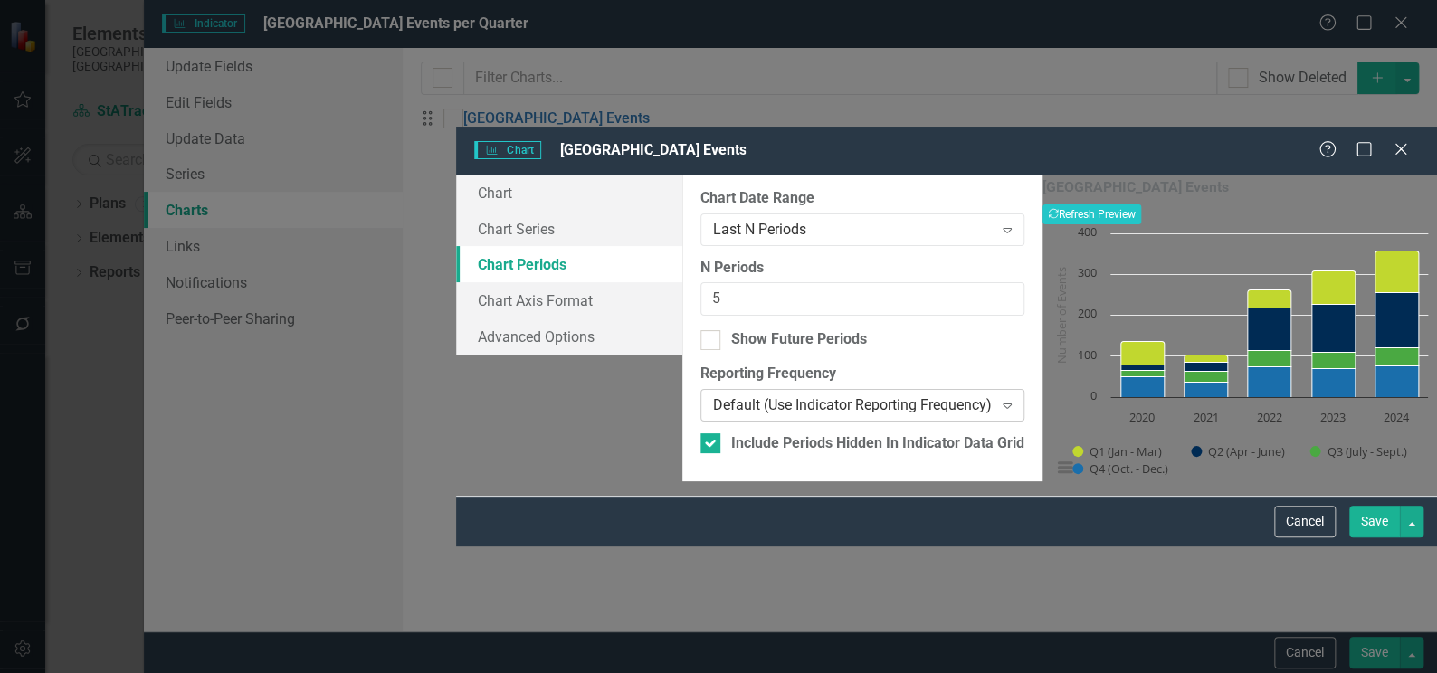
click at [998, 398] on icon "Expand" at bounding box center [1007, 405] width 18 height 14
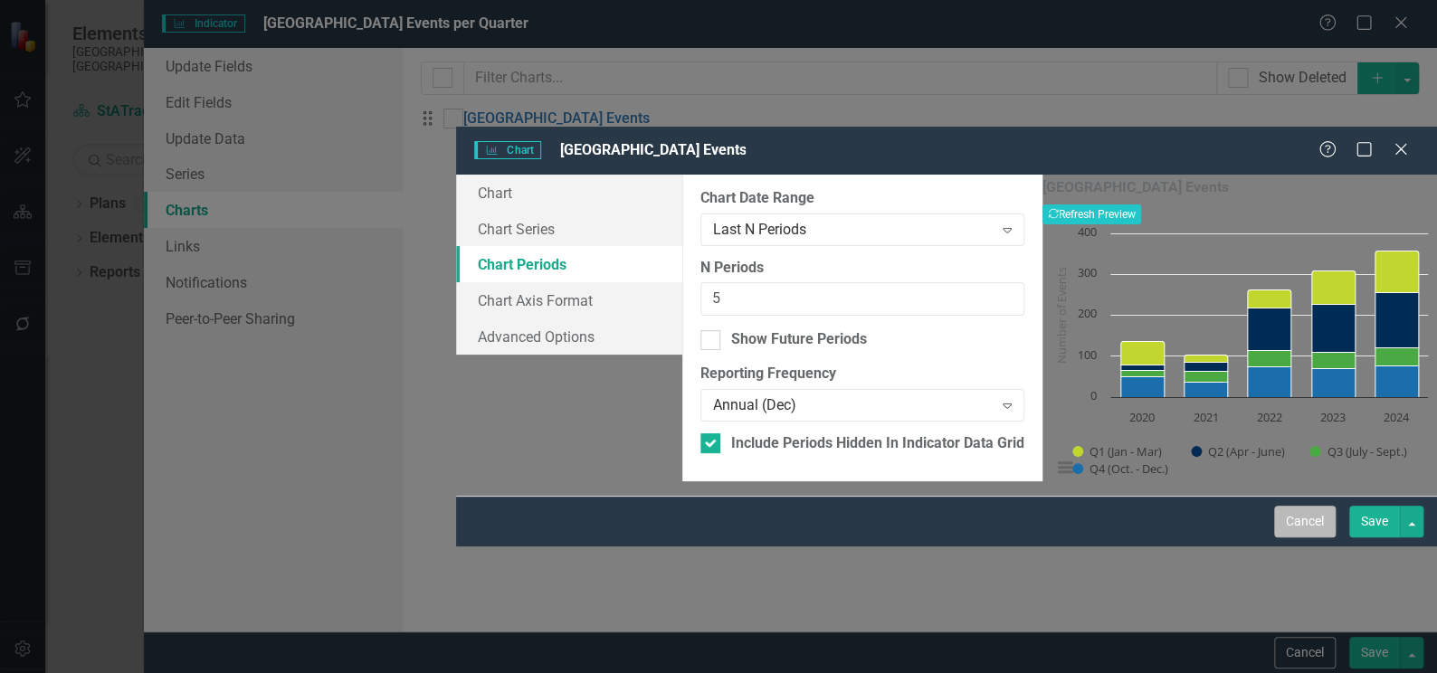
click at [1309, 537] on button "Cancel" at bounding box center [1305, 522] width 62 height 32
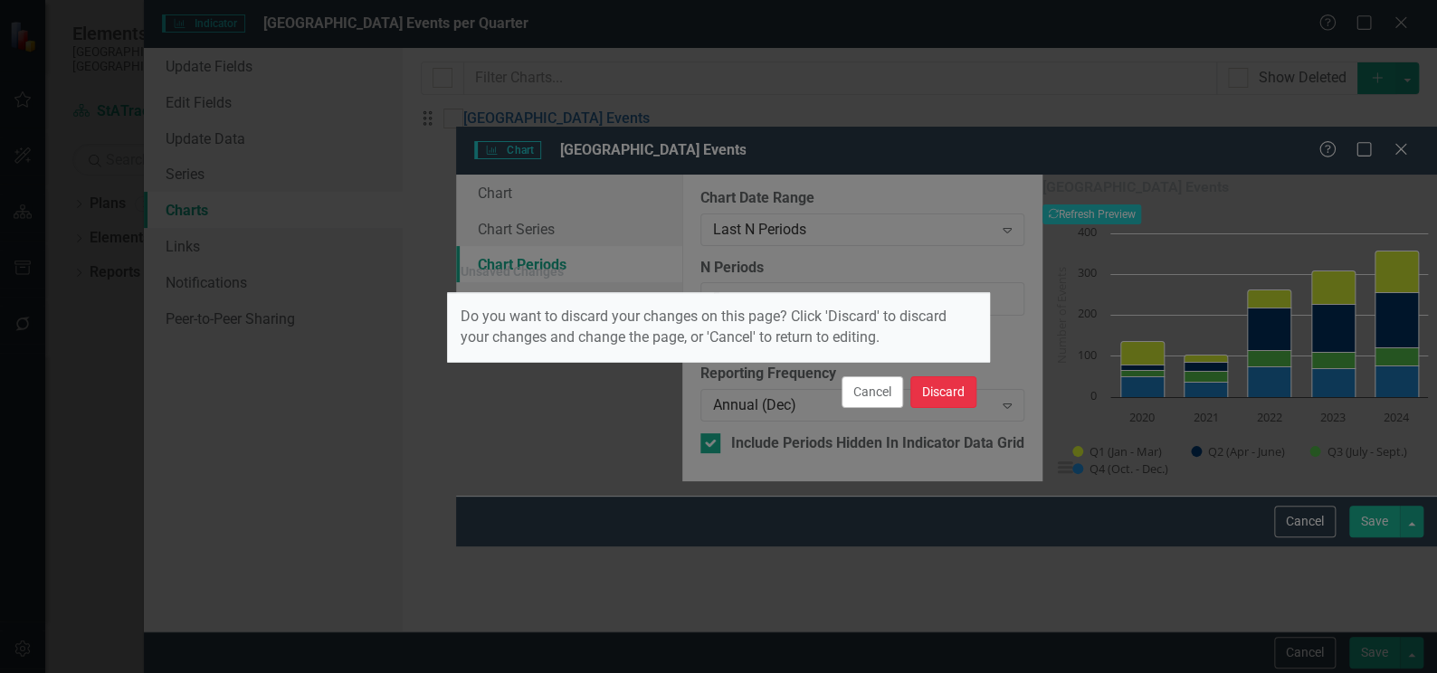
click at [927, 390] on button "Discard" at bounding box center [943, 392] width 66 height 32
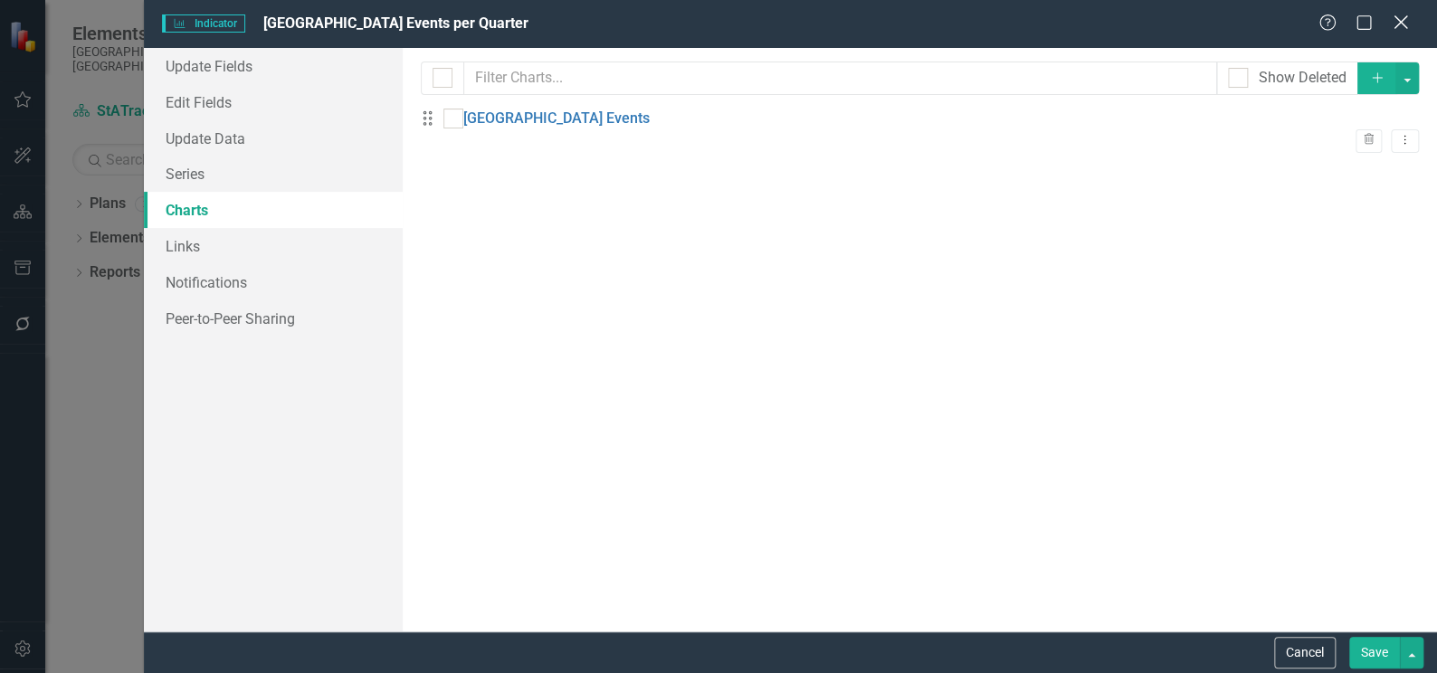
click at [1400, 25] on icon "Close" at bounding box center [1400, 22] width 23 height 17
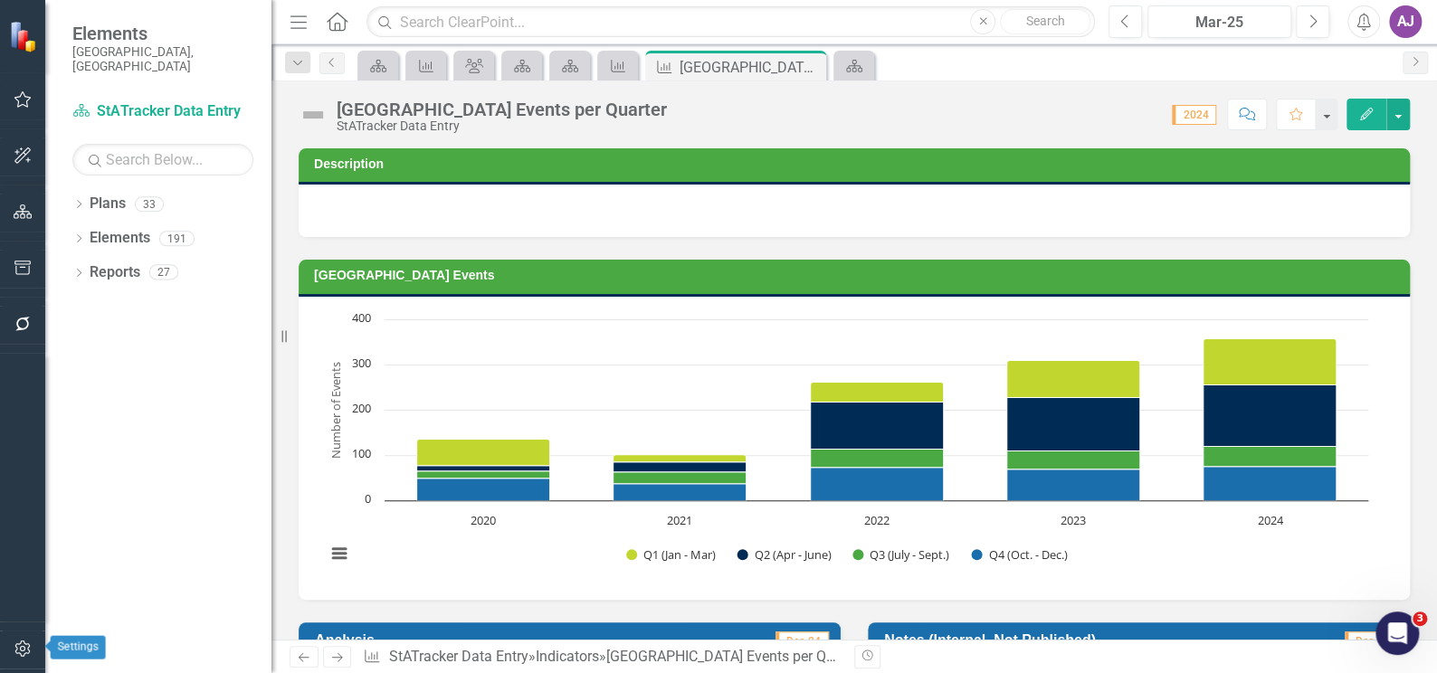
click at [25, 649] on icon "button" at bounding box center [23, 648] width 19 height 14
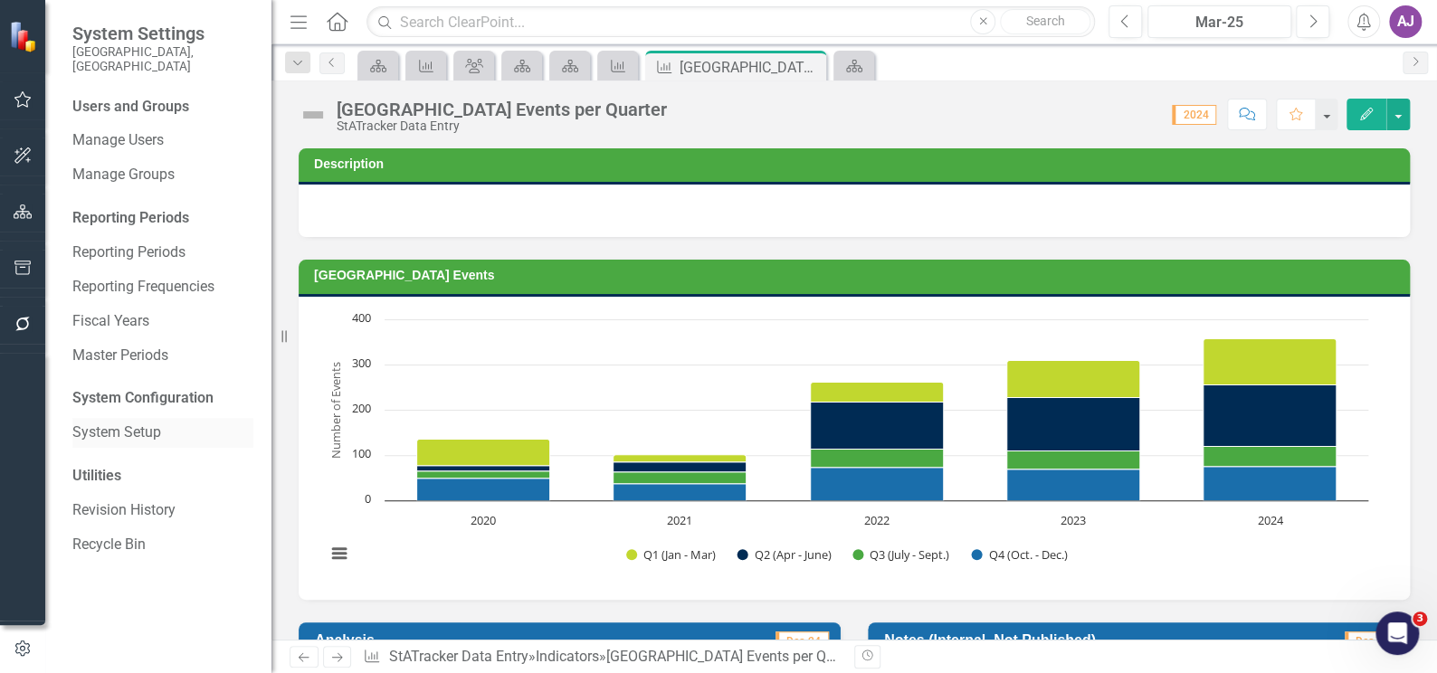
click at [129, 422] on link "System Setup" at bounding box center [162, 432] width 181 height 21
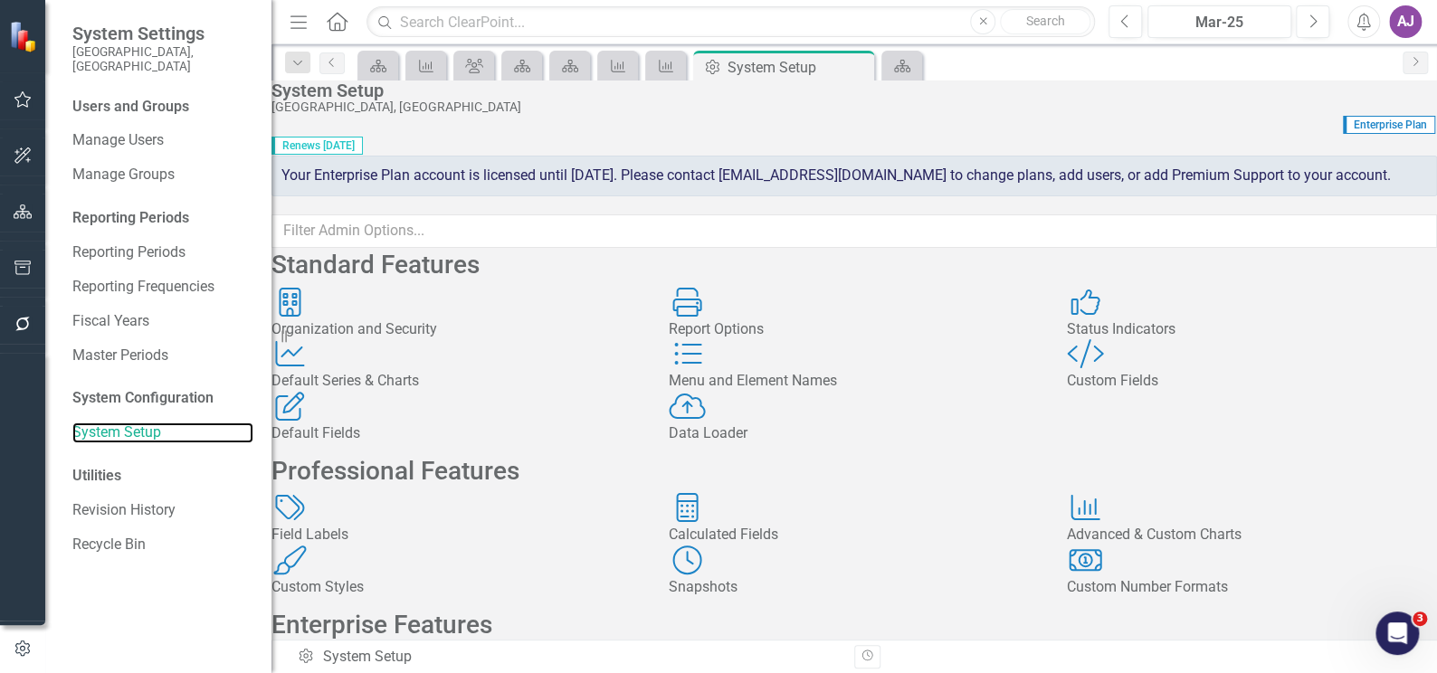
scroll to position [328, 0]
click at [762, 546] on div "Snapshots Snapshots" at bounding box center [854, 572] width 370 height 52
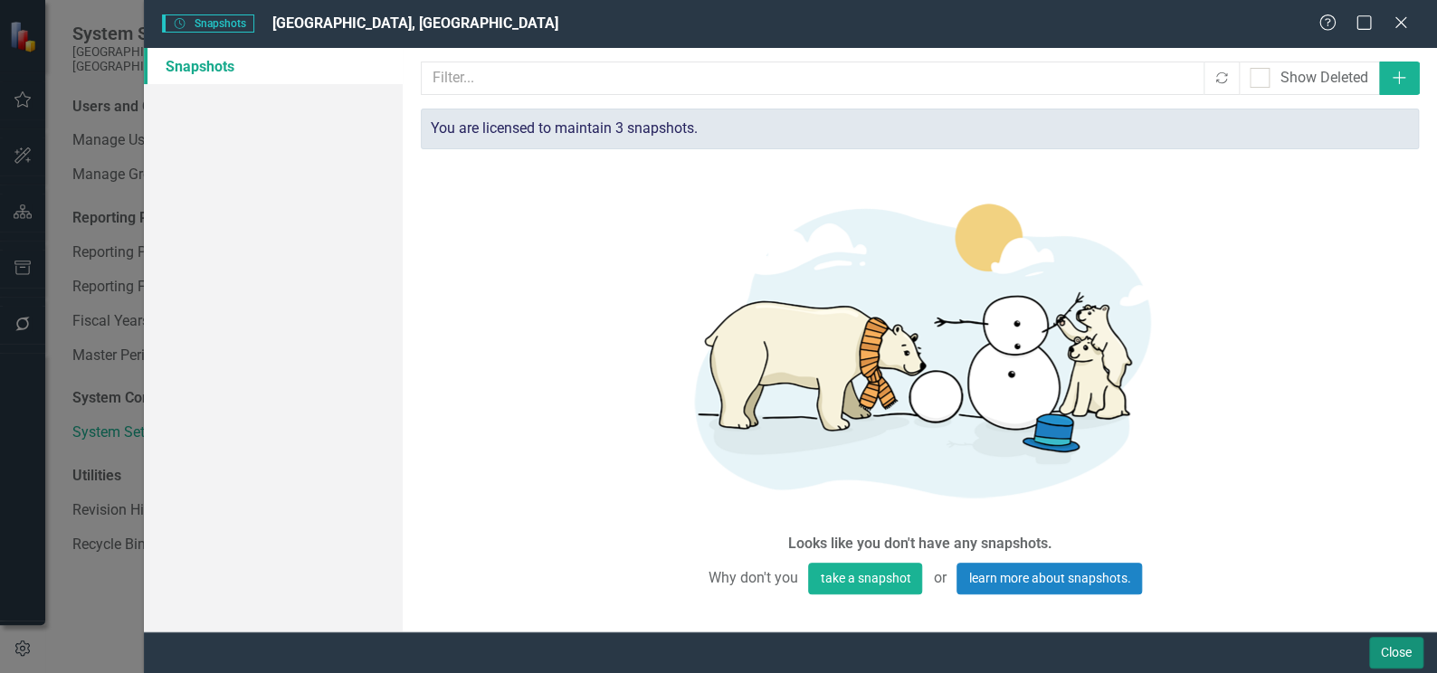
click at [1395, 650] on button "Close" at bounding box center [1396, 653] width 54 height 32
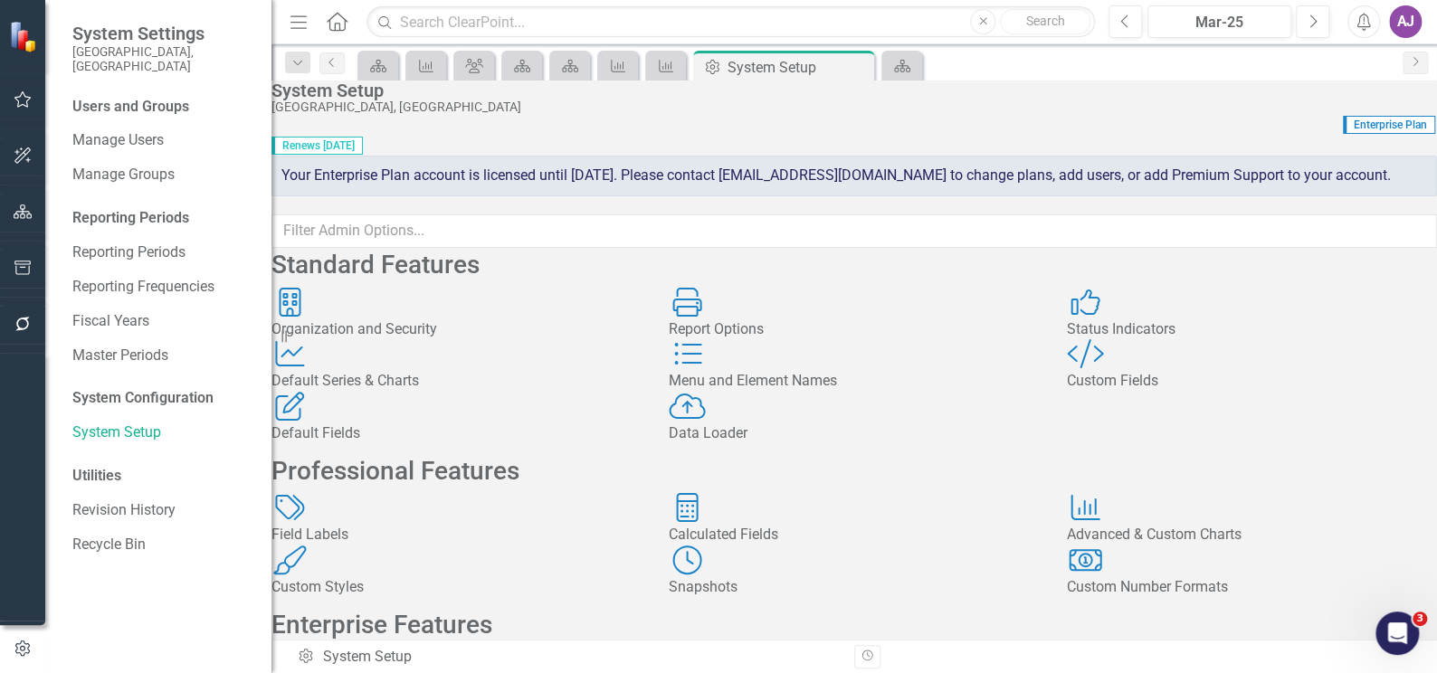
scroll to position [414, 0]
click at [20, 213] on icon "button" at bounding box center [23, 211] width 19 height 14
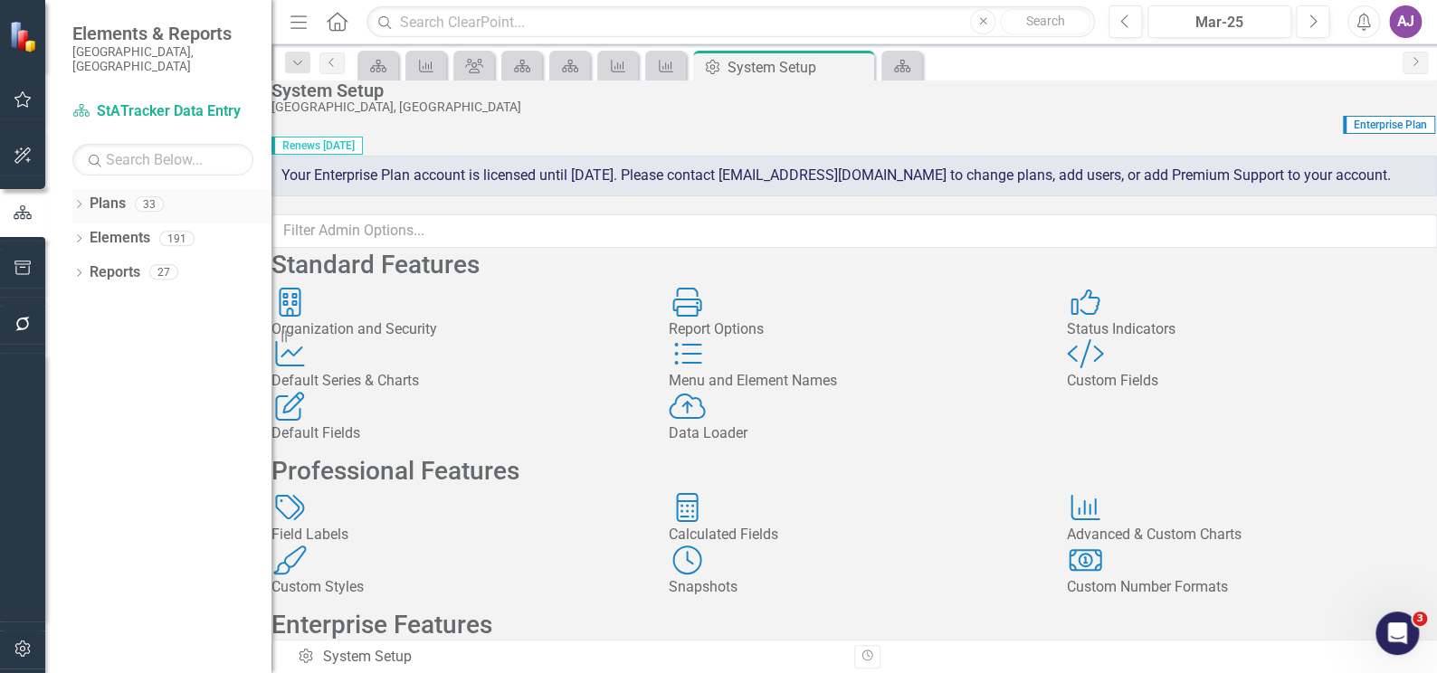
click at [78, 201] on icon "Dropdown" at bounding box center [78, 206] width 13 height 10
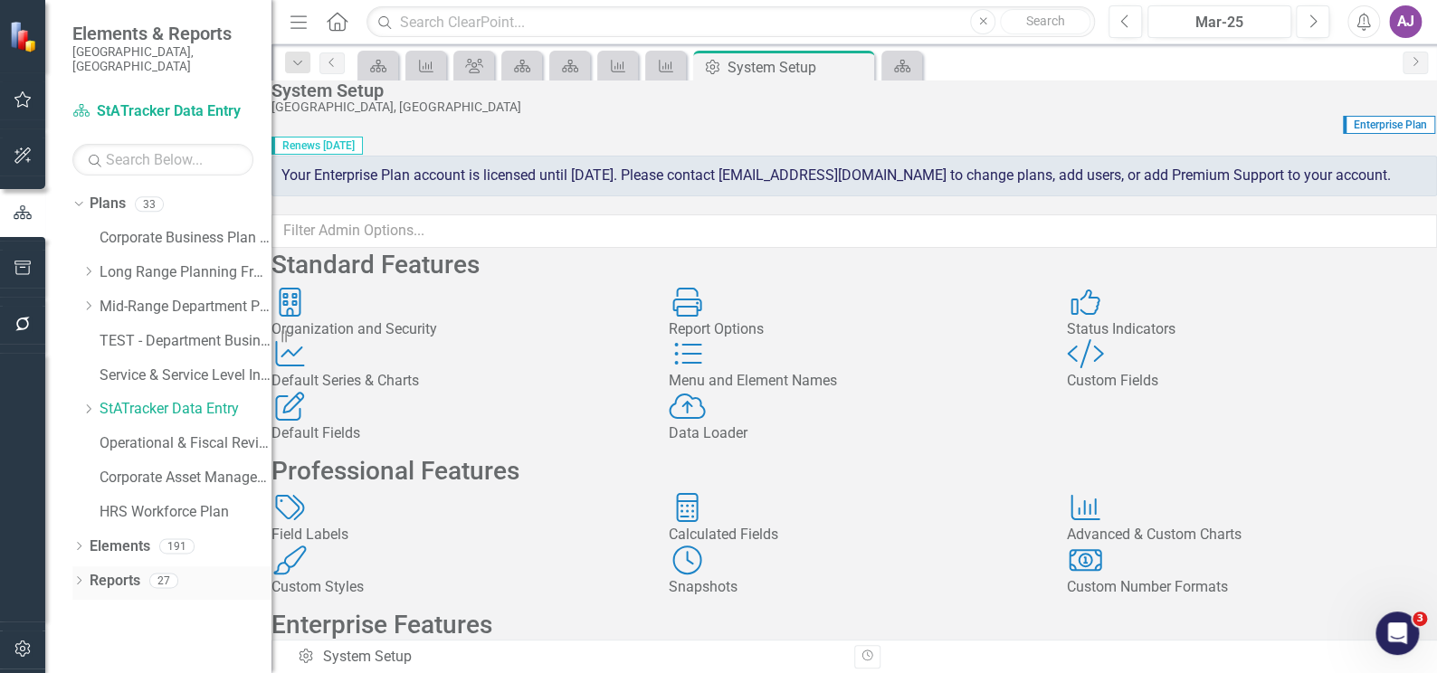
click at [77, 577] on icon "Dropdown" at bounding box center [78, 582] width 13 height 10
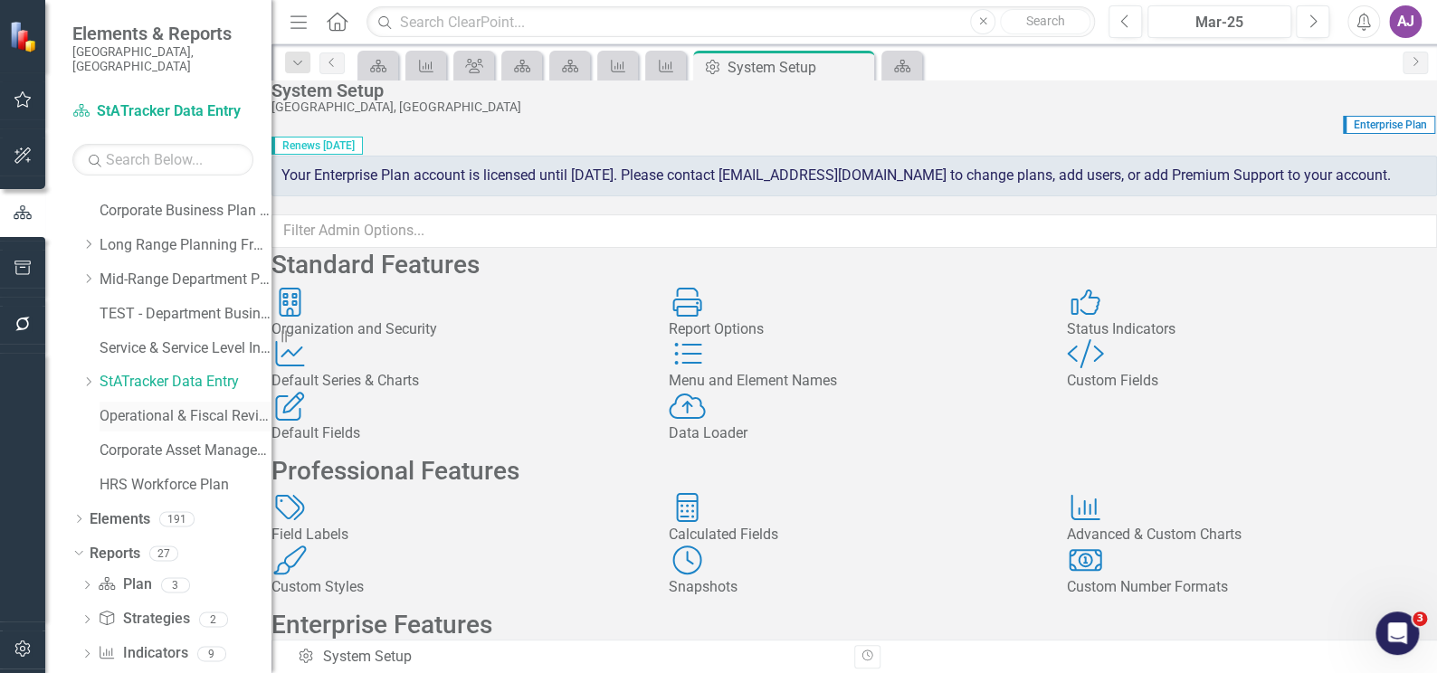
scroll to position [39, 0]
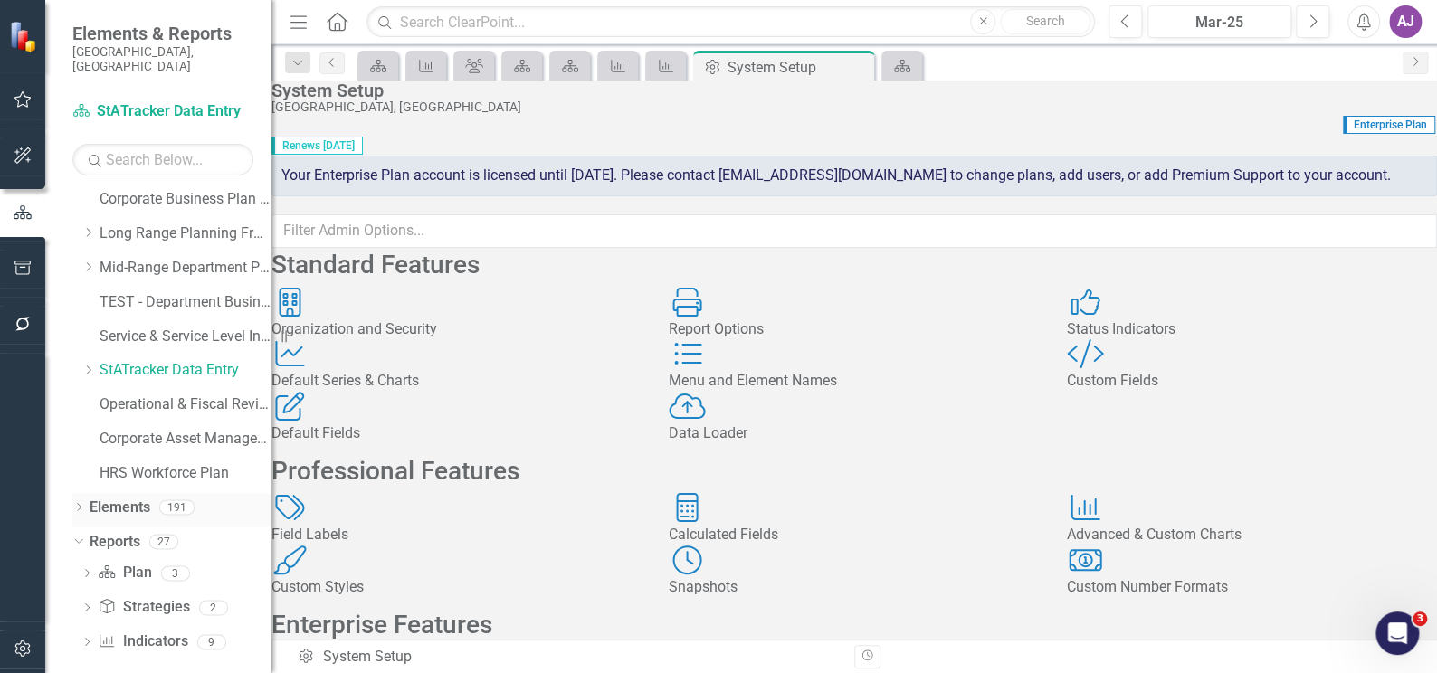
click at [81, 504] on icon "Dropdown" at bounding box center [78, 509] width 13 height 10
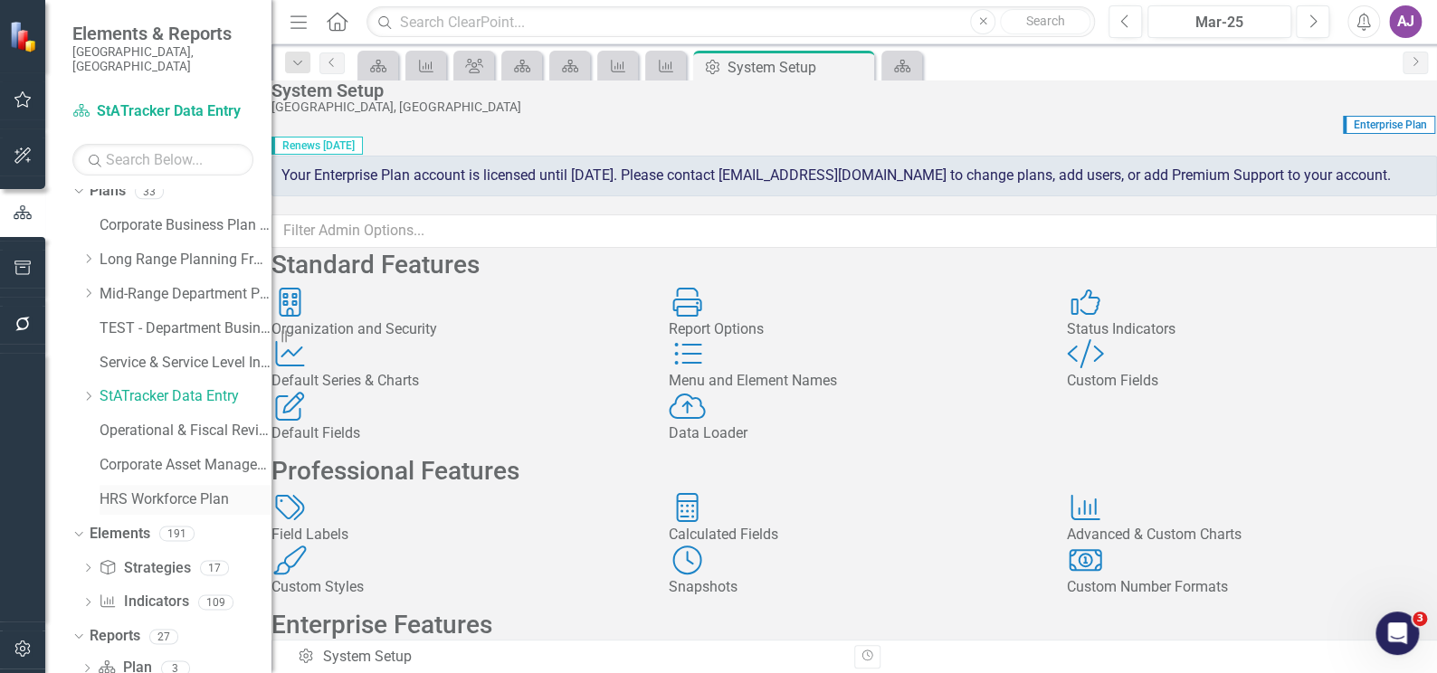
scroll to position [0, 0]
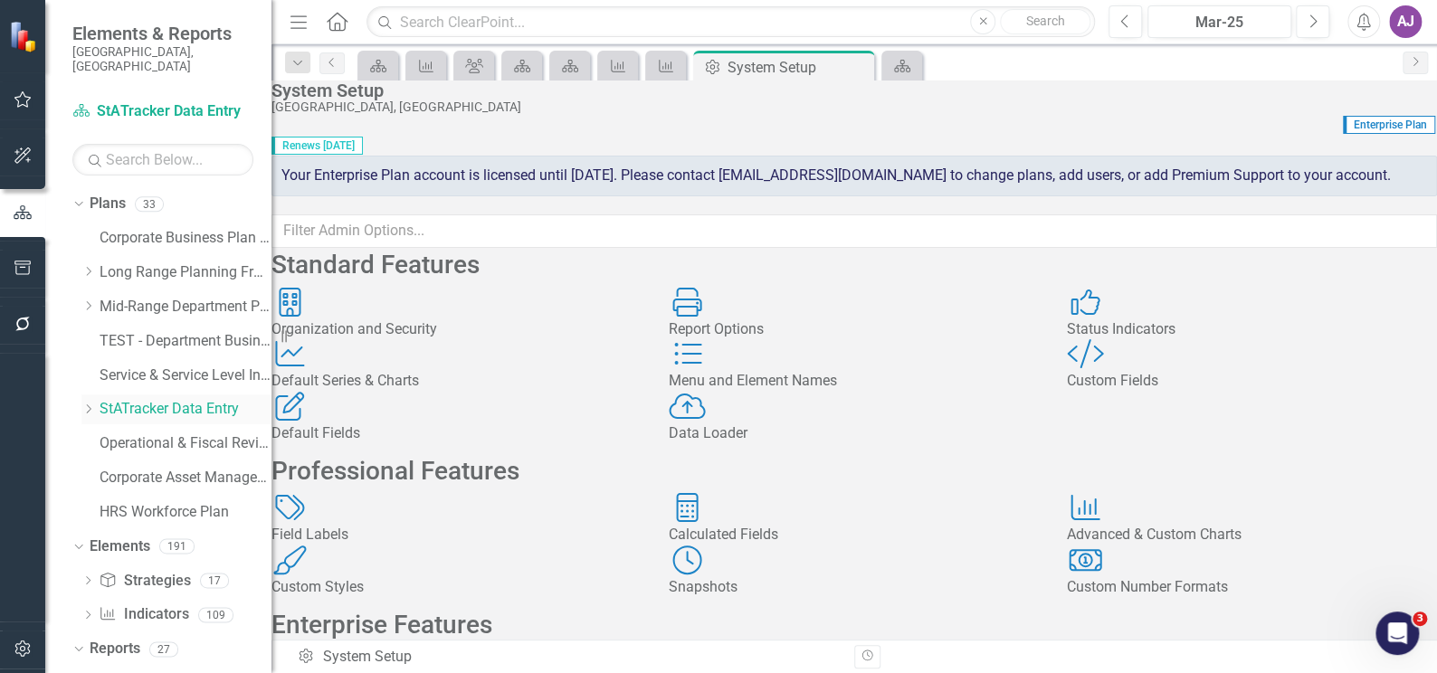
click at [86, 403] on icon "Dropdown" at bounding box center [88, 408] width 14 height 11
click at [86, 400] on icon "Dropdown" at bounding box center [86, 407] width 11 height 14
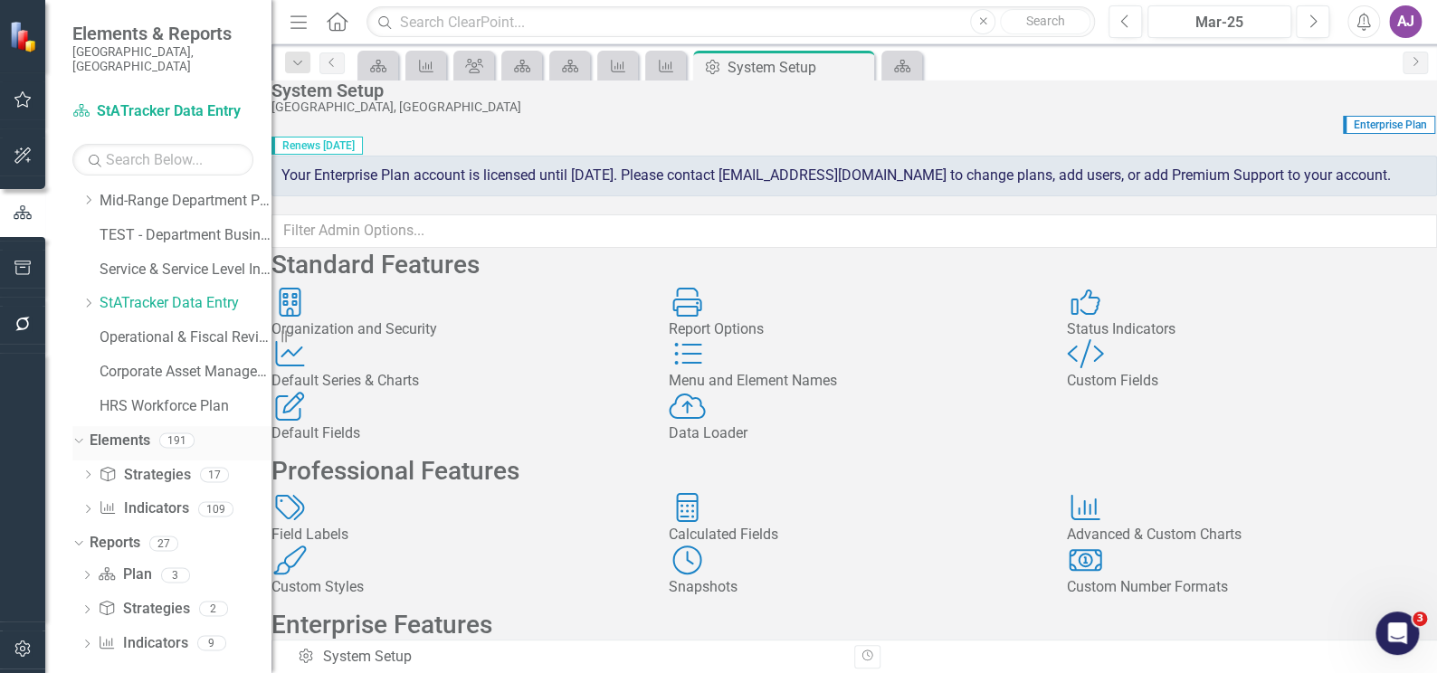
scroll to position [108, 0]
